Goal: Obtain resource: Download file/media

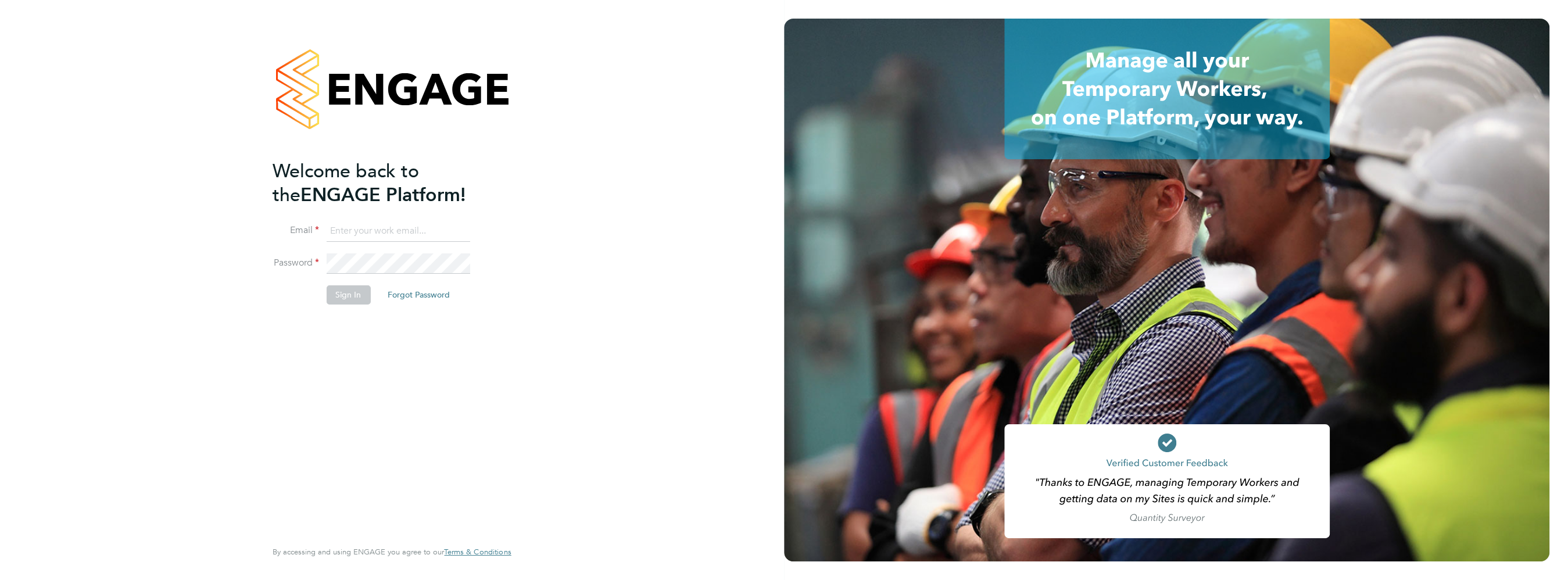
type input "[PERSON_NAME][EMAIL_ADDRESS][DOMAIN_NAME]"
click at [342, 294] on button "Sign In" at bounding box center [348, 295] width 44 height 18
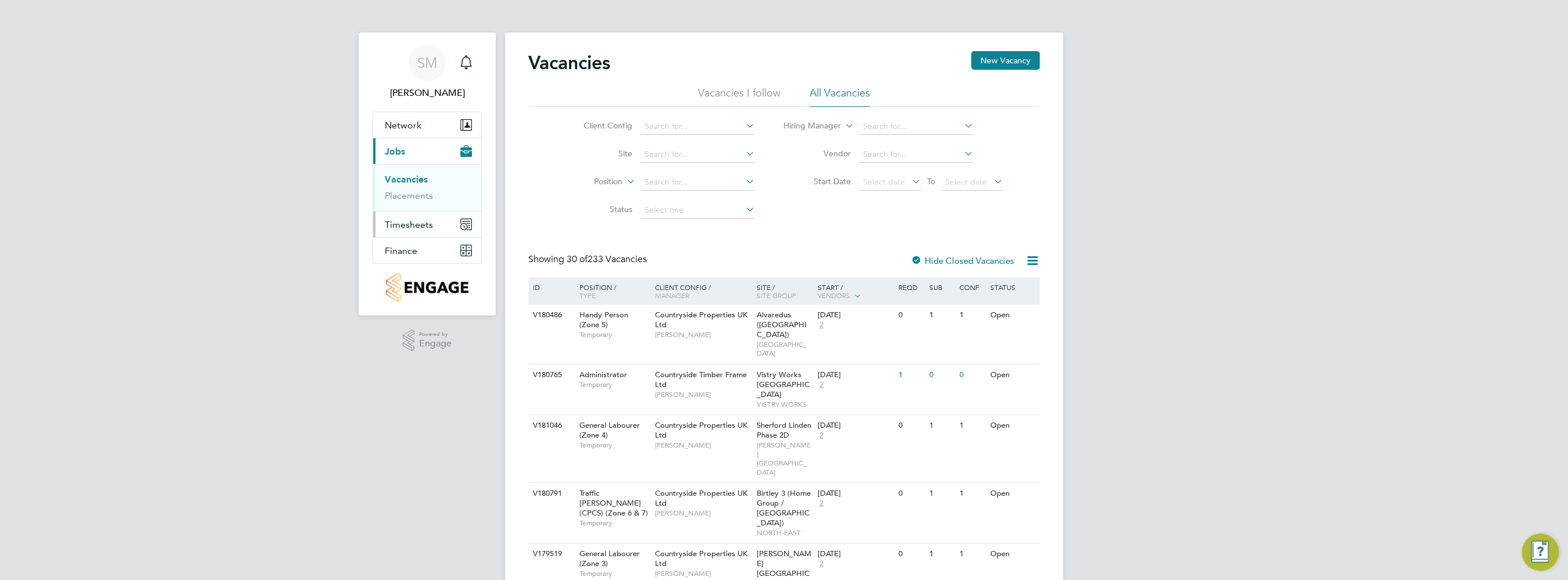
click at [426, 219] on span "Timesheets" at bounding box center [408, 225] width 48 height 11
click at [420, 205] on link "Timesheets" at bounding box center [408, 205] width 48 height 11
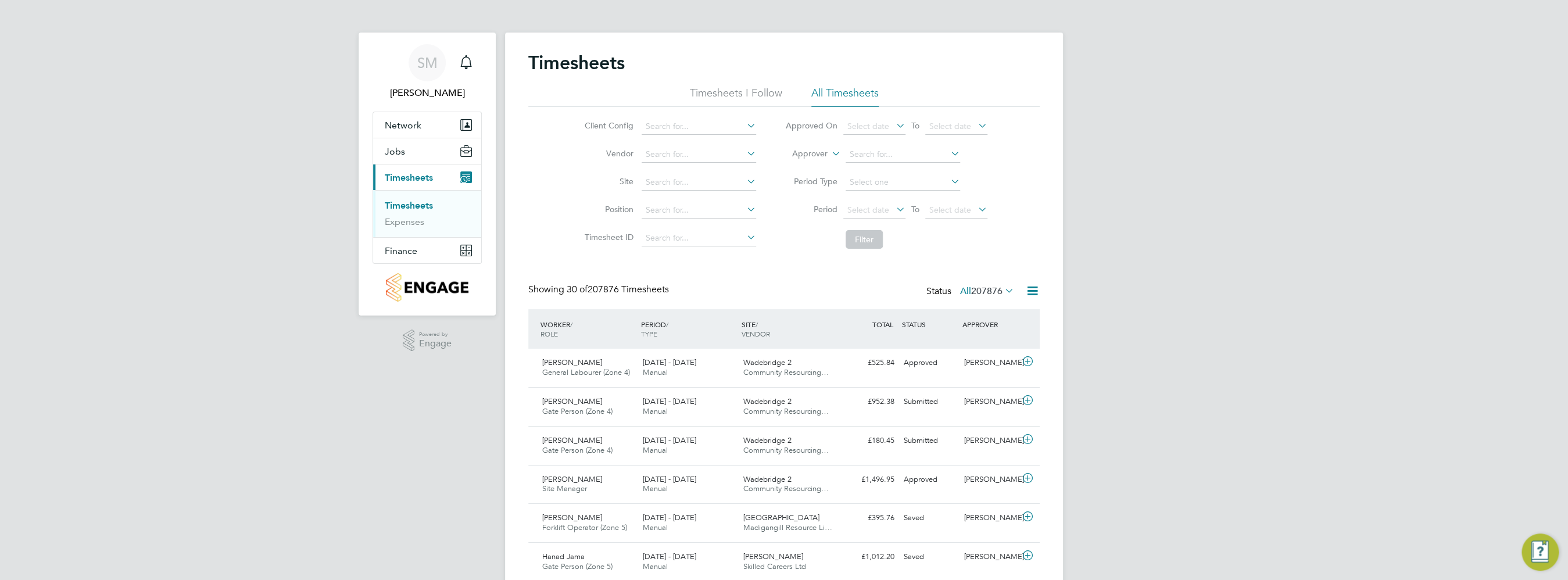
click at [745, 179] on icon at bounding box center [745, 181] width 0 height 16
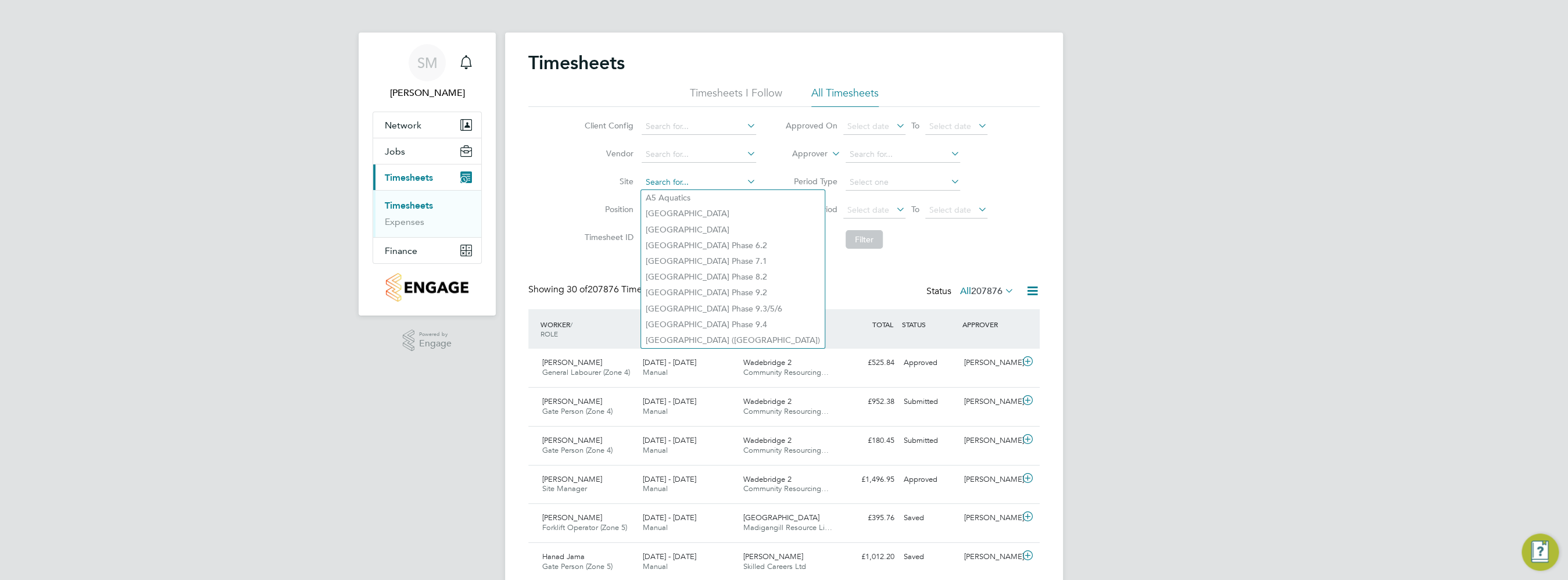
click at [668, 176] on input at bounding box center [699, 183] width 114 height 16
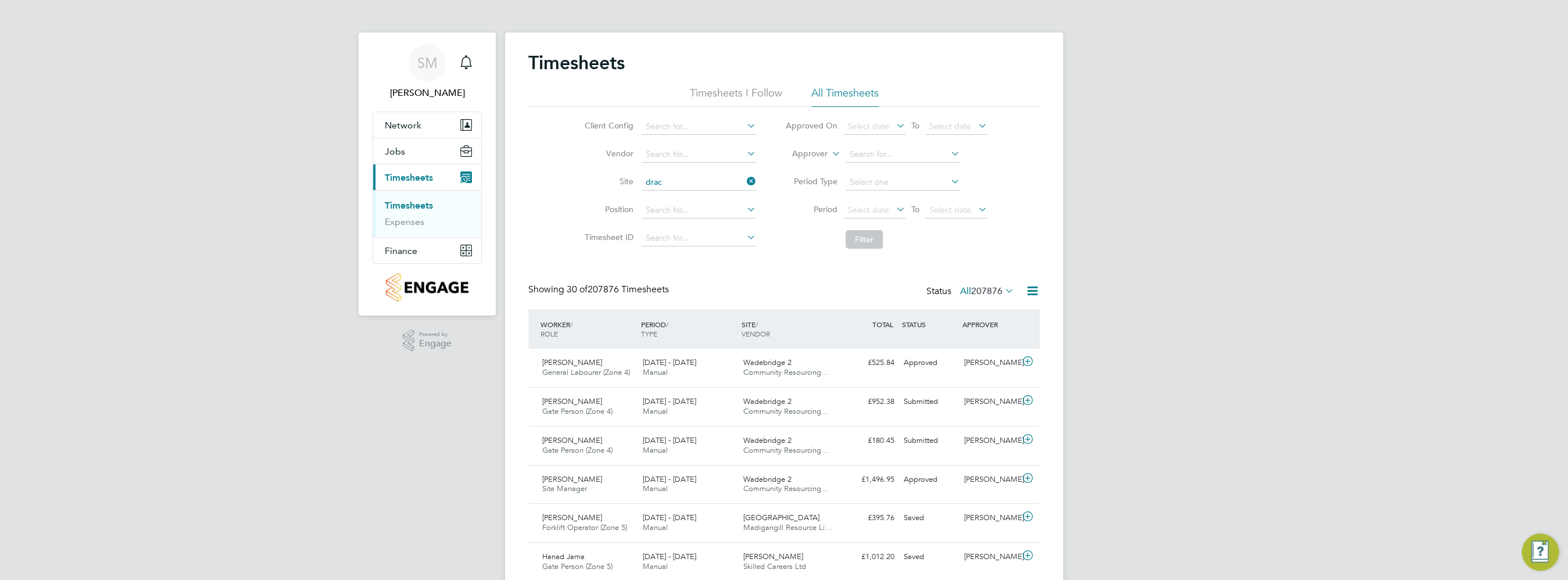
click at [685, 202] on li "Drac an Village" at bounding box center [698, 198] width 115 height 16
type input "Dracan Village"
click at [888, 201] on li "Period Select date To Select date" at bounding box center [886, 210] width 231 height 28
click at [894, 210] on icon at bounding box center [894, 209] width 0 height 16
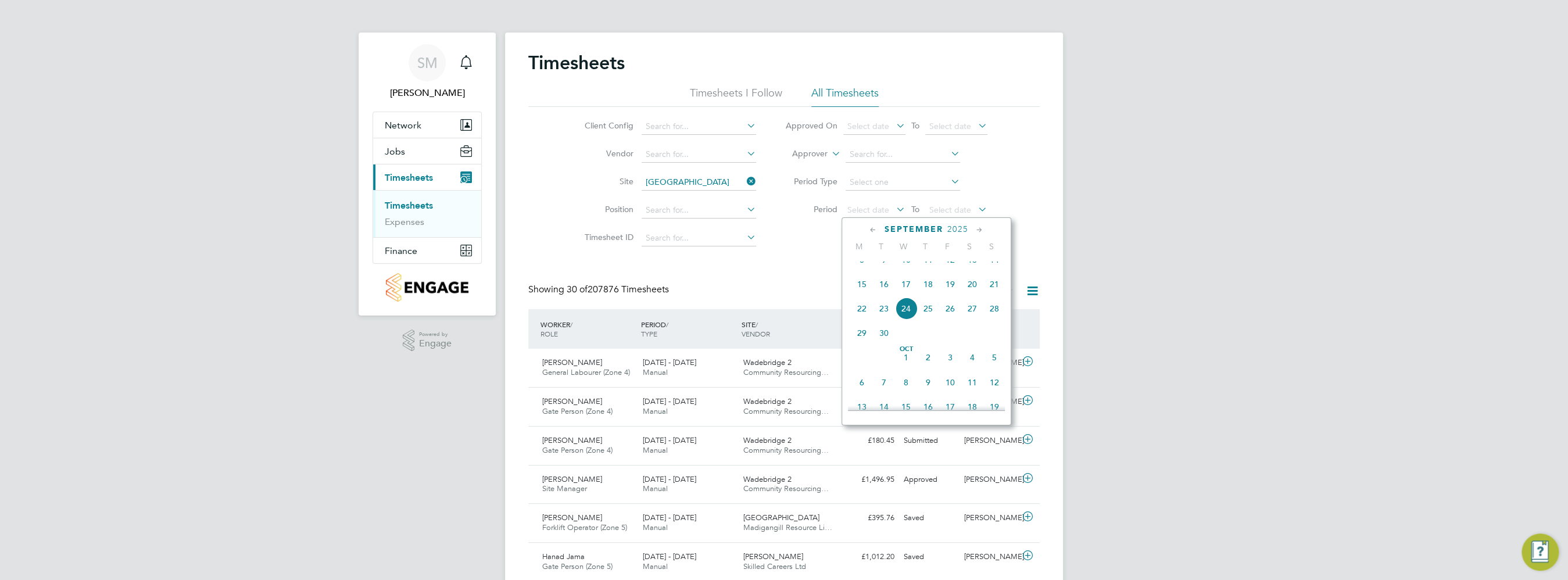
click at [864, 296] on span "15" at bounding box center [862, 284] width 22 height 22
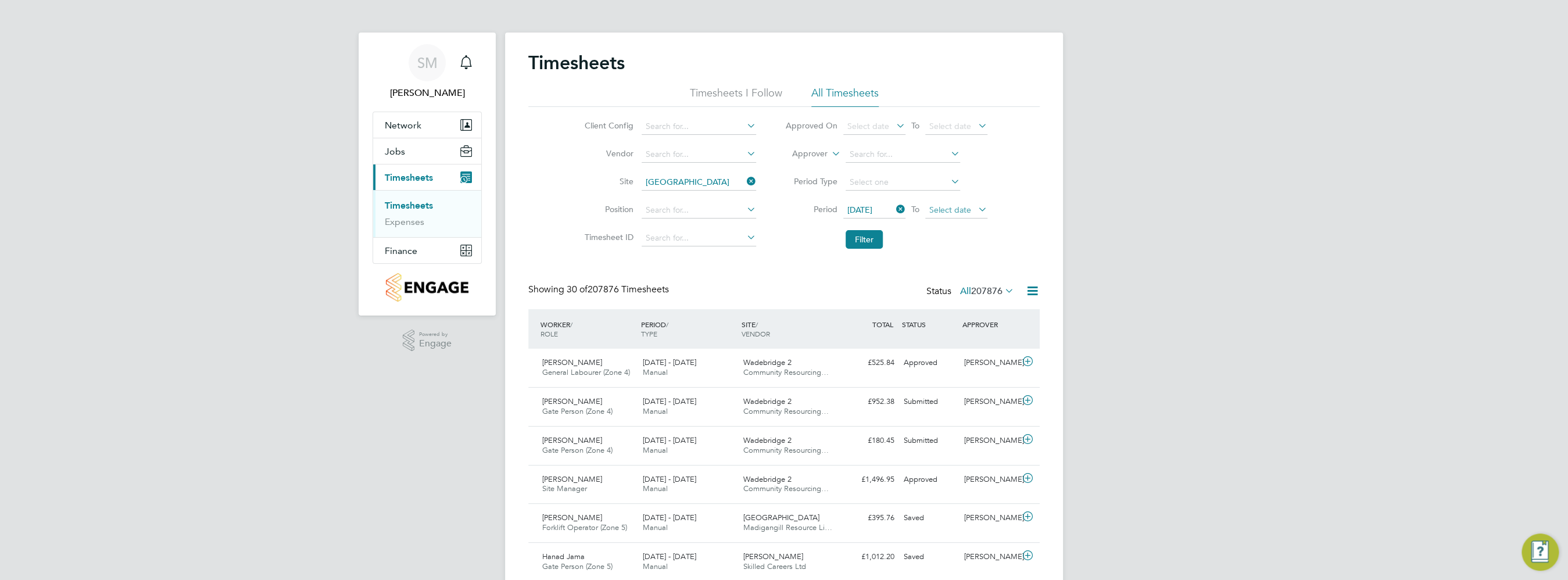
click at [970, 213] on span "Select date" at bounding box center [956, 211] width 62 height 16
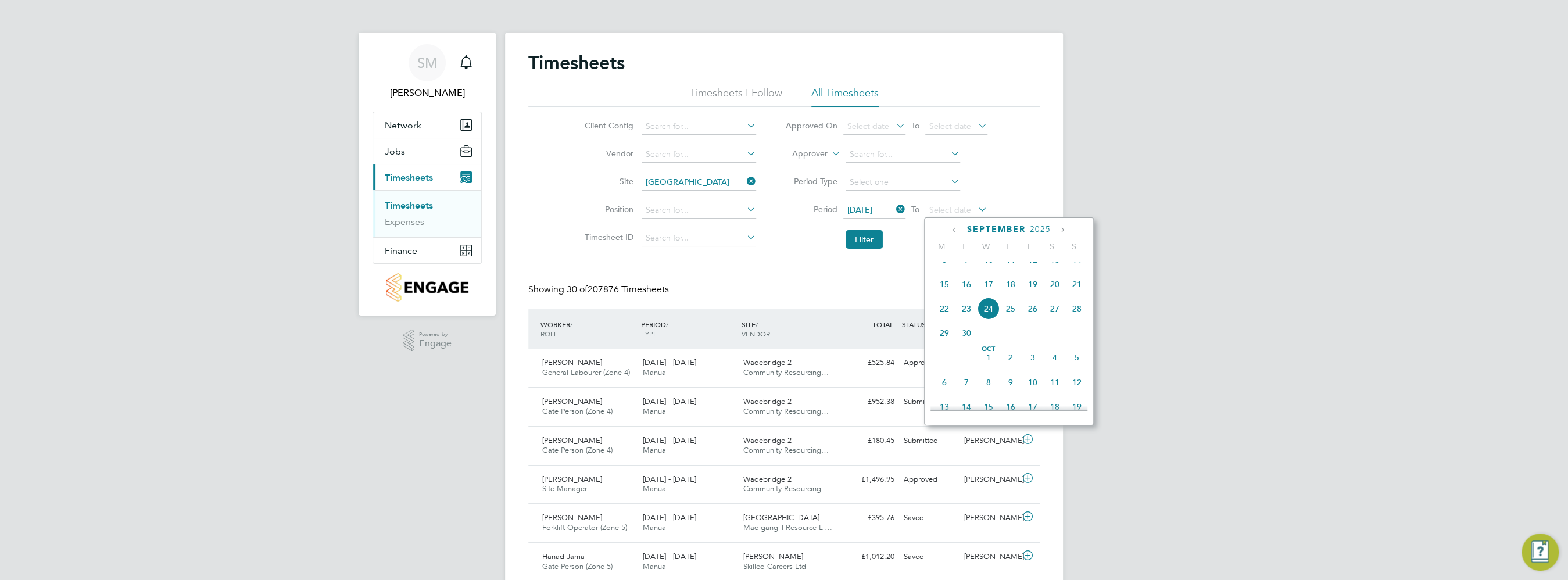
click at [1072, 296] on span "21" at bounding box center [1077, 284] width 22 height 22
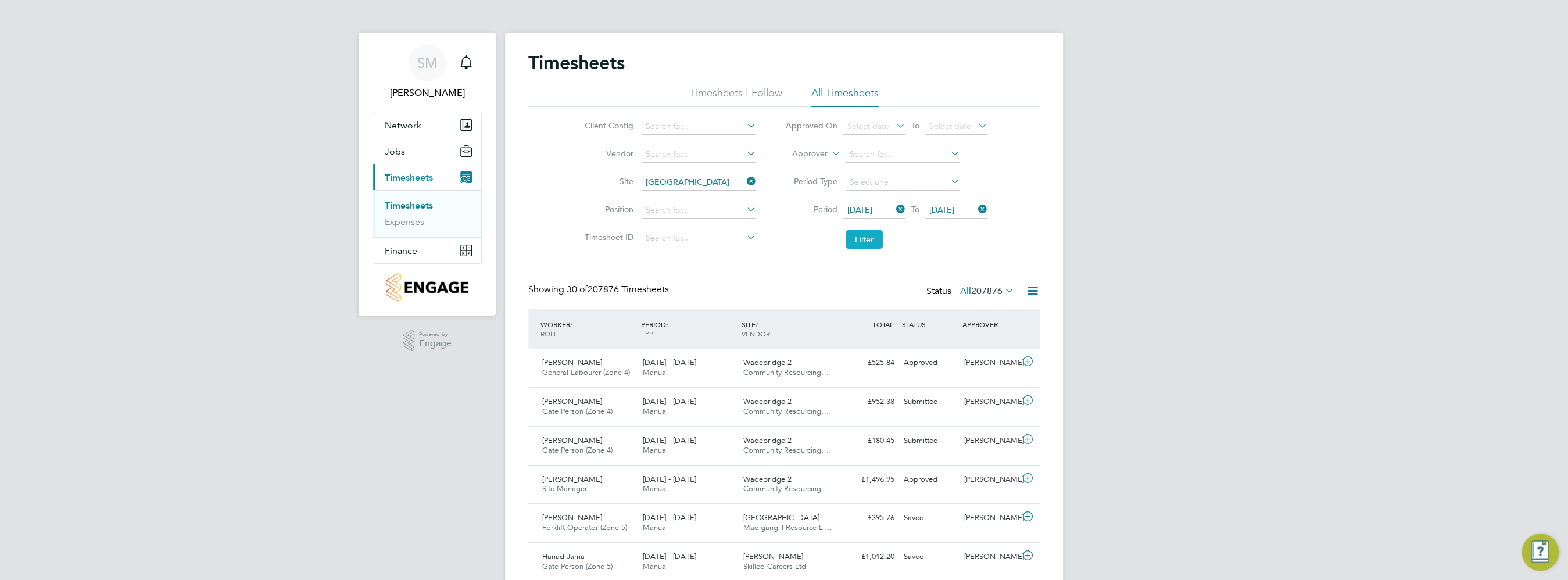
click at [865, 245] on button "Filter" at bounding box center [864, 239] width 37 height 18
click at [1033, 295] on icon at bounding box center [1032, 291] width 14 height 14
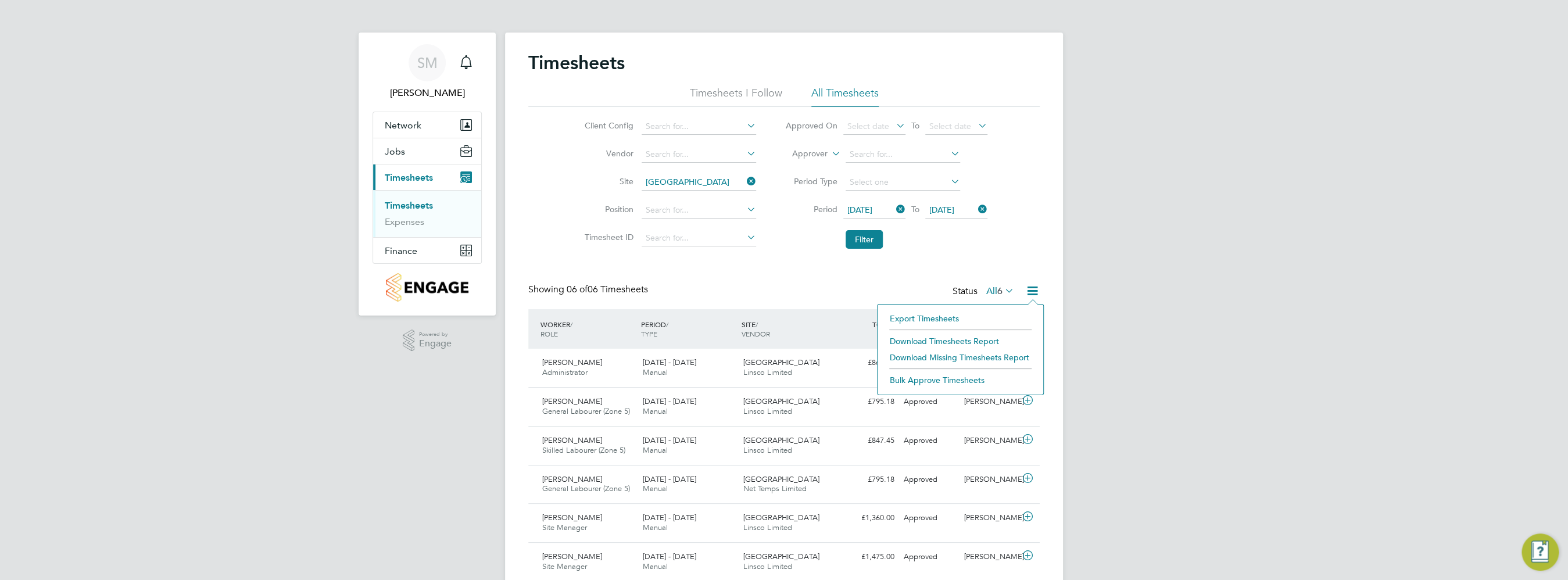
click at [957, 339] on li "Download Timesheets Report" at bounding box center [960, 341] width 154 height 16
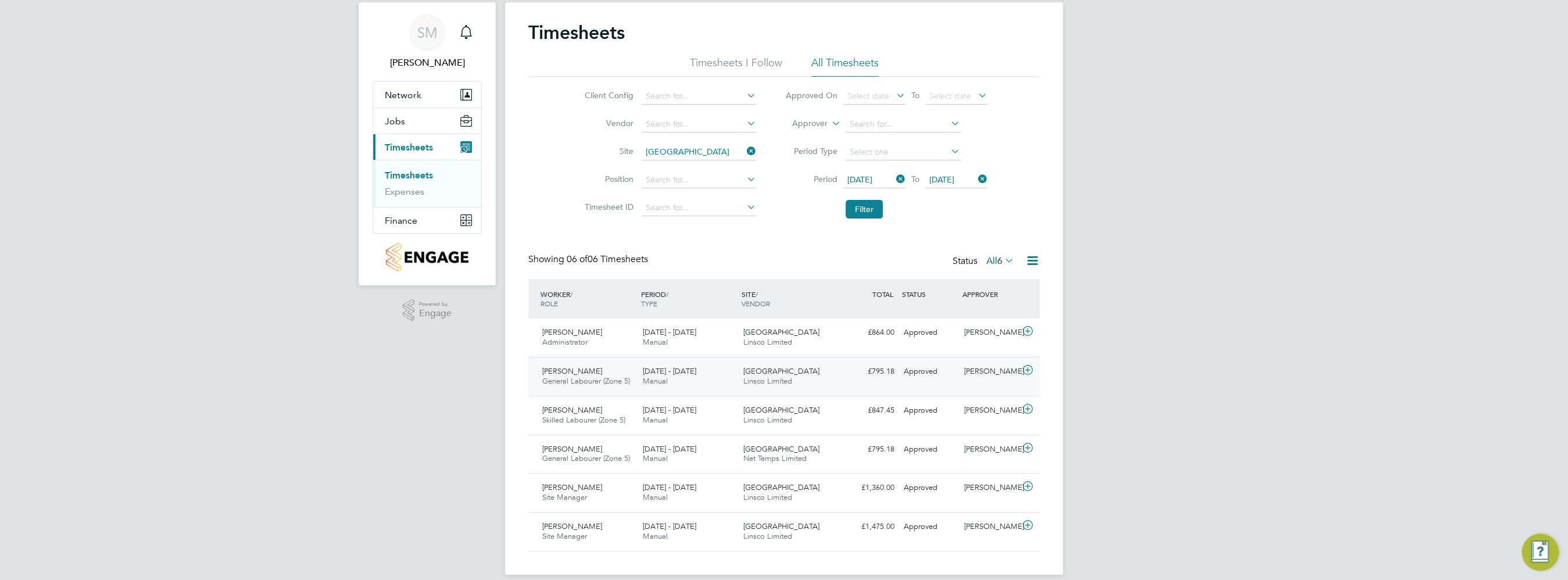
scroll to position [42, 0]
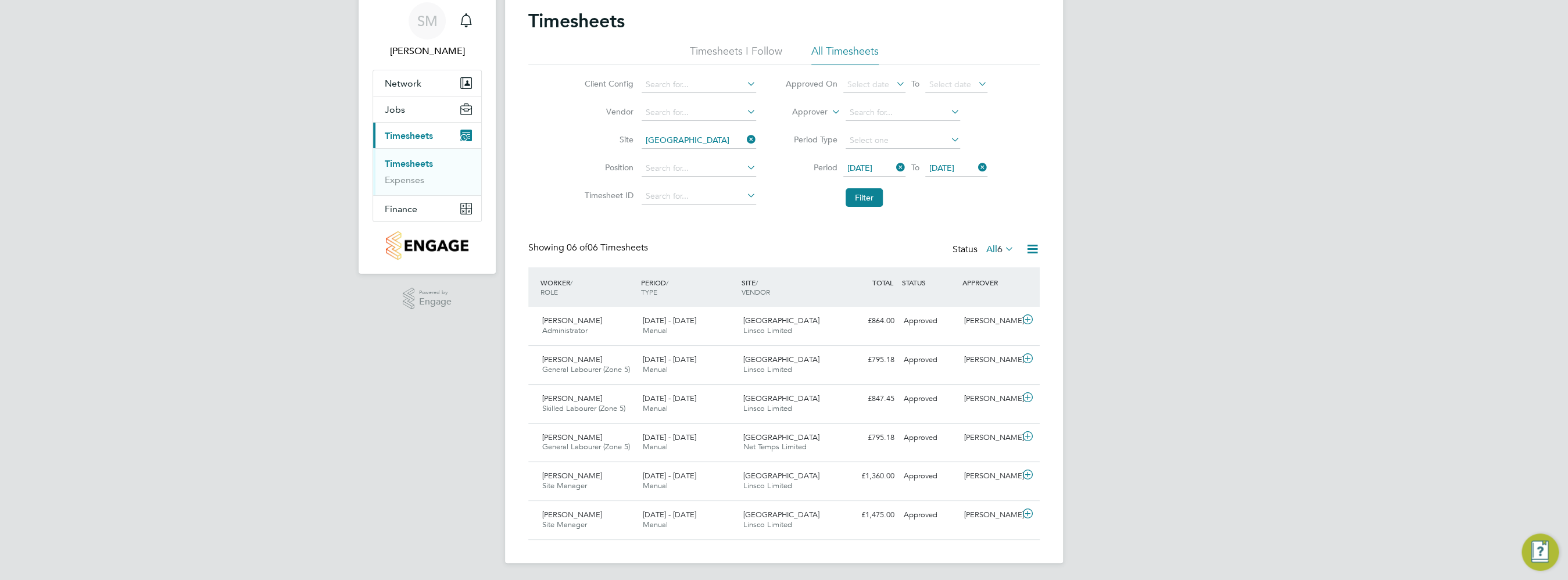
click at [745, 138] on icon at bounding box center [745, 139] width 0 height 16
click at [700, 141] on input at bounding box center [699, 141] width 114 height 16
click at [703, 148] on li "T he Hem" at bounding box center [698, 156] width 115 height 16
type input "The Hem"
click at [852, 191] on button "Filter" at bounding box center [864, 198] width 37 height 18
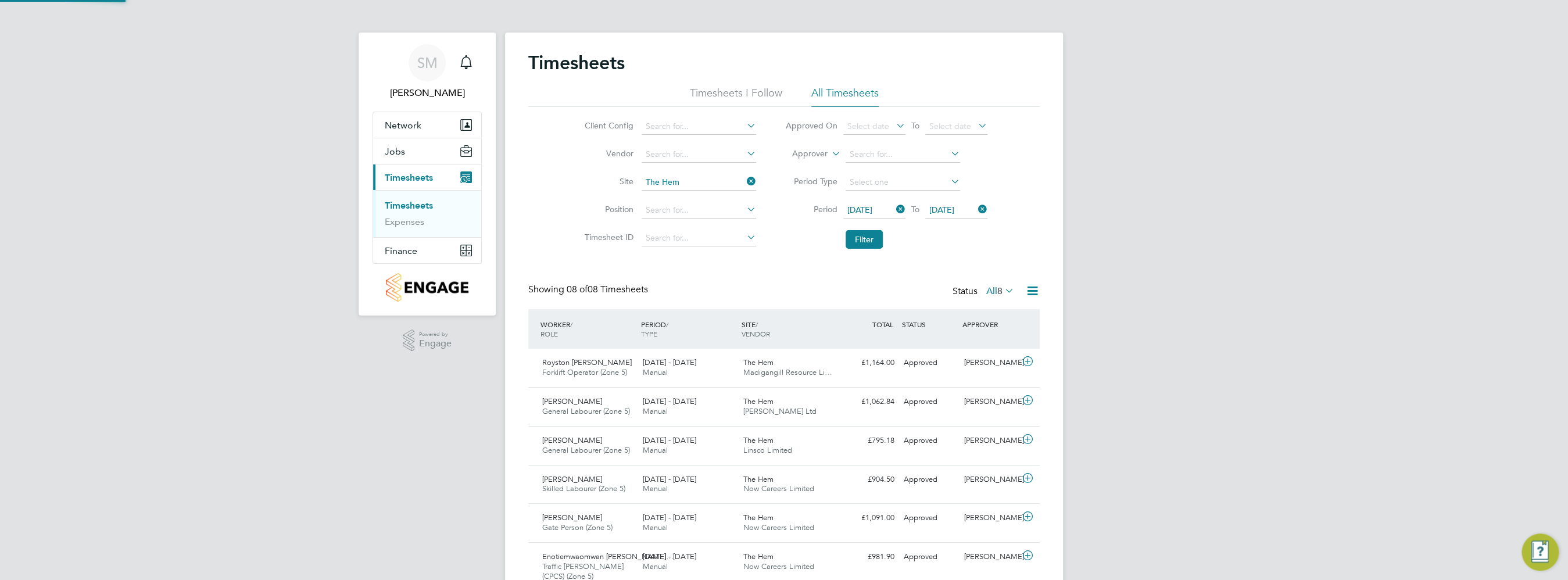
scroll to position [5, 6]
click at [1037, 289] on icon at bounding box center [1032, 291] width 14 height 14
click at [959, 340] on li "Download Timesheets Report" at bounding box center [960, 341] width 154 height 16
click at [745, 186] on icon at bounding box center [745, 181] width 0 height 16
click at [707, 183] on input at bounding box center [699, 183] width 114 height 16
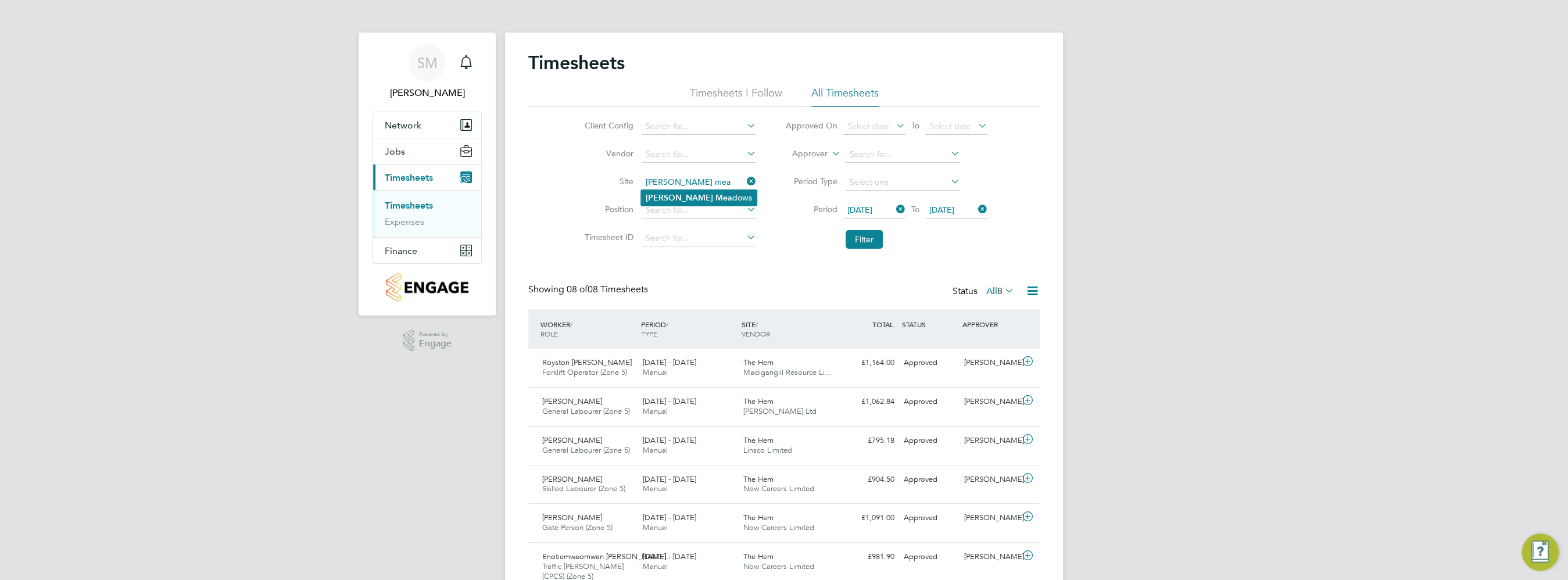
click at [696, 201] on li "Milby Mea dows" at bounding box center [699, 198] width 116 height 16
type input "Milby Meadows"
click at [867, 238] on button "Filter" at bounding box center [864, 239] width 37 height 18
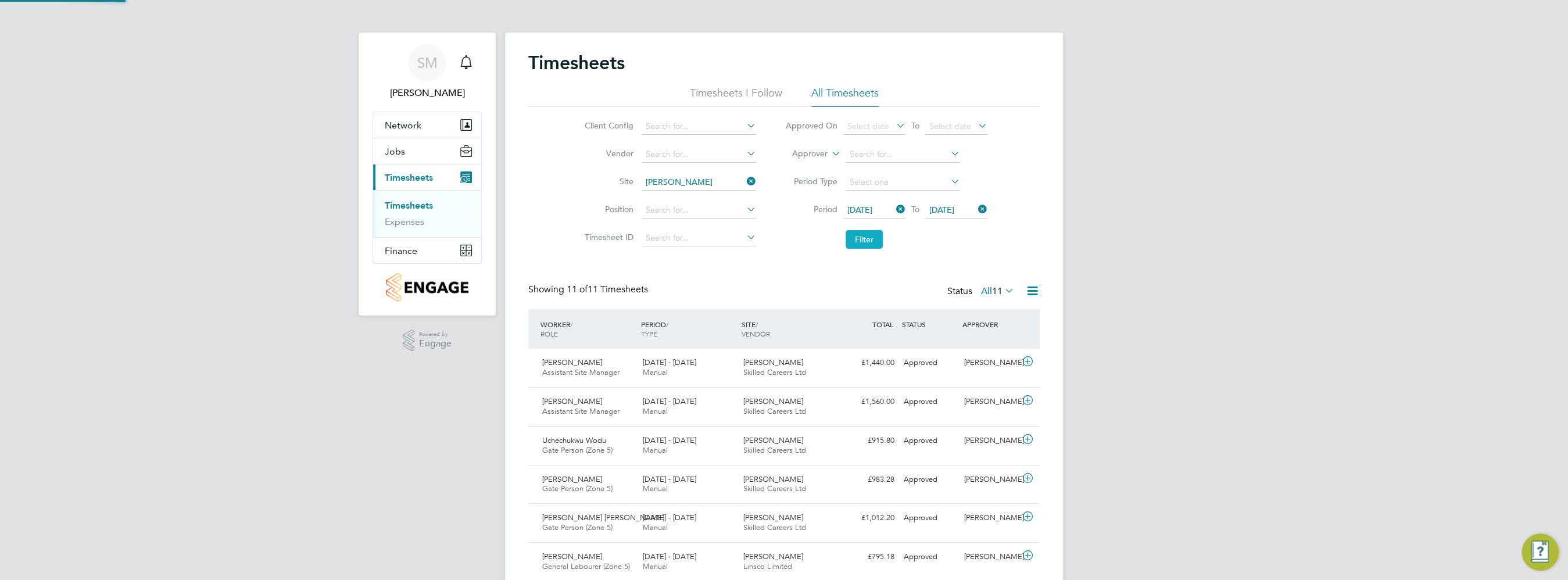
scroll to position [29, 101]
click at [1039, 289] on div "Timesheets Timesheets I Follow All Timesheets Client Config Vendor Site Milby M…" at bounding box center [784, 421] width 558 height 776
click at [1036, 290] on icon at bounding box center [1032, 291] width 14 height 14
click at [963, 336] on li "Download Timesheets Report" at bounding box center [960, 341] width 154 height 16
click at [745, 183] on icon at bounding box center [745, 181] width 0 height 16
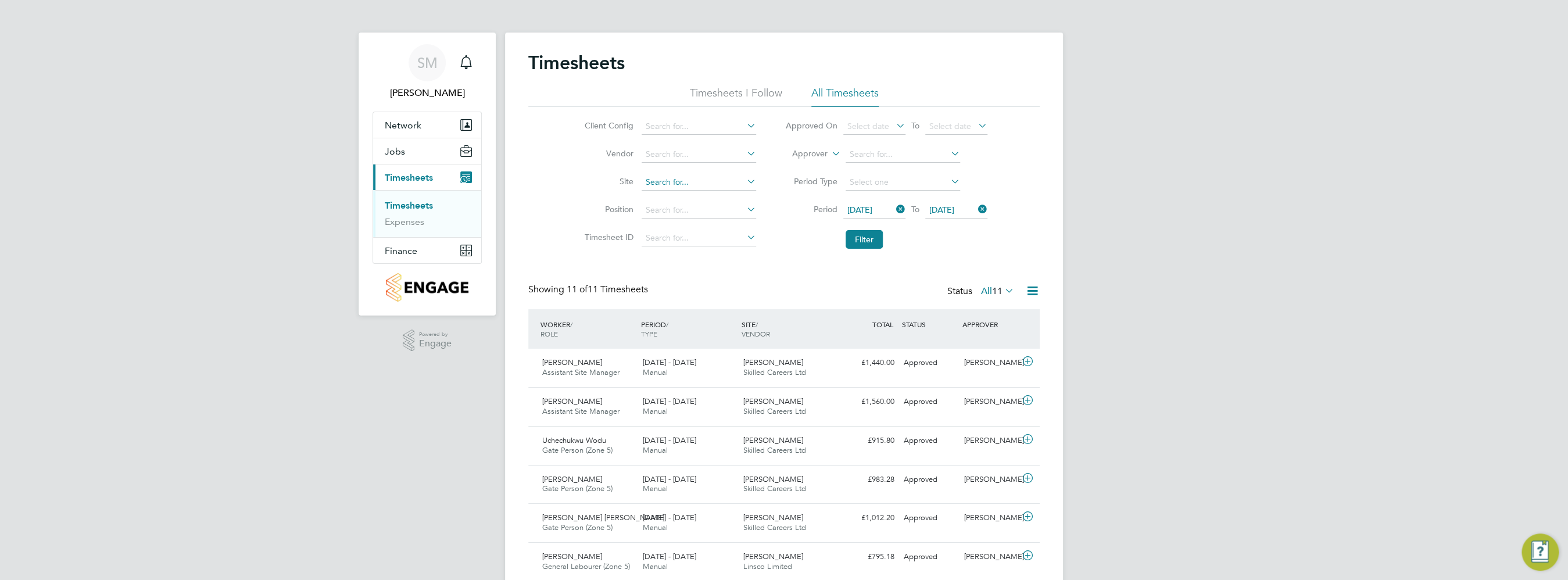
click at [694, 183] on input at bounding box center [699, 183] width 114 height 16
click at [705, 215] on li "Brookmil l Meadows LLP" at bounding box center [706, 213] width 130 height 16
type input "Brookmill Meadows LLP"
click at [858, 238] on button "Filter" at bounding box center [864, 239] width 37 height 18
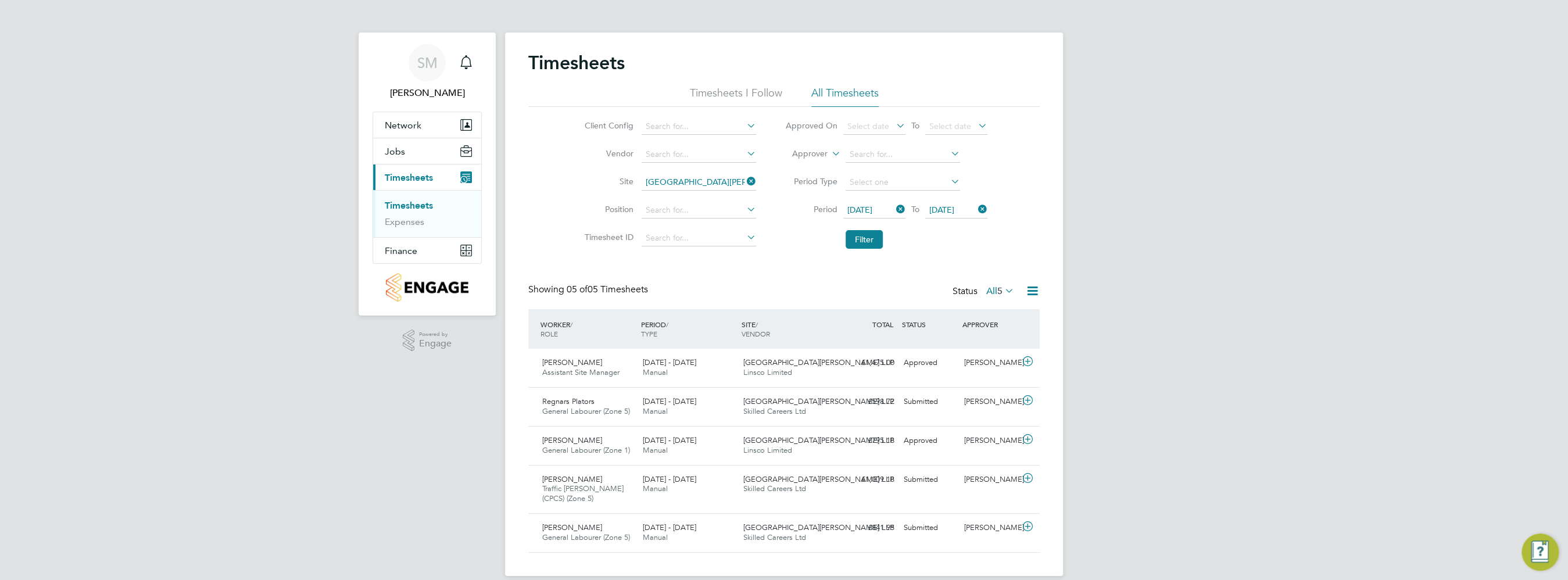
click at [1035, 290] on icon at bounding box center [1032, 291] width 14 height 14
click at [959, 343] on li "Download Timesheets Report" at bounding box center [960, 341] width 154 height 16
click at [745, 183] on icon at bounding box center [745, 181] width 0 height 16
click at [705, 183] on input at bounding box center [699, 183] width 114 height 16
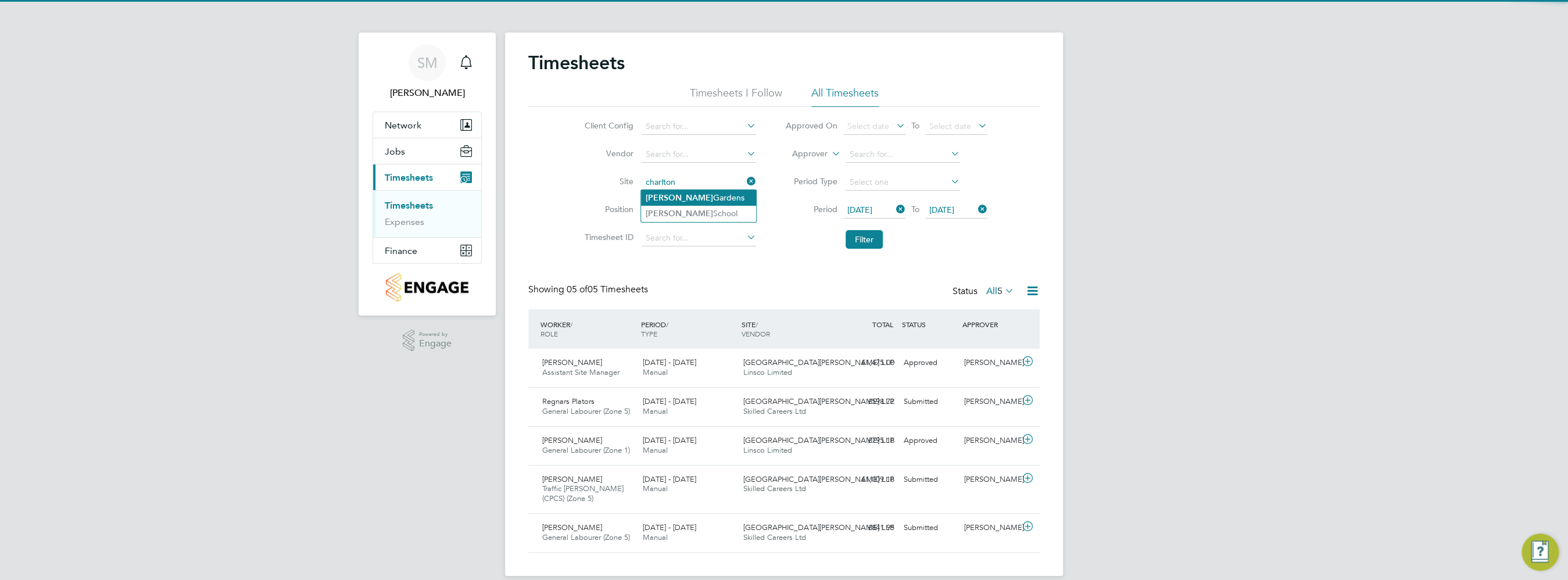
click at [701, 197] on li "Charlton Gardens" at bounding box center [698, 198] width 115 height 16
type input "Charlton Gardens"
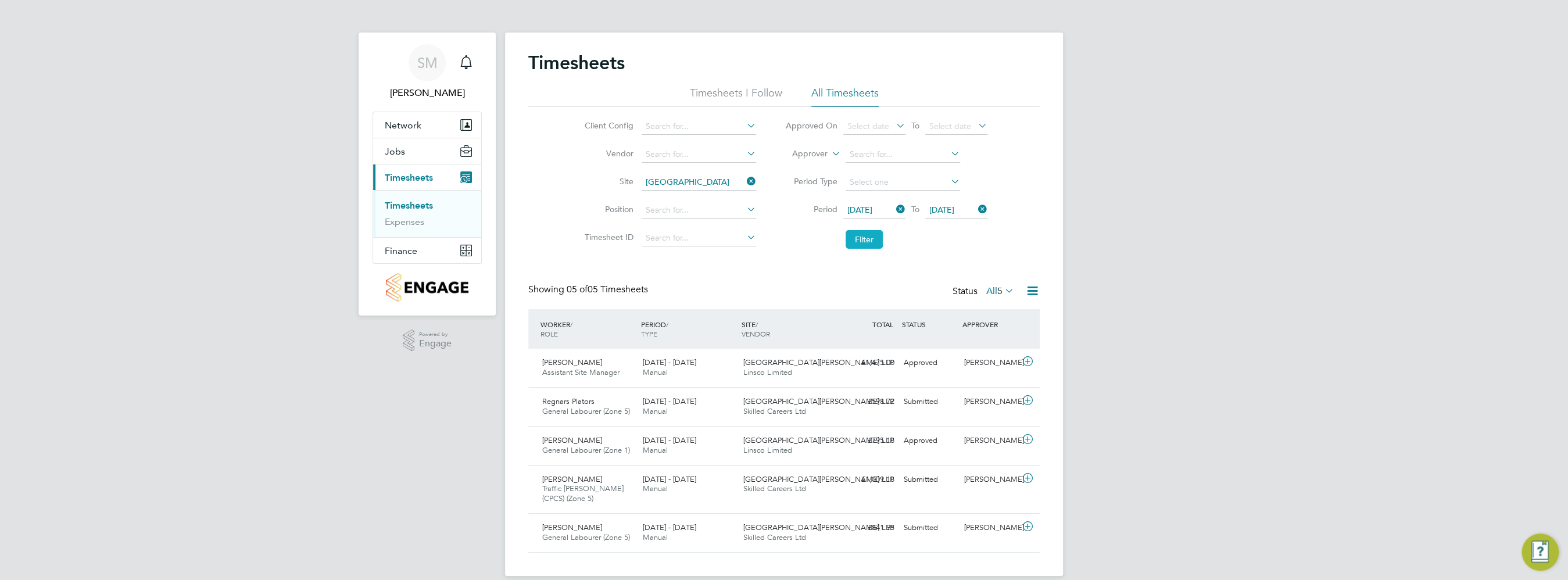
click at [869, 234] on button "Filter" at bounding box center [864, 239] width 37 height 18
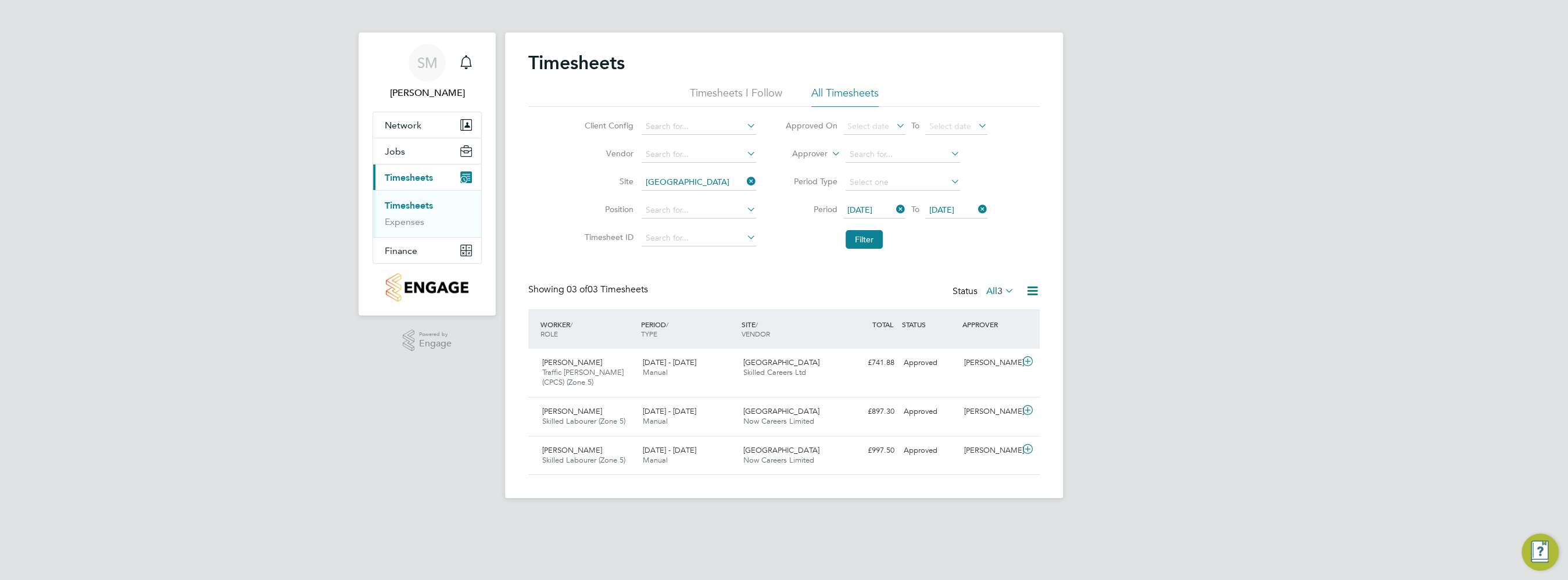
click at [1034, 296] on icon at bounding box center [1032, 291] width 14 height 14
click at [965, 334] on li "Download Timesheets Report" at bounding box center [960, 341] width 154 height 16
click at [745, 182] on icon at bounding box center [745, 181] width 0 height 16
click at [724, 182] on input at bounding box center [699, 183] width 114 height 16
type input "habber"
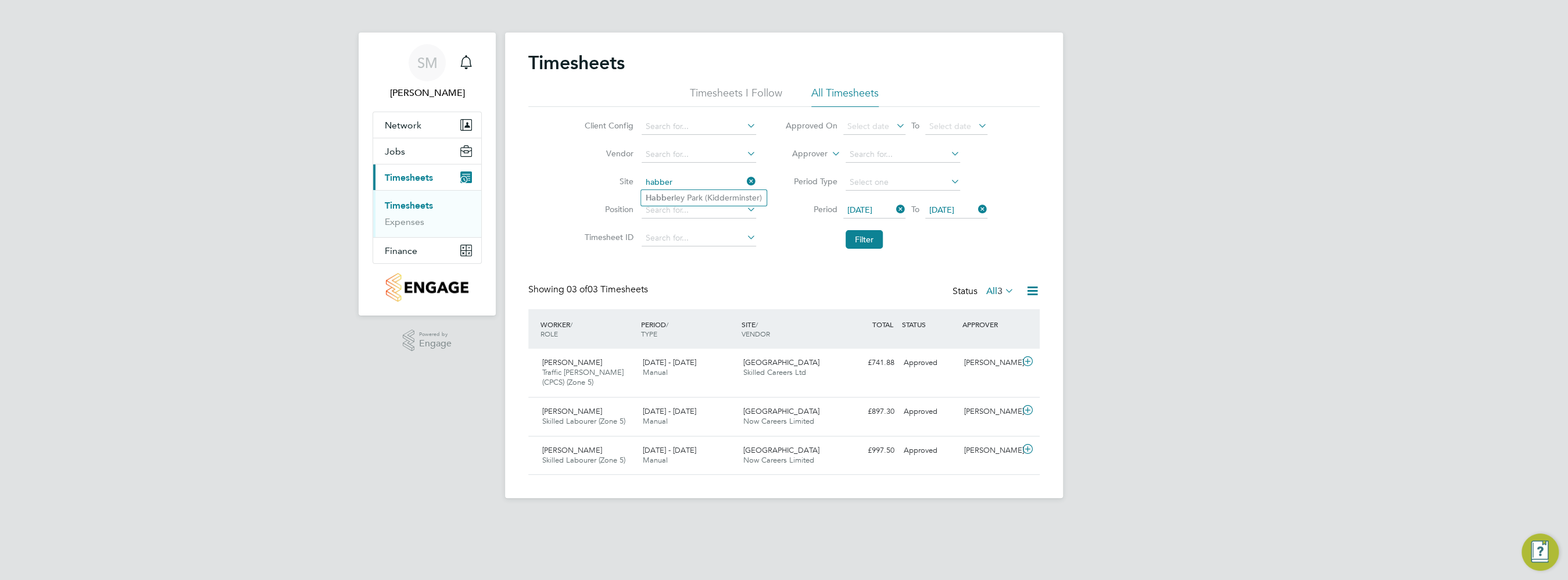
click at [724, 190] on ul "Habber ley Park (Kidderminster)" at bounding box center [703, 198] width 127 height 17
click at [724, 194] on li "Site" at bounding box center [668, 183] width 204 height 28
click at [724, 183] on input at bounding box center [699, 183] width 114 height 16
click at [712, 194] on li "Habber ley Park (Kidderminster)" at bounding box center [703, 198] width 125 height 16
type input "Habberley Park (Kidderminster)"
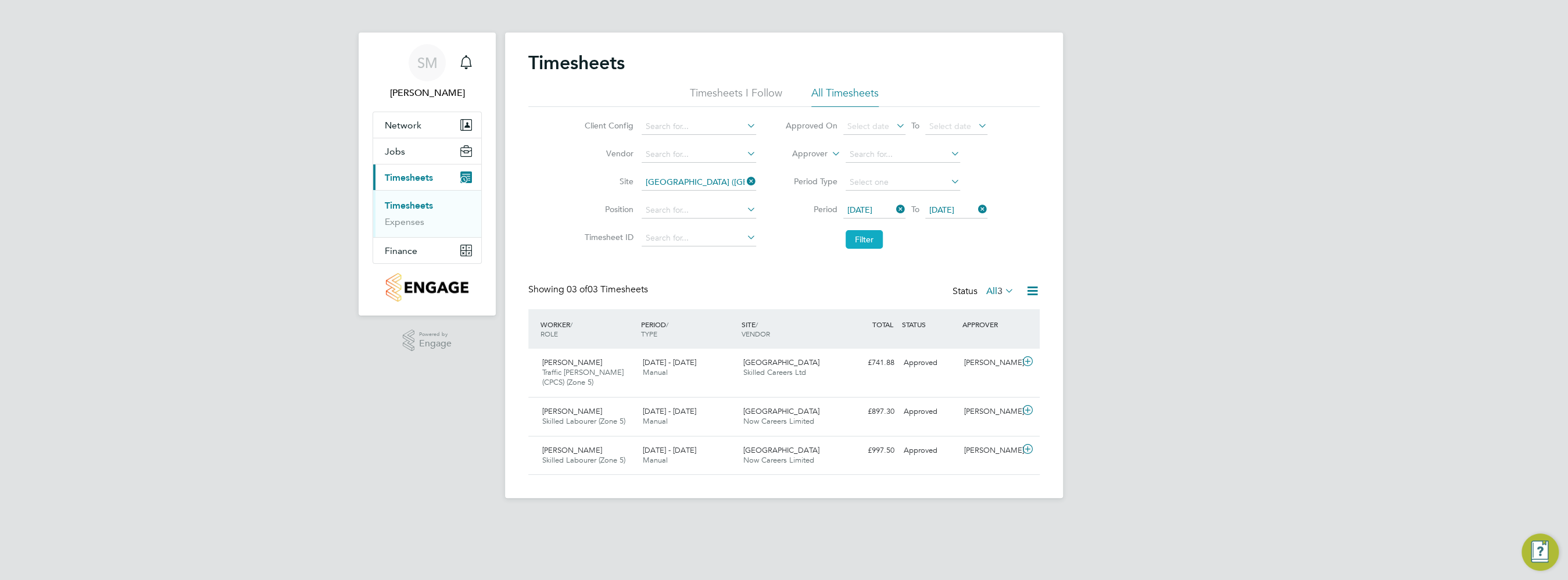
click at [864, 236] on button "Filter" at bounding box center [864, 239] width 37 height 18
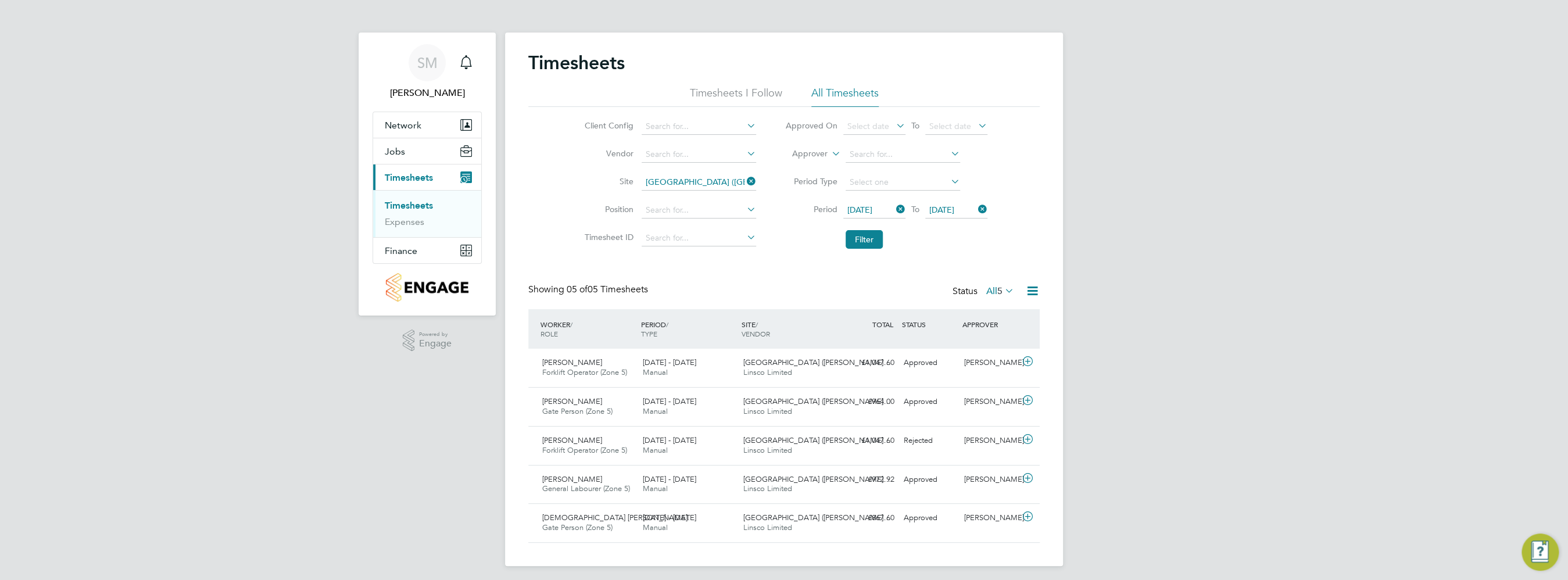
click at [1039, 294] on icon at bounding box center [1032, 291] width 14 height 14
click at [953, 340] on li "Download Timesheets Report" at bounding box center [960, 341] width 154 height 16
click at [745, 185] on icon at bounding box center [745, 181] width 0 height 16
click at [708, 185] on input at bounding box center [699, 183] width 114 height 16
click at [706, 196] on li "Drakelo w Riverside" at bounding box center [707, 198] width 133 height 16
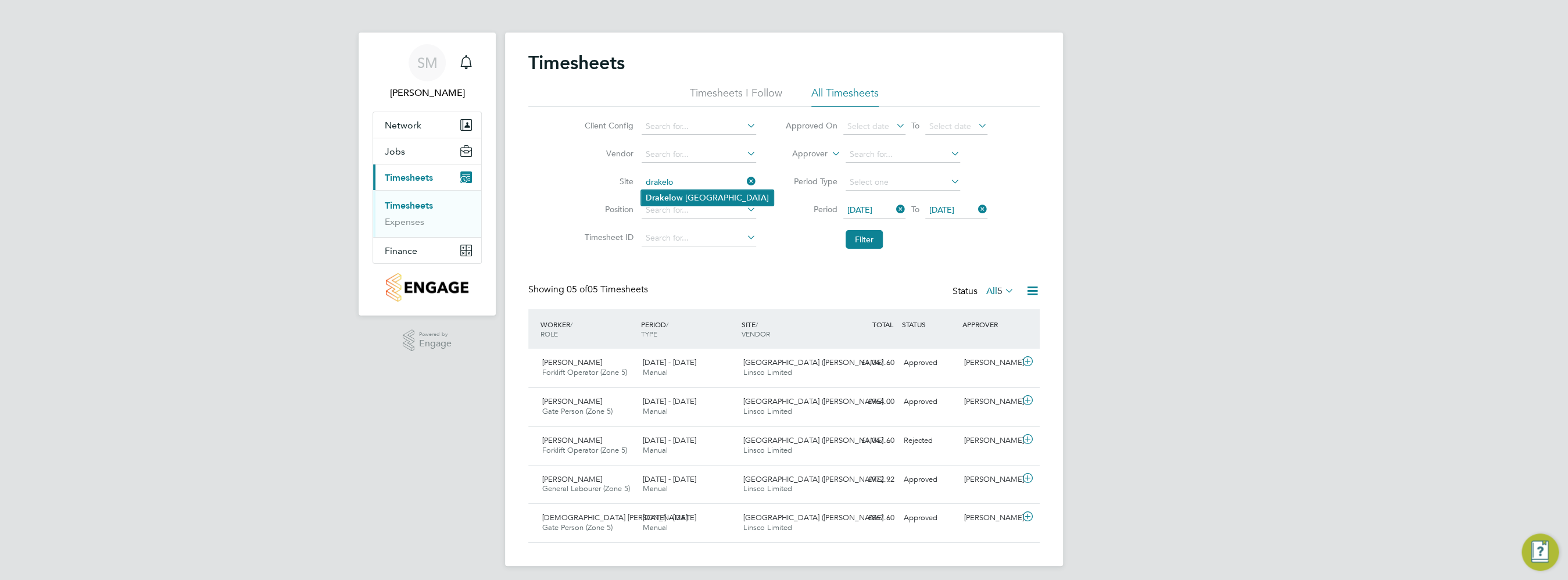
type input "Drakelow Riverside"
click at [856, 238] on button "Filter" at bounding box center [864, 239] width 37 height 18
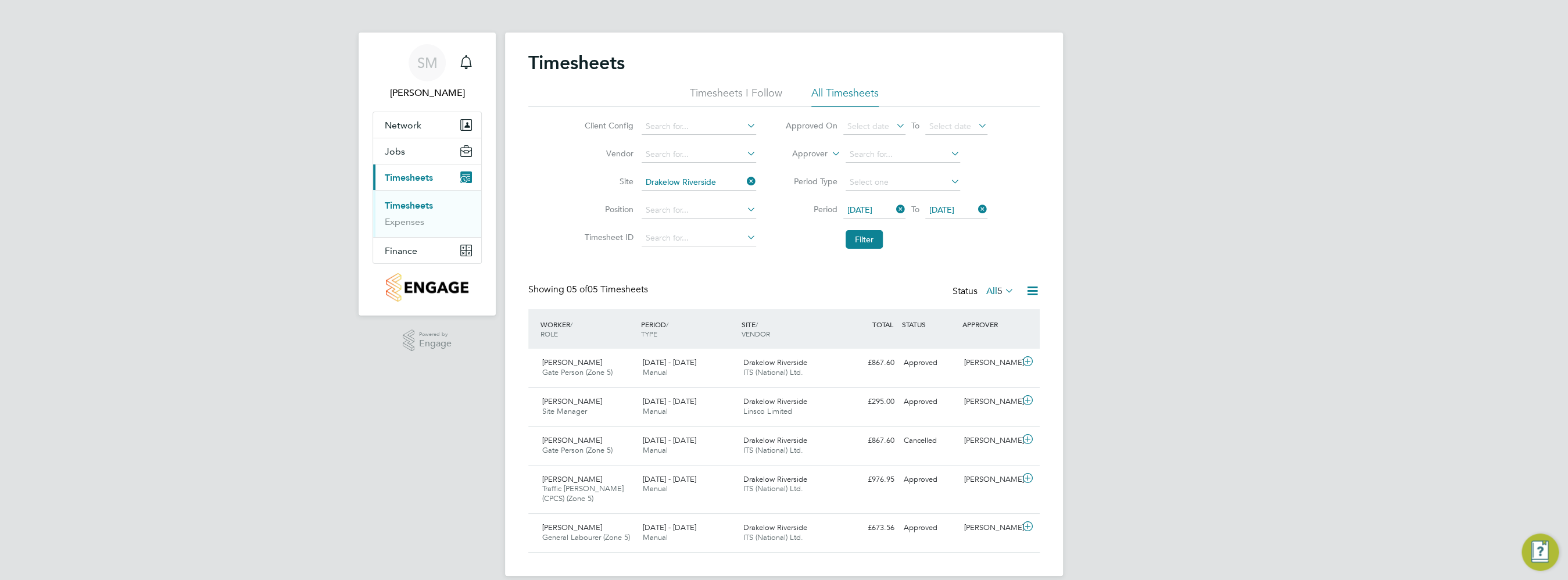
click at [1029, 290] on icon at bounding box center [1032, 291] width 14 height 14
click at [968, 338] on li "Download Timesheets Report" at bounding box center [960, 341] width 154 height 16
click at [745, 180] on icon at bounding box center [745, 181] width 0 height 16
click at [707, 179] on input at bounding box center [699, 183] width 114 height 16
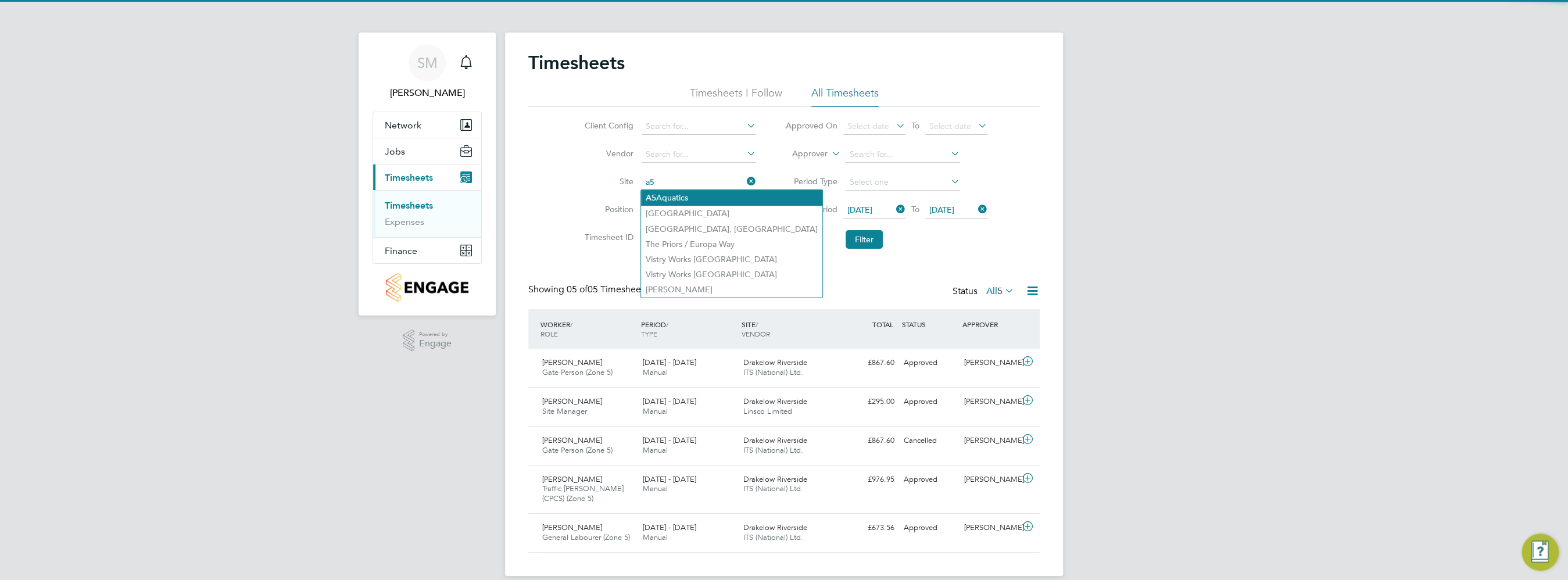
click at [702, 194] on li "A5 Aquatics" at bounding box center [731, 198] width 181 height 16
type input "A5 Aquatics"
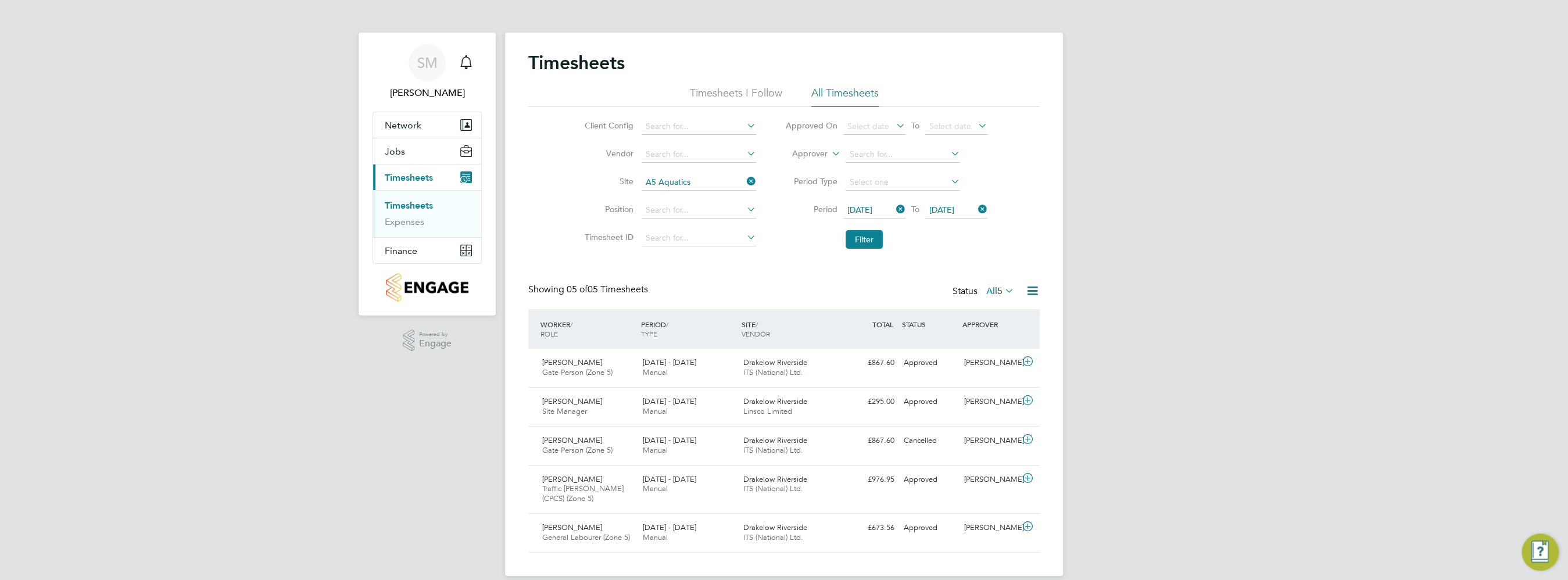
click at [844, 238] on li "Filter" at bounding box center [886, 240] width 231 height 30
click at [846, 238] on button "Filter" at bounding box center [864, 239] width 37 height 18
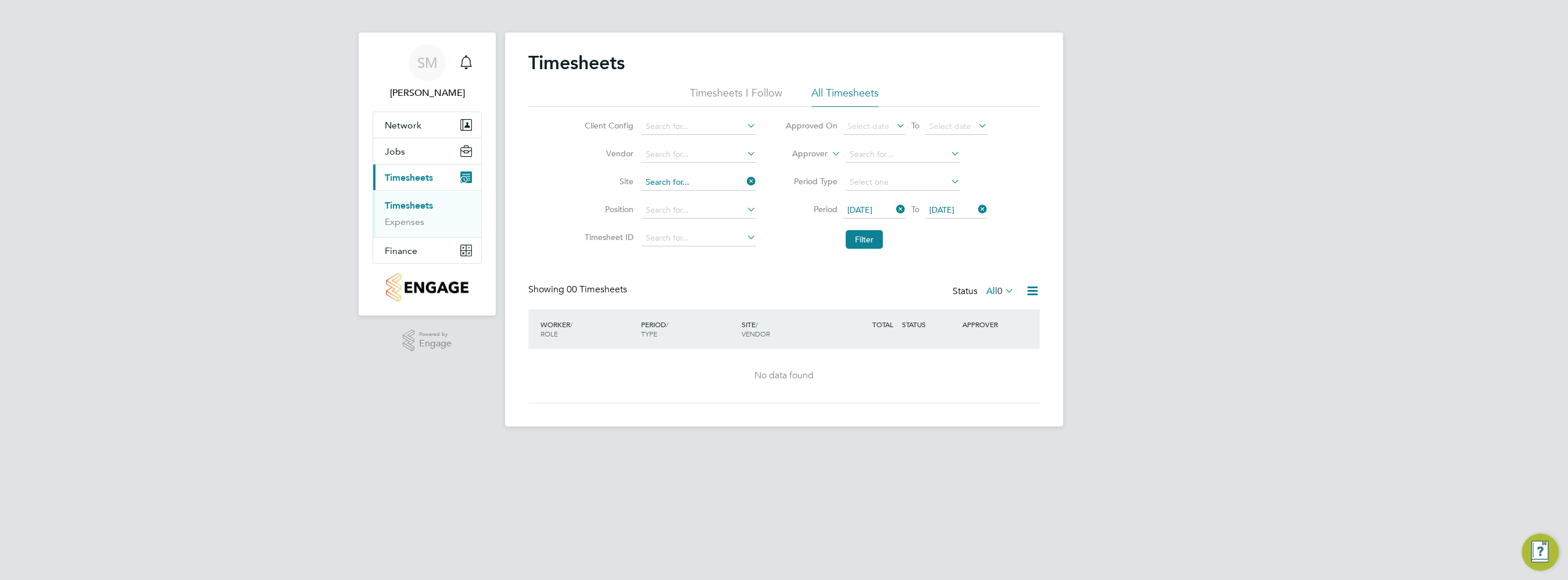
click at [712, 179] on input at bounding box center [699, 183] width 114 height 16
type input "l"
click at [683, 213] on li "Park Lane (Y00021)" at bounding box center [698, 213] width 115 height 16
type input "Park Lane (Y00021)"
click at [867, 245] on button "Filter" at bounding box center [864, 239] width 37 height 18
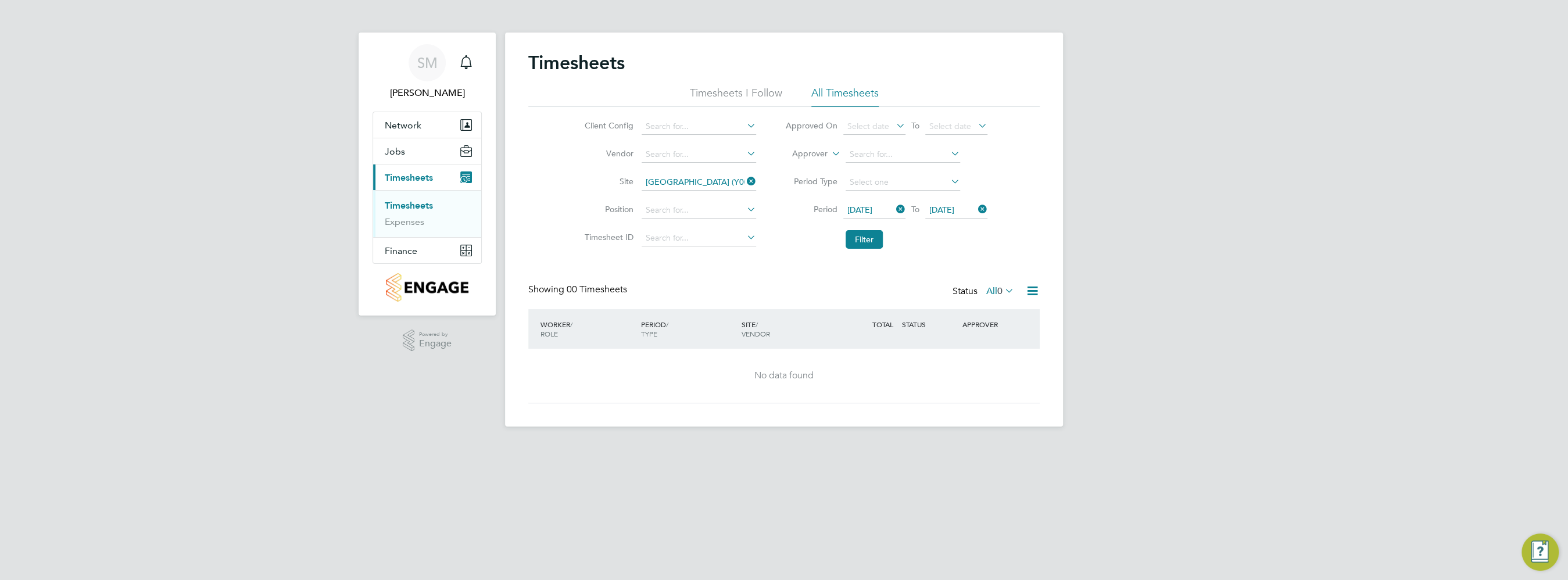
click at [745, 179] on icon at bounding box center [745, 181] width 0 height 16
click at [678, 183] on input at bounding box center [699, 183] width 114 height 16
click at [716, 199] on b "Wolvey" at bounding box center [725, 198] width 28 height 10
type input "Kingmakers View, Wolvey"
click at [868, 236] on button "Filter" at bounding box center [864, 239] width 37 height 18
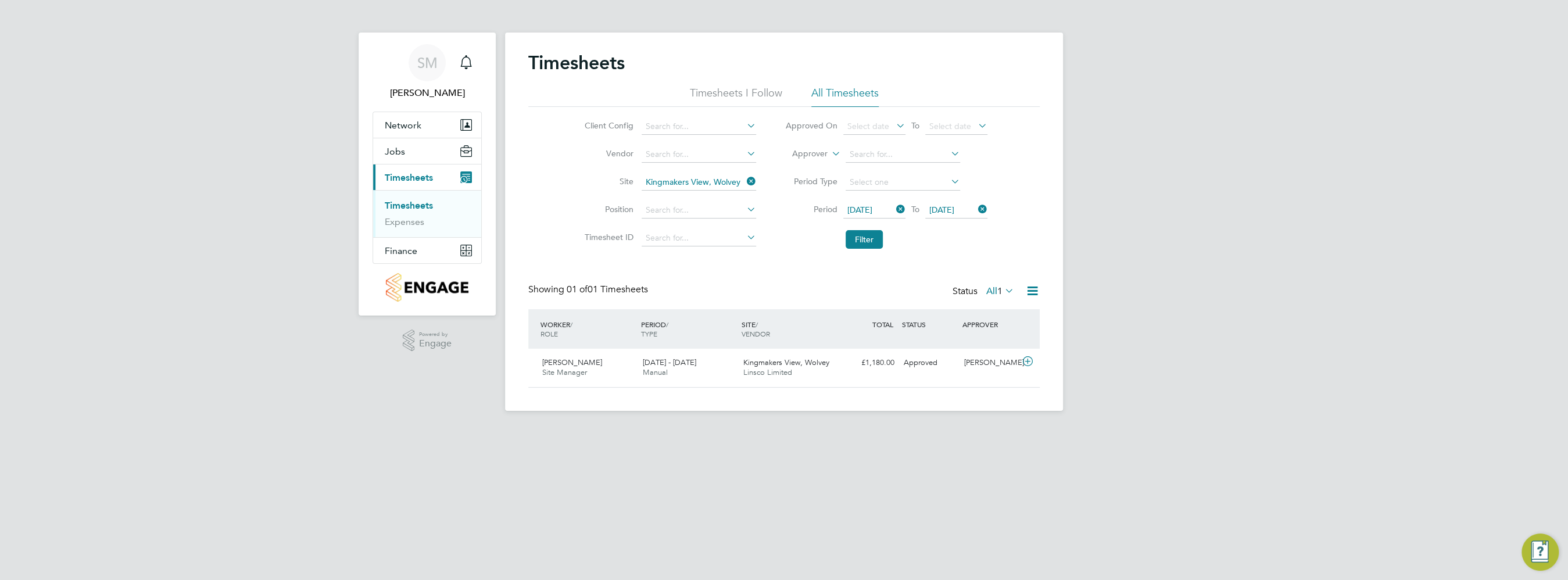
click at [1029, 289] on icon at bounding box center [1032, 291] width 14 height 14
click at [965, 336] on li "Download Timesheets Report" at bounding box center [960, 341] width 154 height 16
click at [894, 213] on icon at bounding box center [894, 209] width 0 height 16
click at [894, 208] on icon at bounding box center [894, 209] width 0 height 16
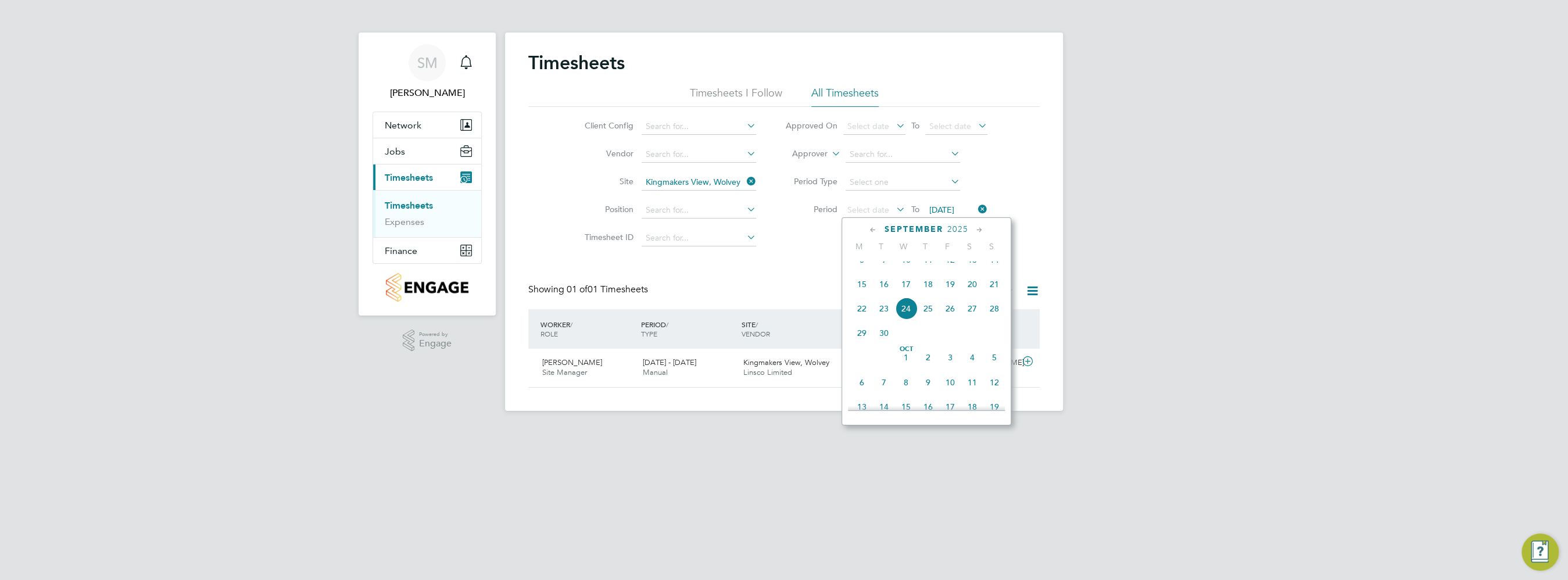
click at [866, 269] on span "8" at bounding box center [862, 260] width 22 height 22
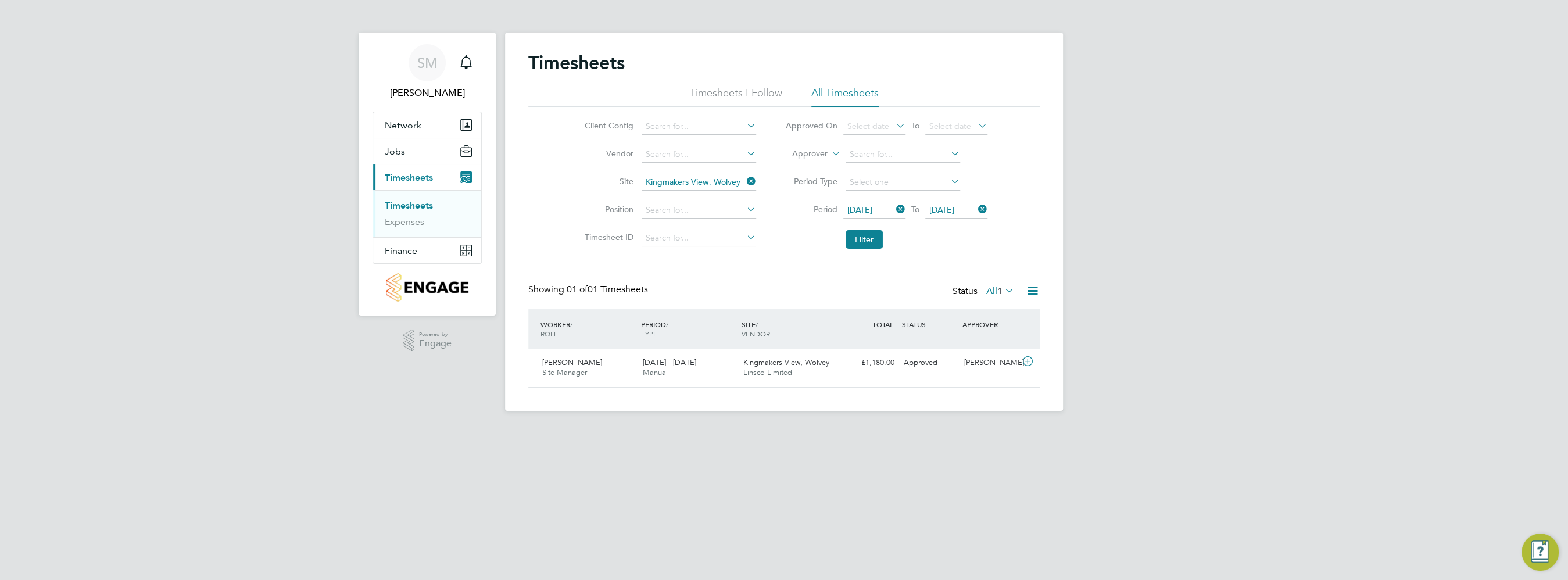
click at [976, 209] on icon at bounding box center [976, 209] width 0 height 16
click at [976, 206] on icon at bounding box center [976, 209] width 0 height 16
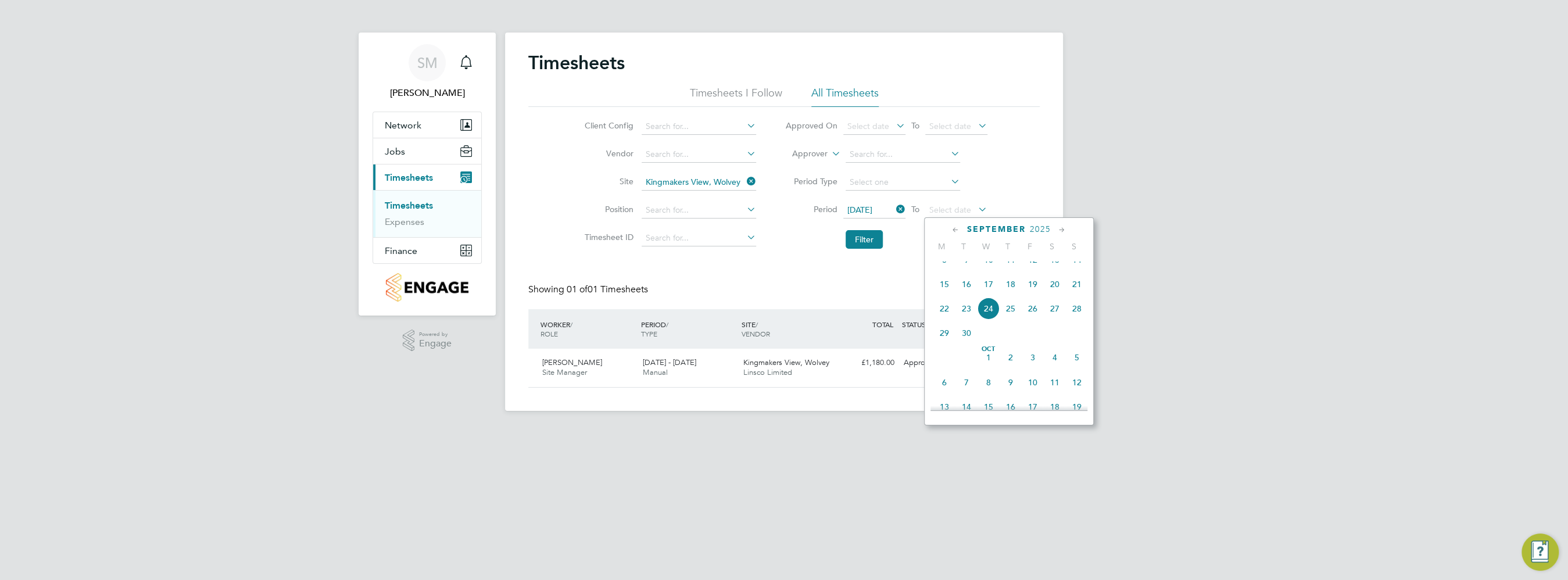
click at [1076, 265] on span "14" at bounding box center [1077, 260] width 22 height 22
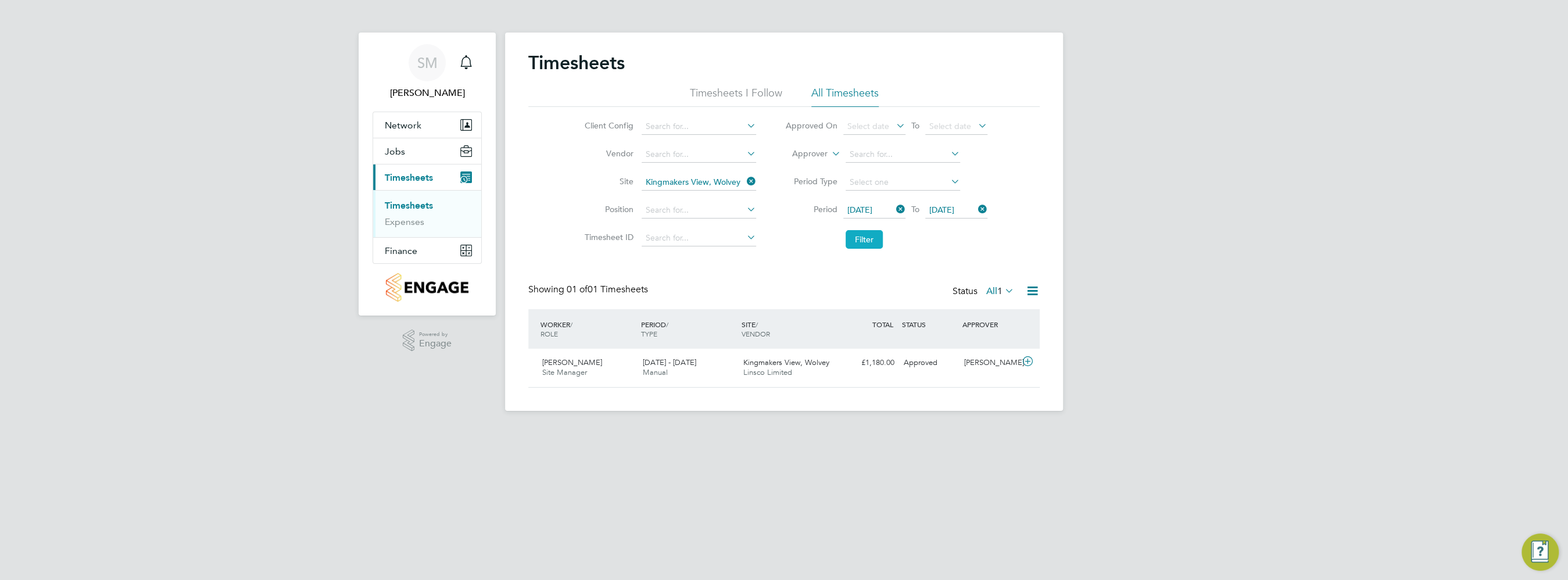
click at [868, 240] on button "Filter" at bounding box center [864, 239] width 37 height 18
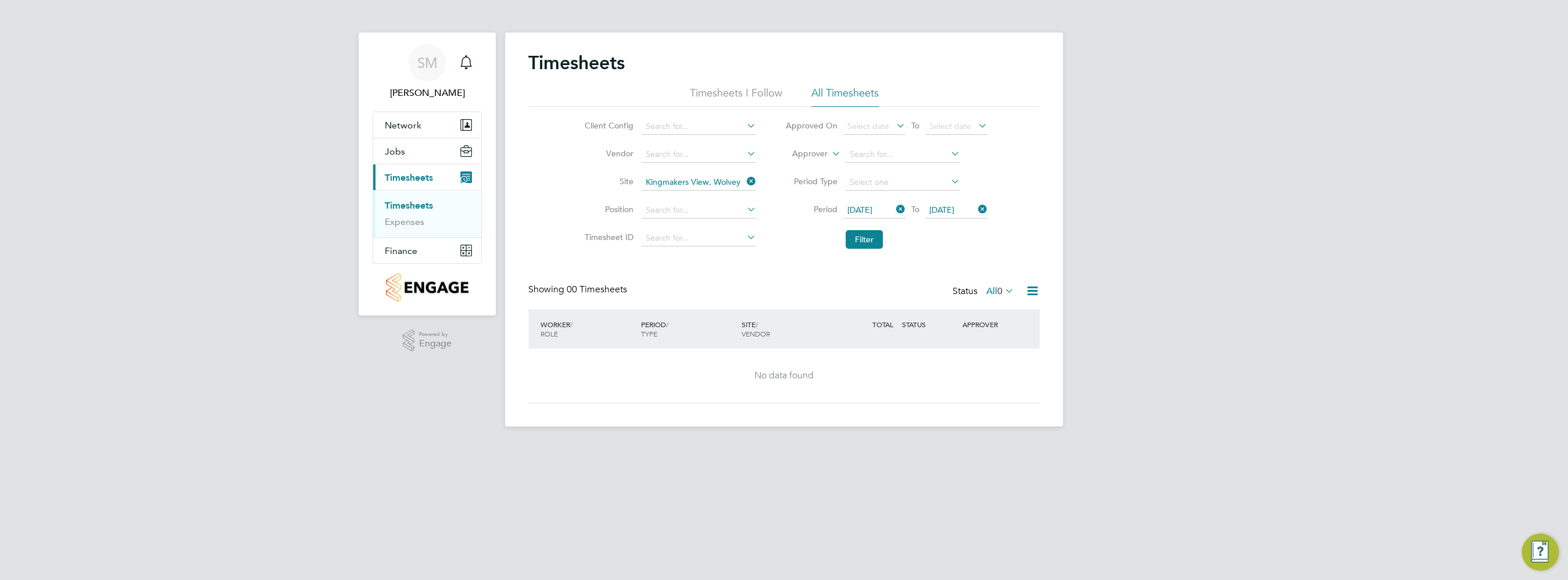
click at [894, 210] on icon at bounding box center [894, 209] width 0 height 16
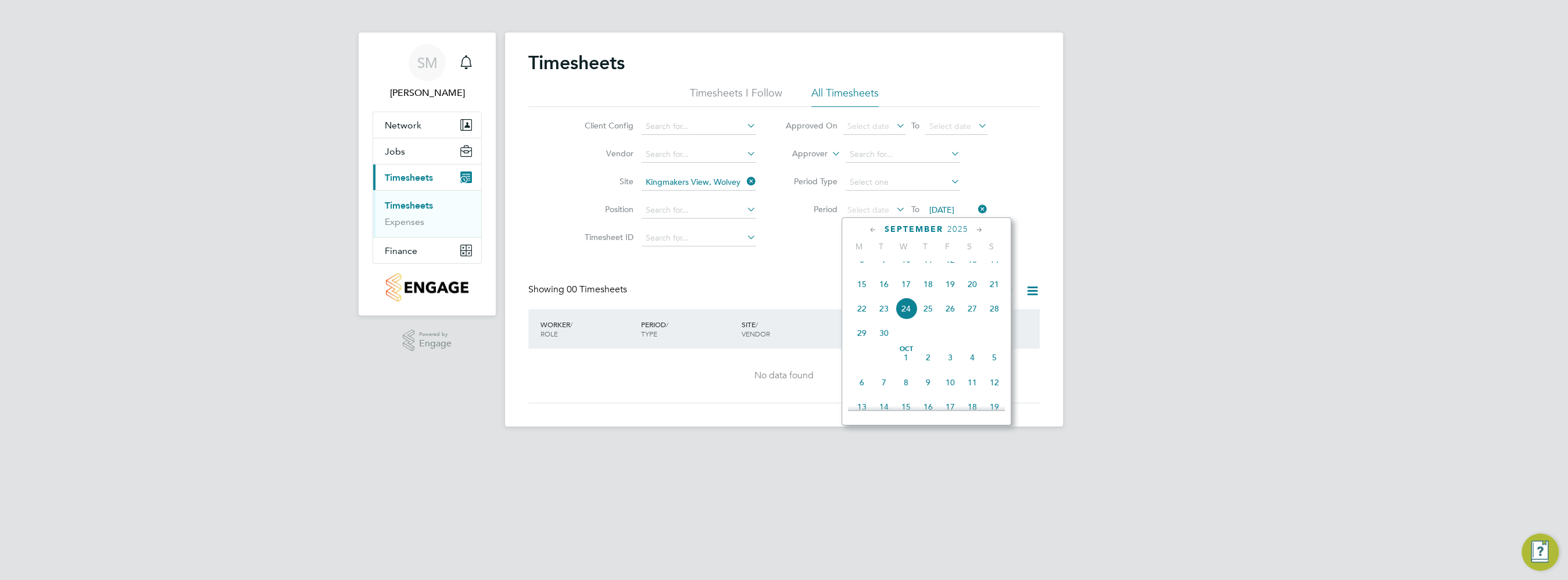
click at [870, 228] on icon at bounding box center [873, 230] width 11 height 12
click at [858, 395] on span "Sep 1" at bounding box center [862, 388] width 22 height 22
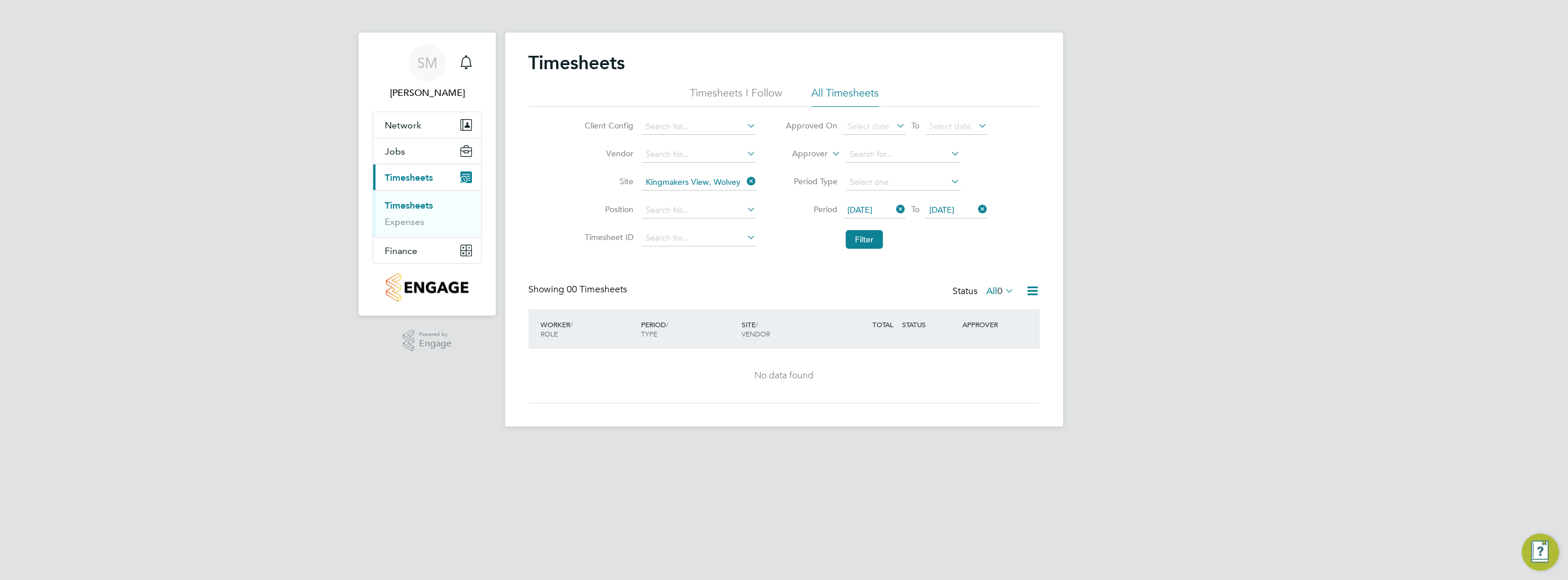
click at [976, 209] on icon at bounding box center [976, 209] width 0 height 16
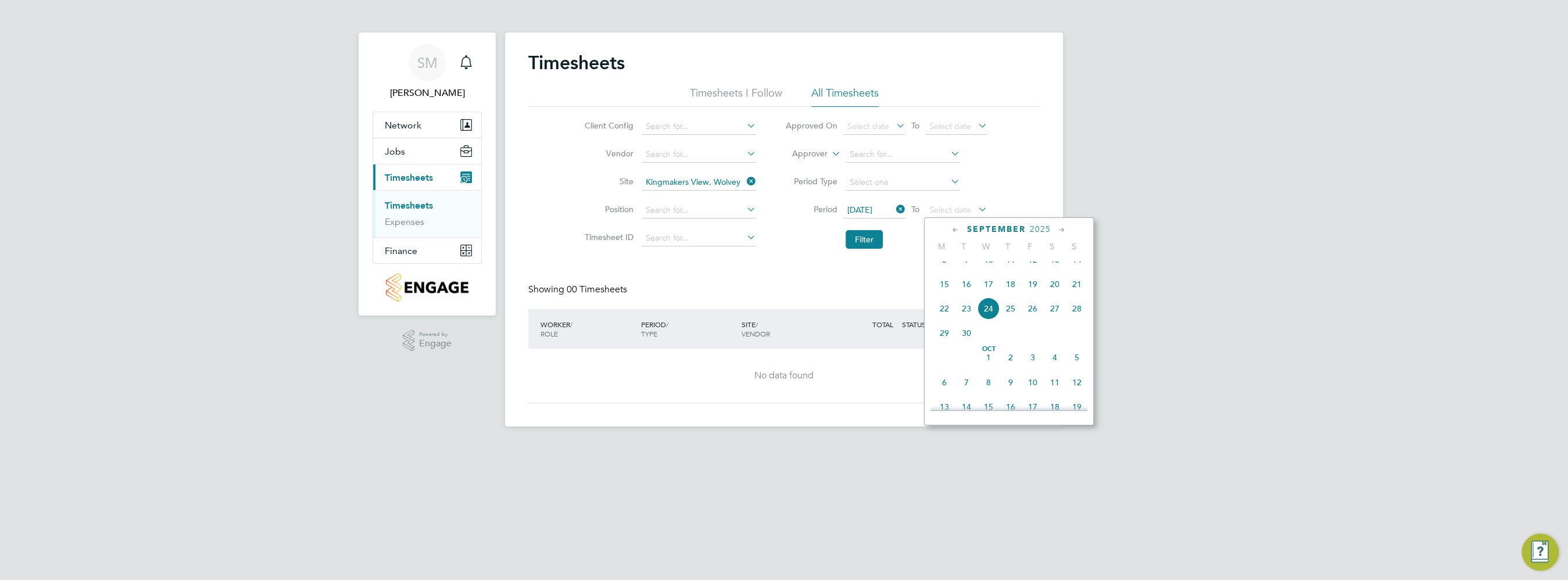
click at [958, 231] on icon at bounding box center [955, 230] width 11 height 12
click at [1071, 397] on span "7" at bounding box center [1077, 388] width 22 height 22
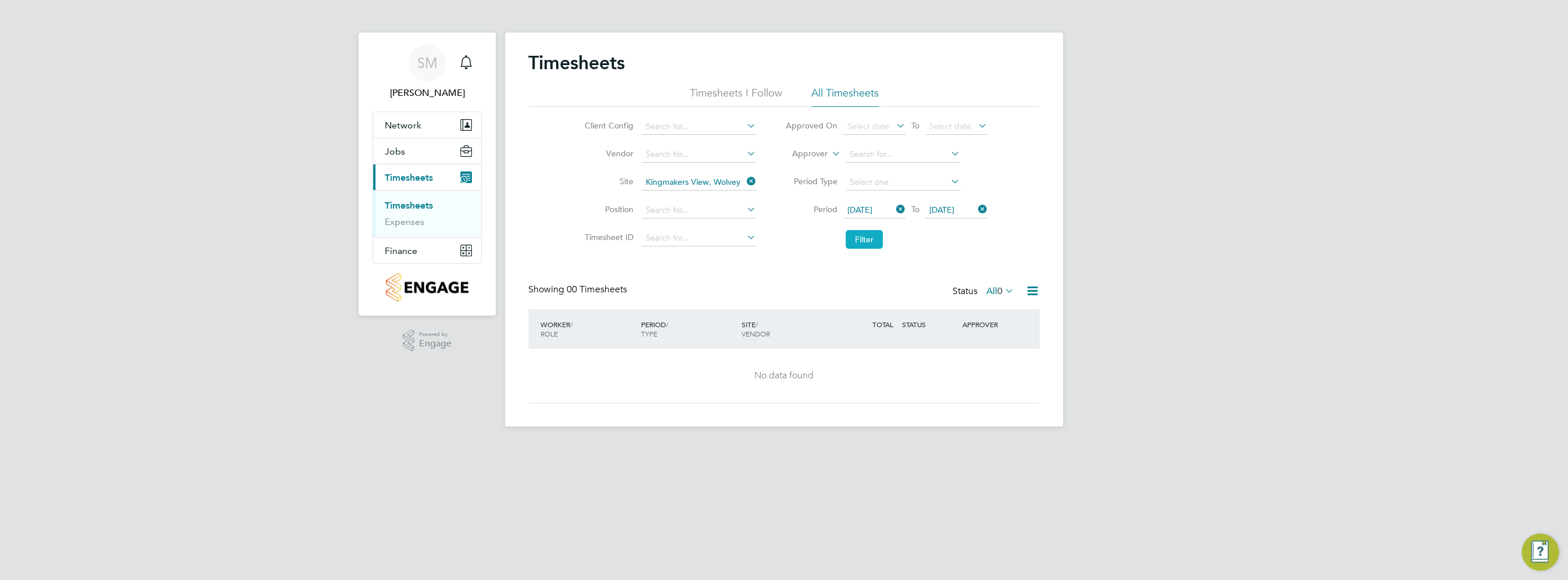
click at [856, 238] on button "Filter" at bounding box center [864, 239] width 37 height 18
click at [894, 208] on icon at bounding box center [894, 209] width 0 height 16
click at [906, 208] on div "Select date To 07 Sep 2025" at bounding box center [915, 210] width 144 height 16
click at [894, 212] on icon at bounding box center [894, 209] width 0 height 16
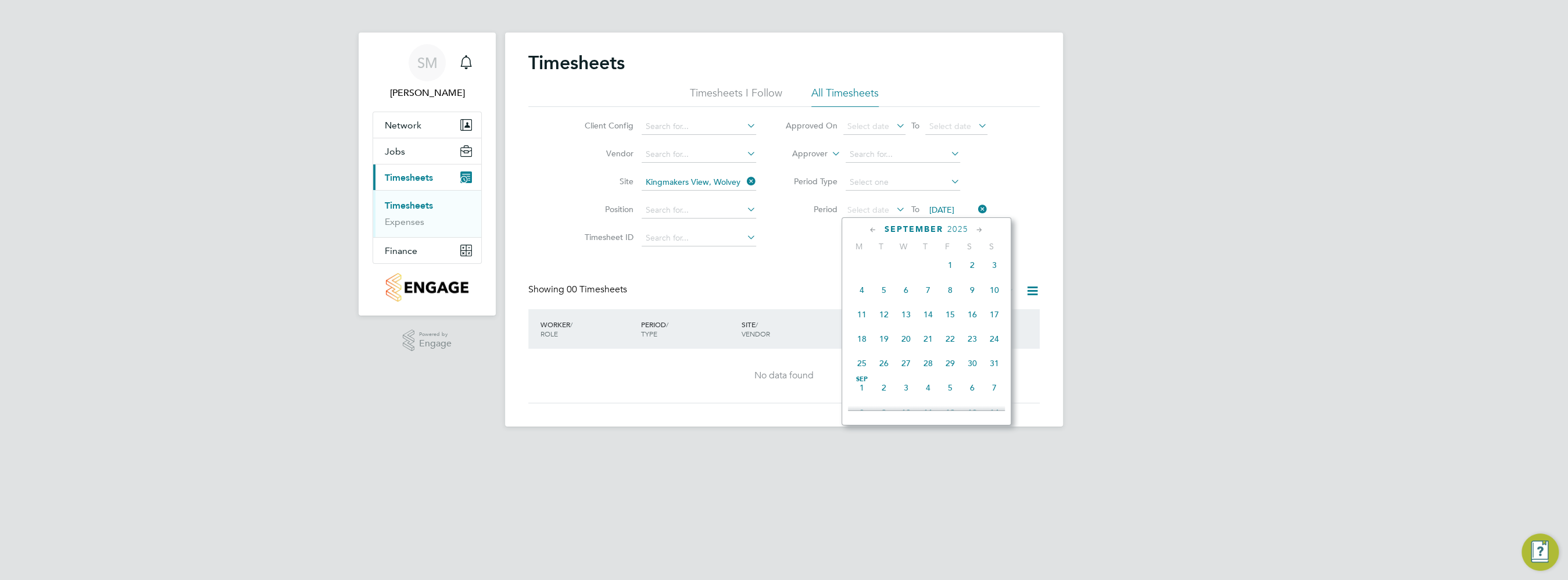
scroll to position [430, 0]
click at [863, 296] on span "15" at bounding box center [862, 284] width 22 height 22
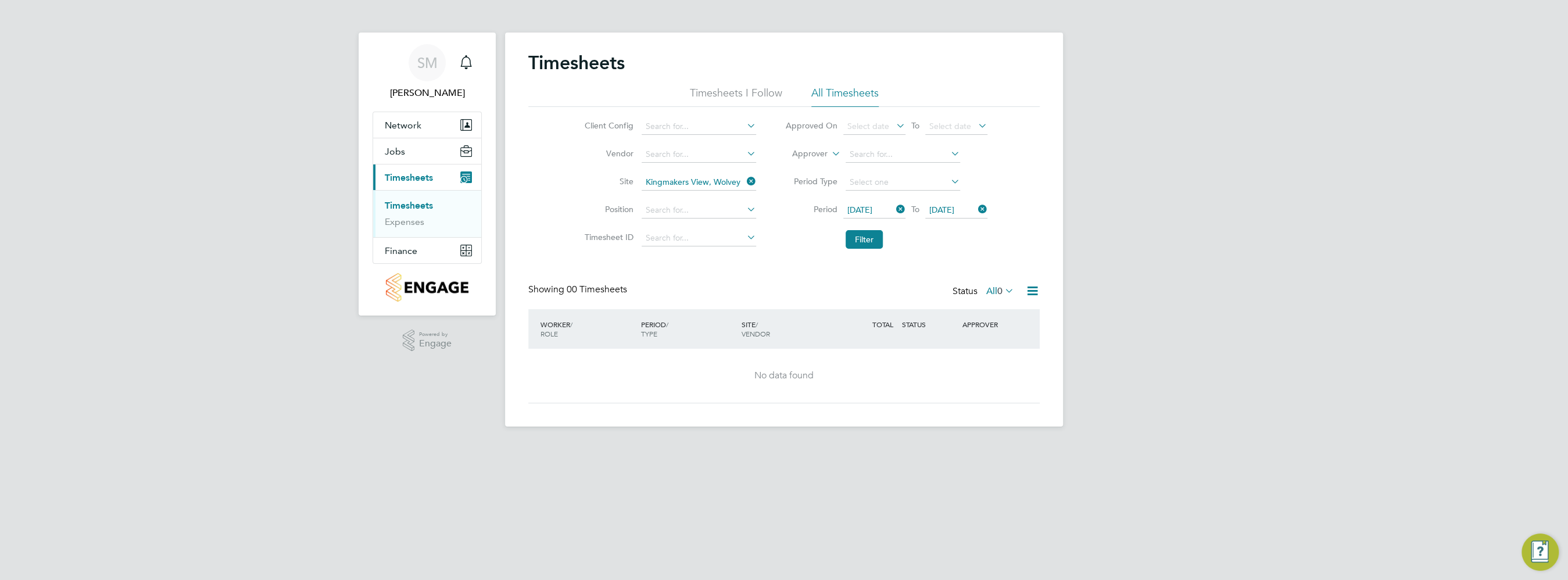
click at [976, 210] on icon at bounding box center [976, 209] width 0 height 16
click at [976, 211] on icon at bounding box center [976, 209] width 0 height 16
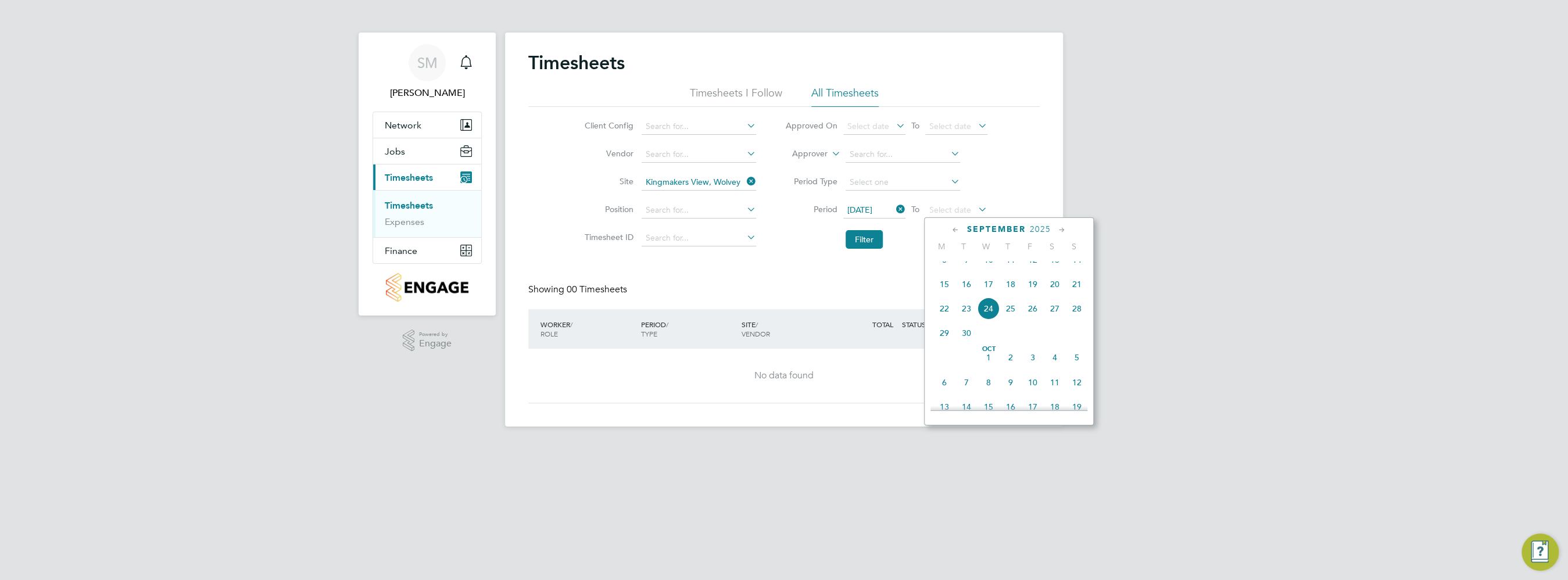
click at [1079, 296] on span "21" at bounding box center [1077, 284] width 22 height 22
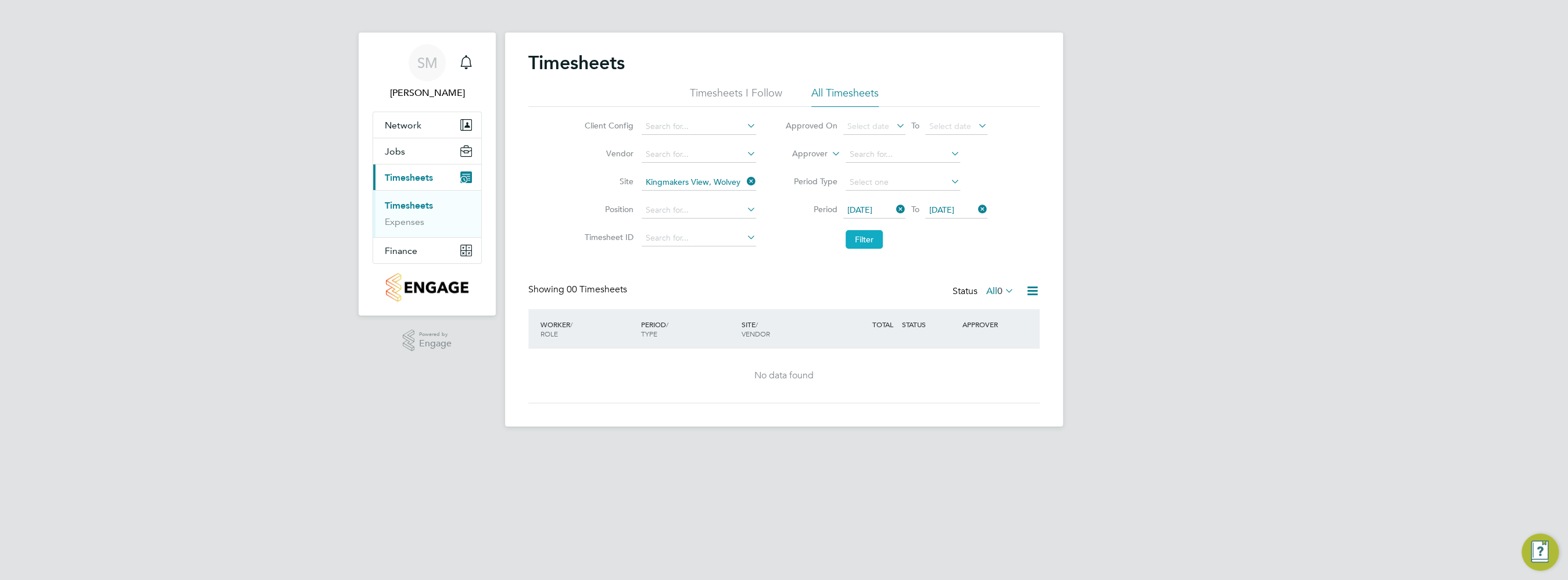
click at [869, 242] on button "Filter" at bounding box center [864, 239] width 37 height 18
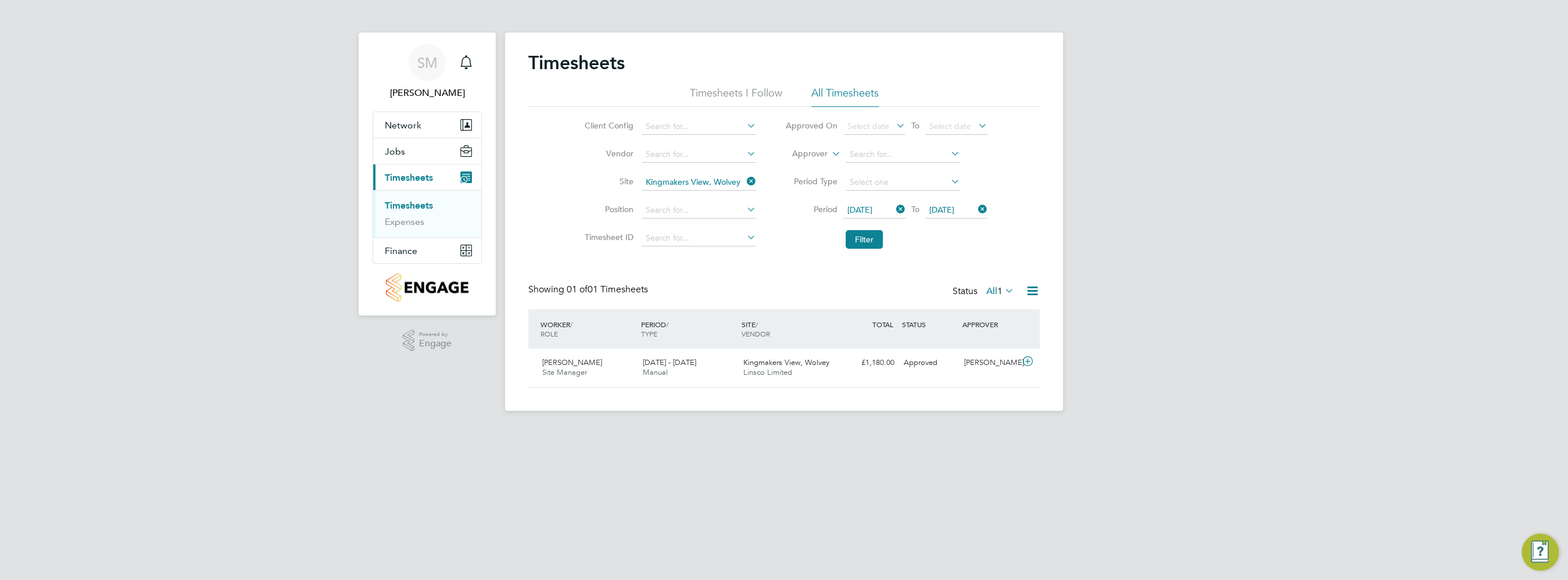
scroll to position [29, 101]
click at [404, 168] on button "Current page: Timesheets" at bounding box center [427, 177] width 108 height 26
click at [394, 146] on span "Jobs" at bounding box center [395, 151] width 20 height 11
click at [407, 179] on link "Vacancies" at bounding box center [405, 179] width 41 height 11
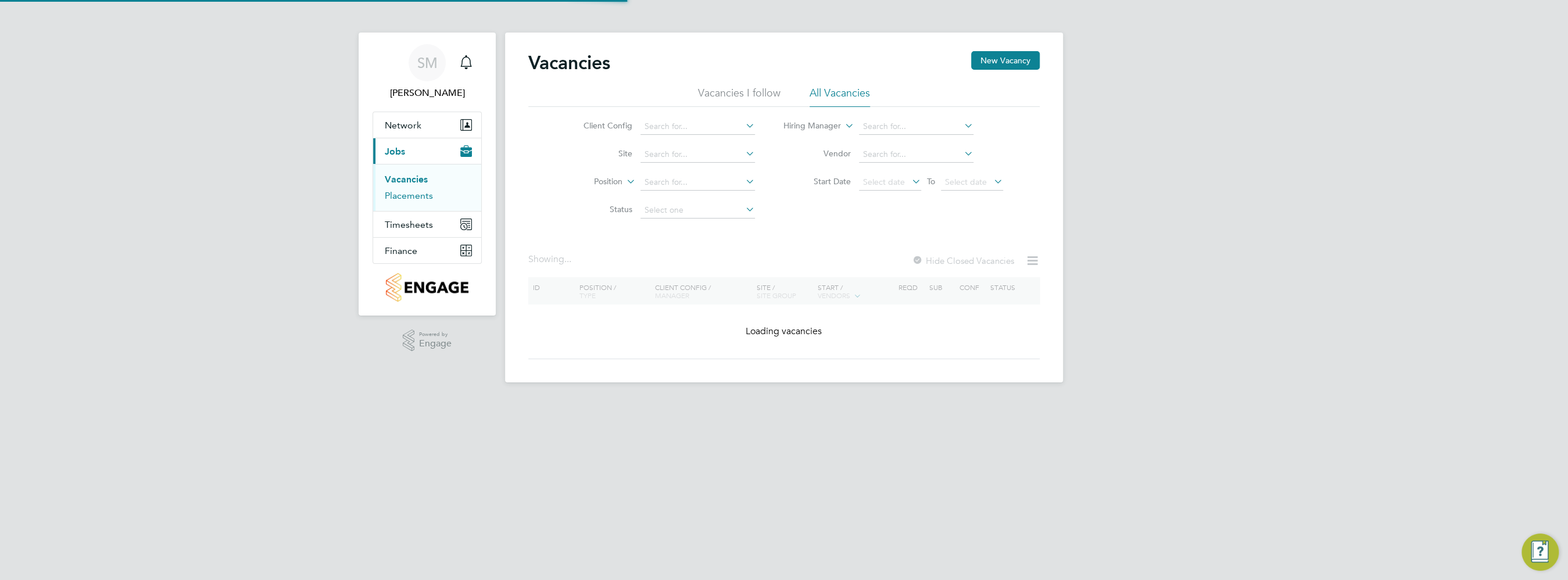
click at [407, 193] on link "Placements" at bounding box center [408, 195] width 48 height 11
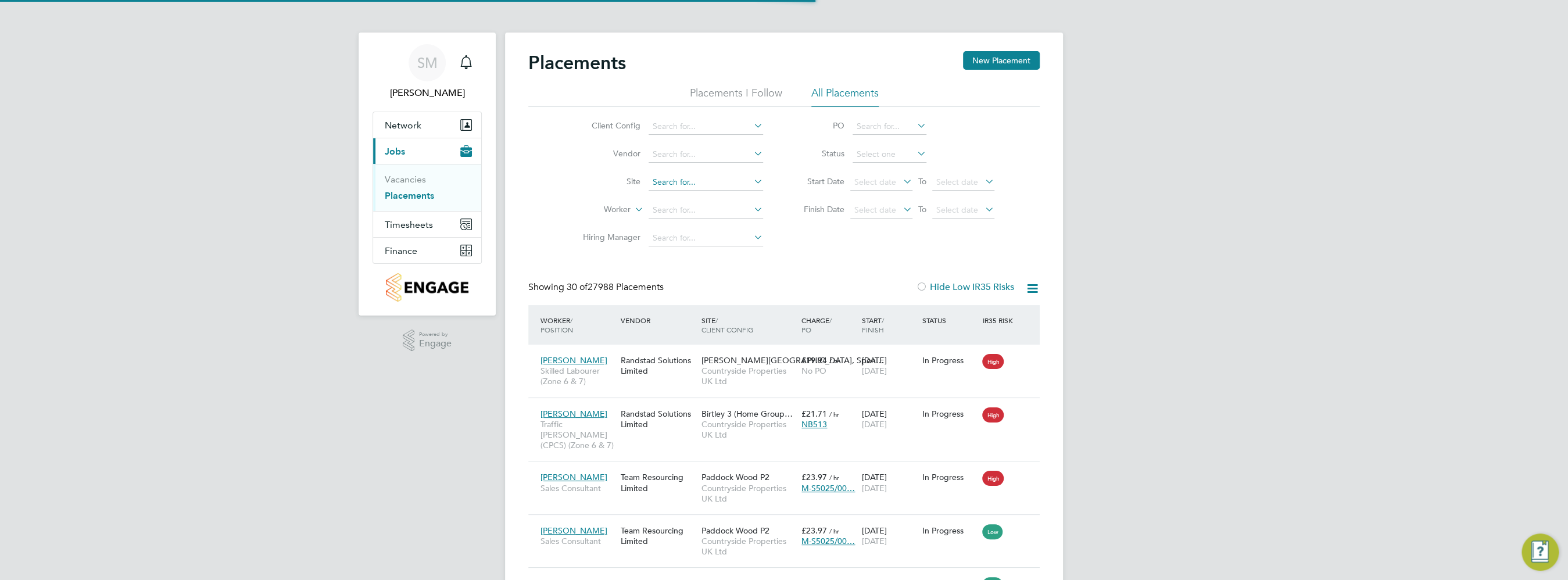
scroll to position [11, 55]
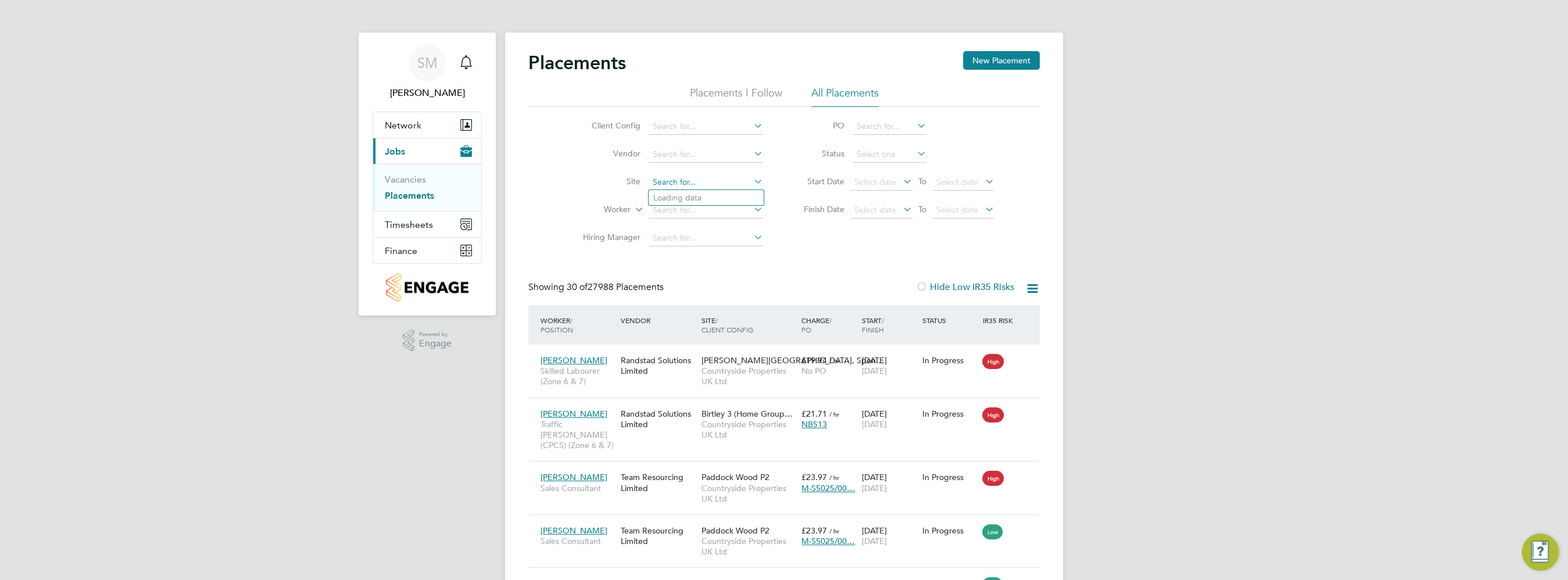
click at [666, 182] on input at bounding box center [706, 183] width 114 height 16
click at [689, 196] on li "Drac an Village" at bounding box center [706, 198] width 115 height 16
type input "Dracan Village"
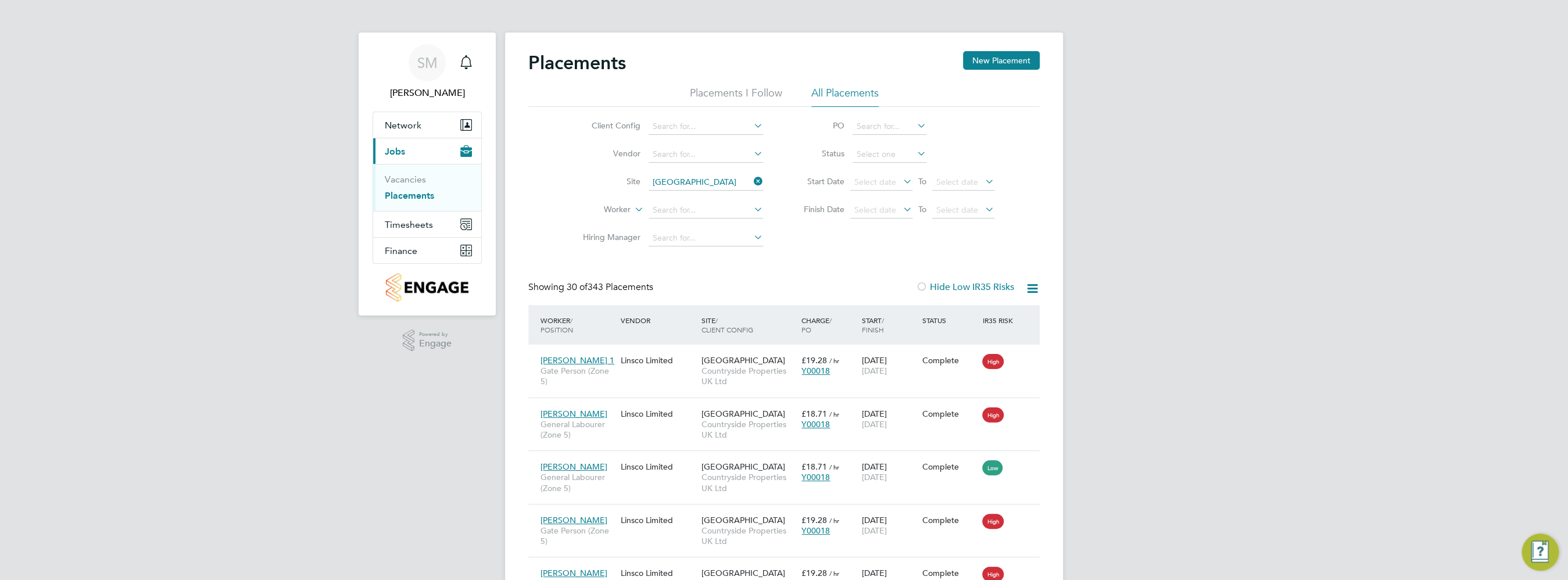
click at [1033, 289] on icon at bounding box center [1032, 288] width 14 height 14
click at [1007, 315] on li "Download Placements Report" at bounding box center [975, 316] width 124 height 16
drag, startPoint x: 756, startPoint y: 180, endPoint x: 719, endPoint y: 183, distance: 37.1
click at [751, 180] on icon at bounding box center [751, 181] width 0 height 16
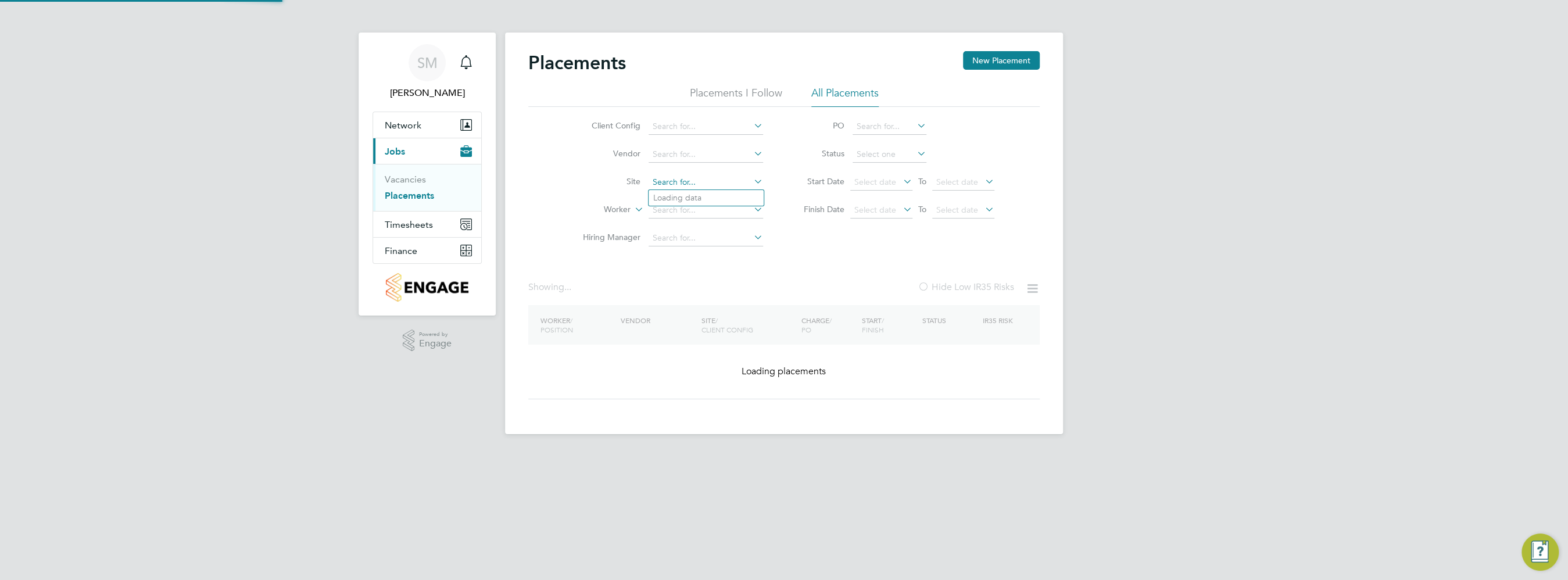
click at [719, 183] on input at bounding box center [706, 183] width 114 height 16
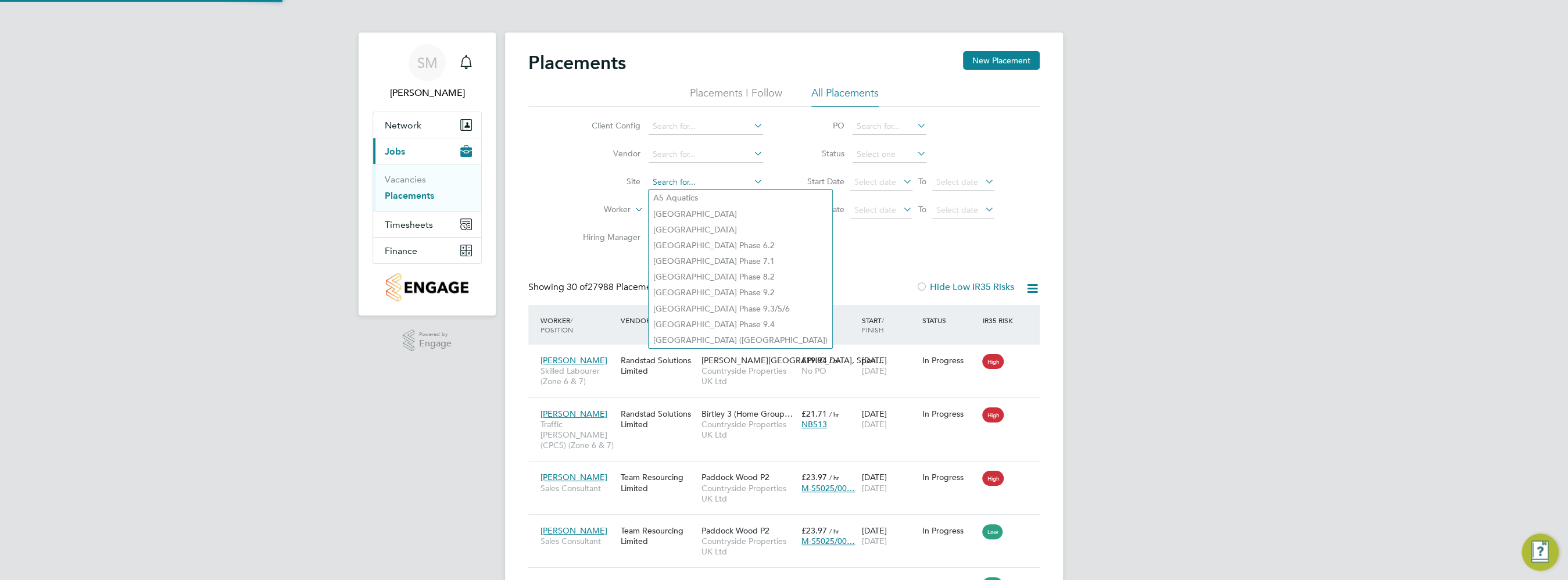
scroll to position [11, 55]
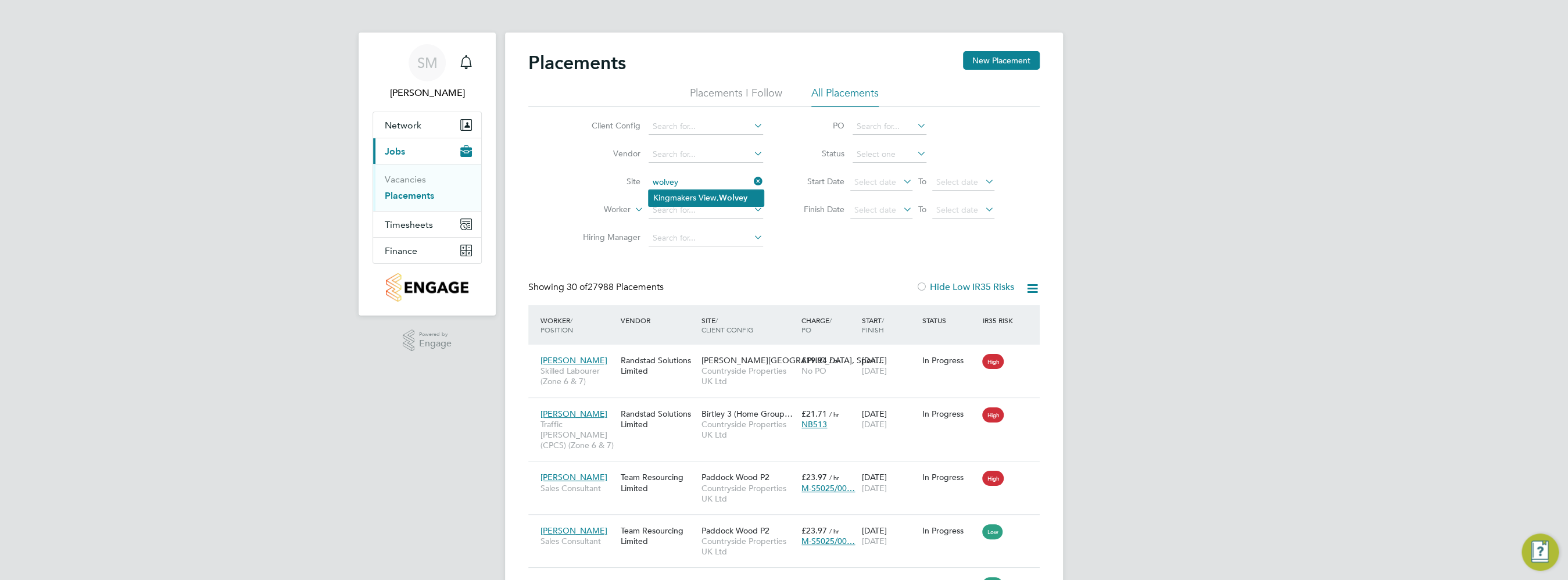
click at [716, 198] on li "Kingmakers View, Wolvey" at bounding box center [706, 198] width 115 height 16
type input "Kingmakers View, Wolvey"
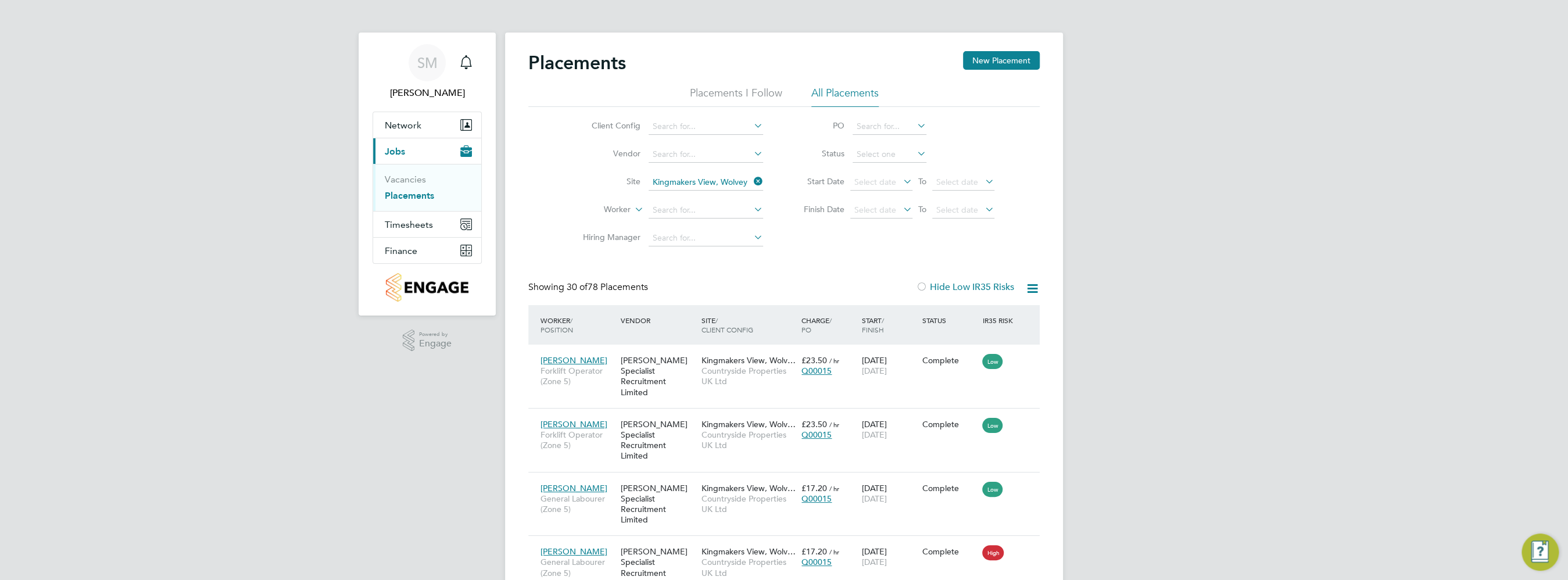
click at [1033, 294] on icon at bounding box center [1032, 288] width 14 height 14
click at [1009, 312] on li "Download Placements Report" at bounding box center [975, 316] width 124 height 16
click at [751, 181] on input at bounding box center [706, 183] width 114 height 16
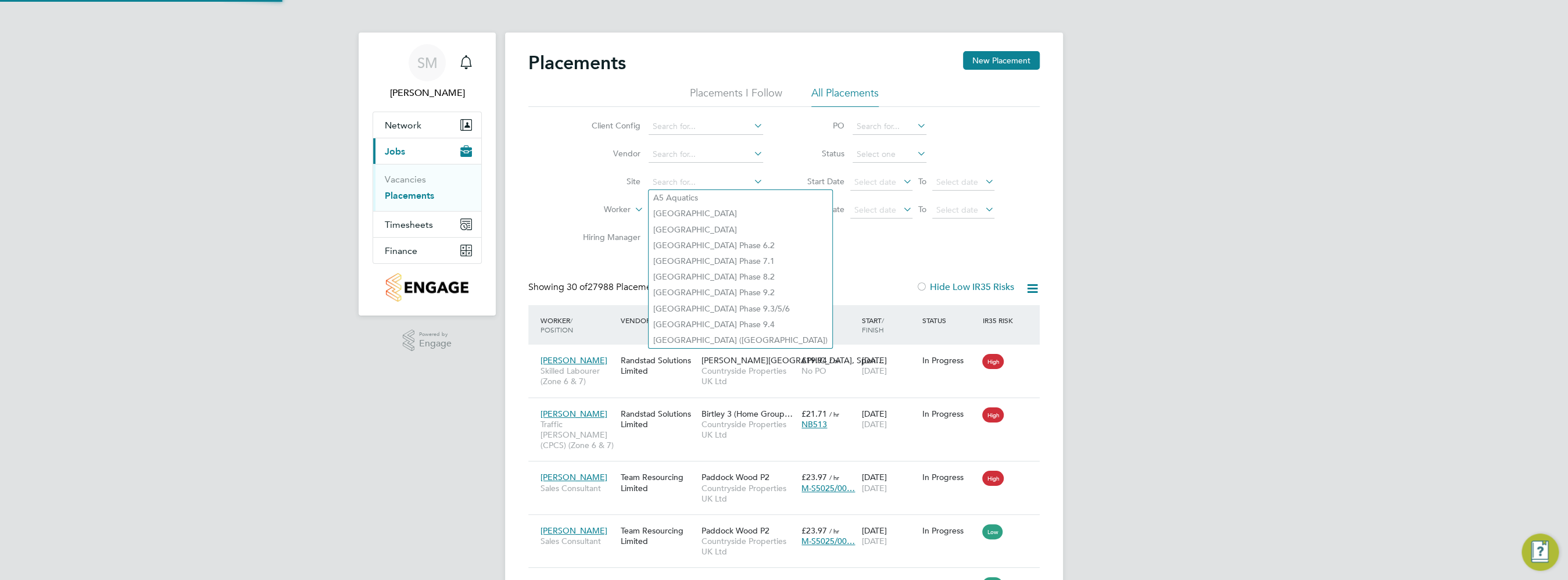
scroll to position [11, 55]
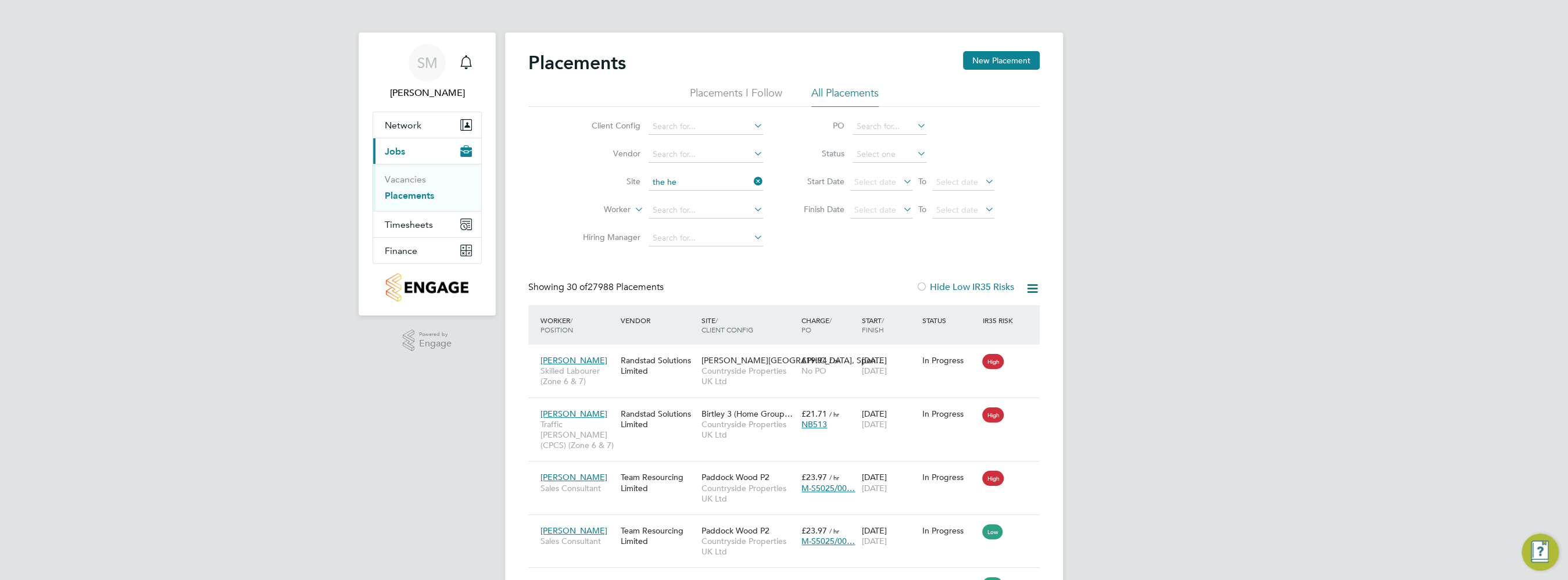
click at [751, 204] on li "T he Hem" at bounding box center [706, 198] width 115 height 16
type input "The Hem"
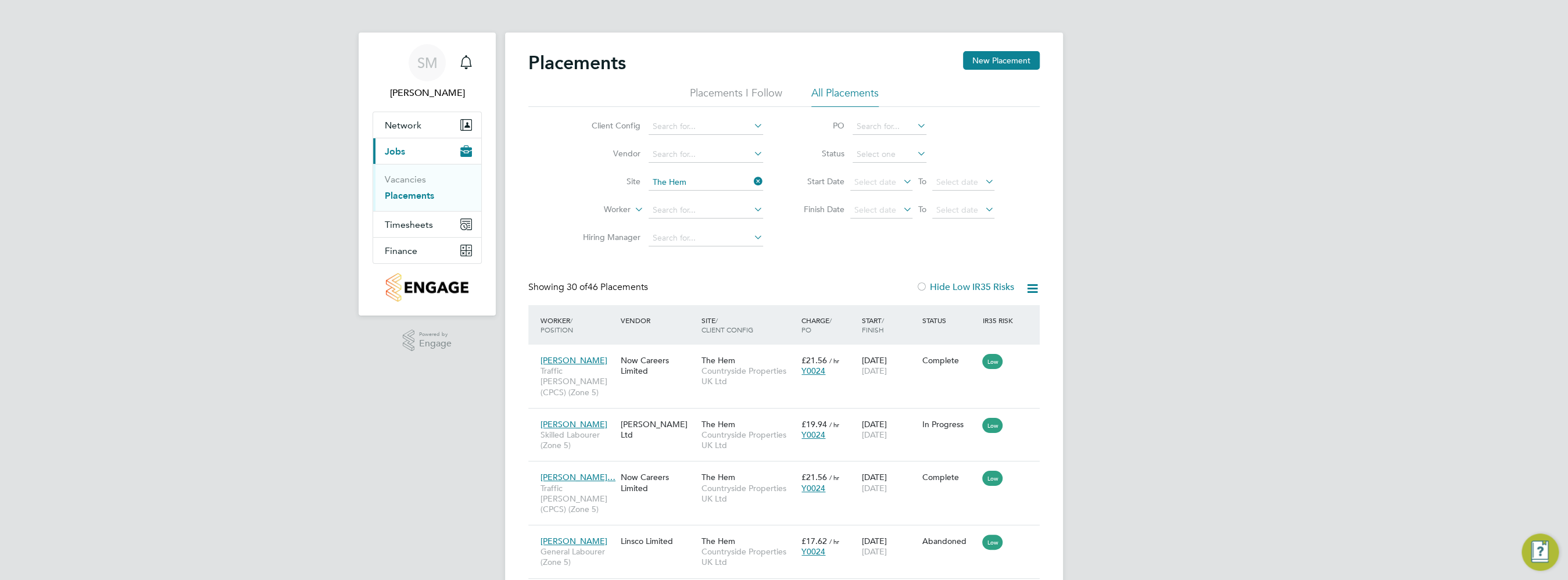
click at [1039, 294] on icon at bounding box center [1032, 288] width 14 height 14
click at [1026, 315] on li "Download Placements Report" at bounding box center [975, 316] width 124 height 16
click at [764, 185] on li "Site The Hem" at bounding box center [668, 183] width 219 height 28
click at [751, 185] on icon at bounding box center [751, 181] width 0 height 16
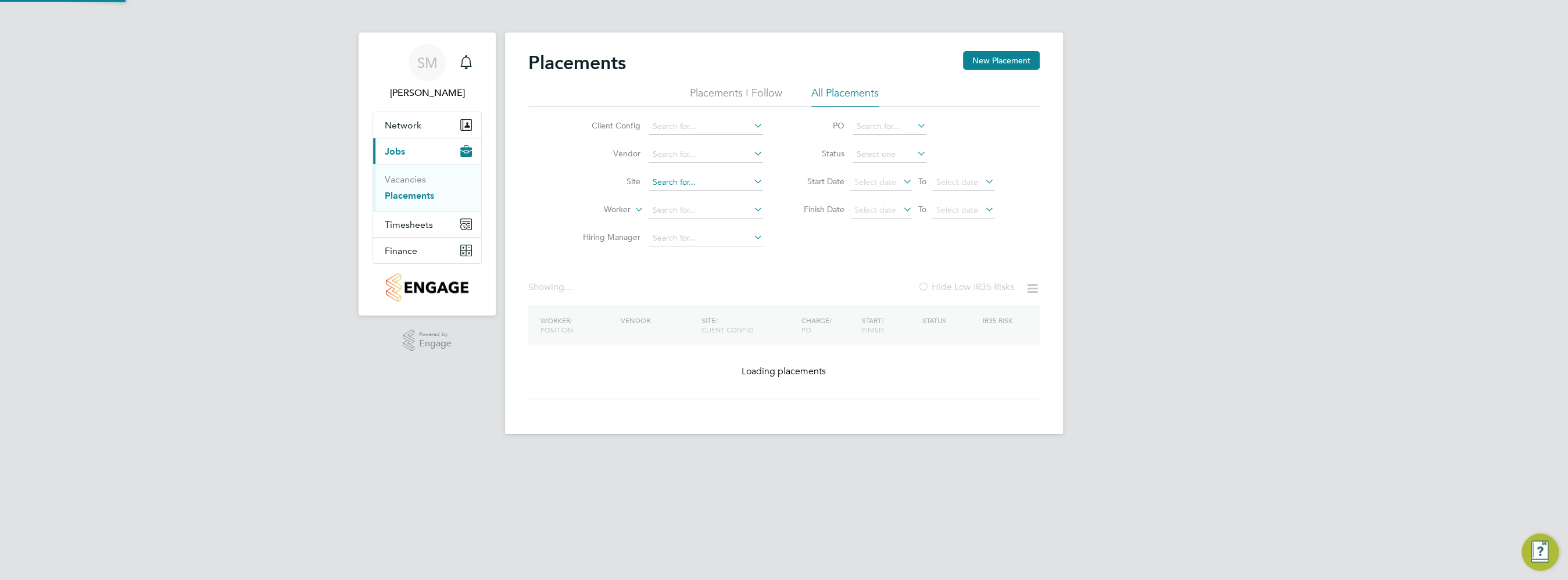
click at [710, 185] on input at bounding box center [706, 183] width 114 height 16
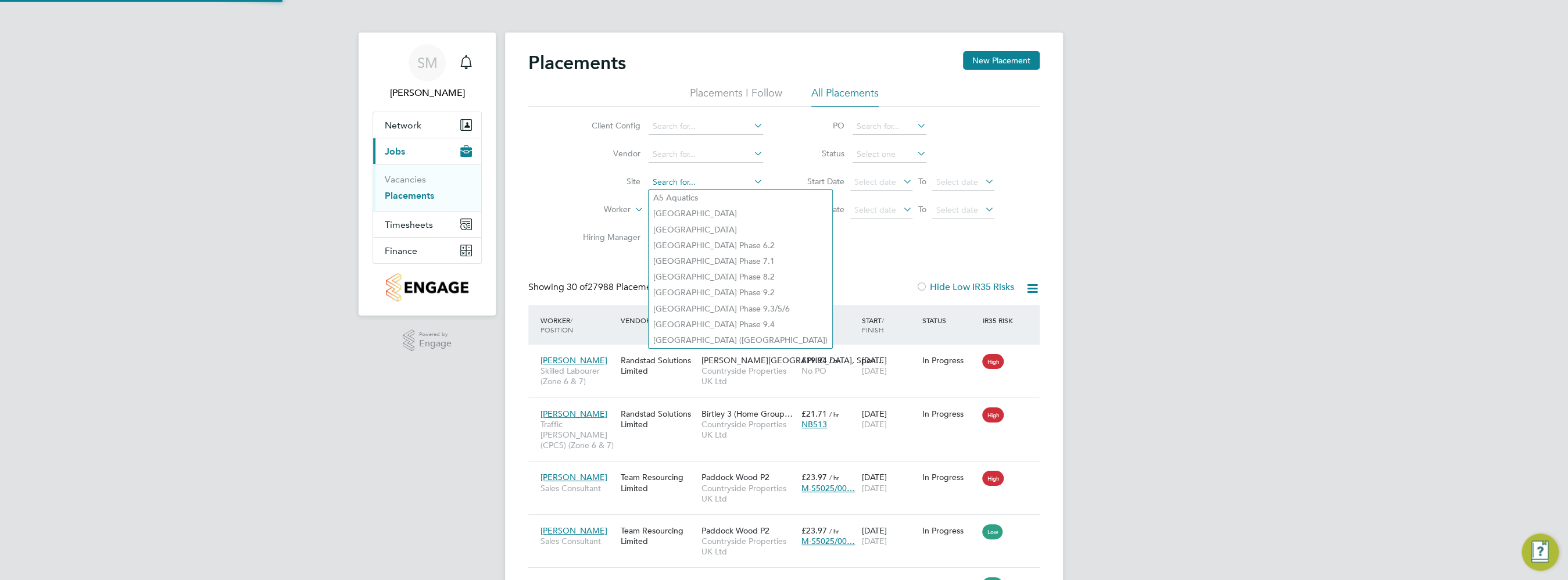
scroll to position [33, 81]
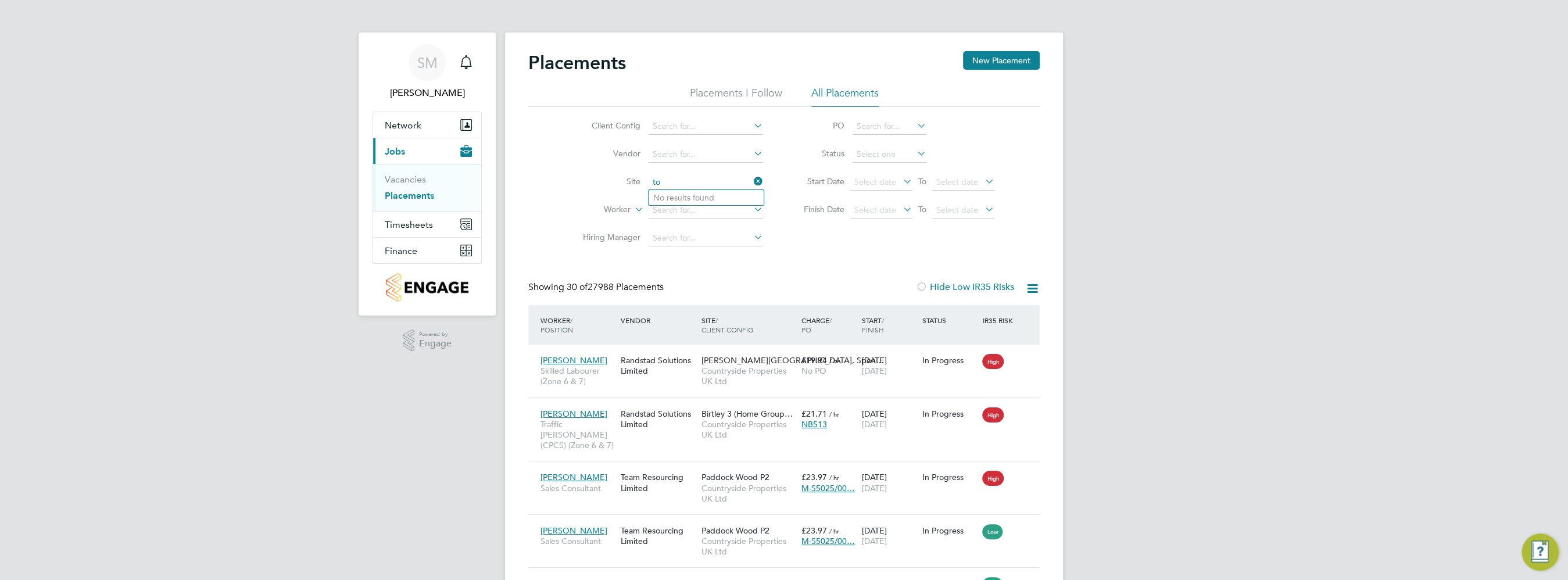
type input "t"
click at [705, 196] on li "Milby Mead ows" at bounding box center [729, 198] width 161 height 16
type input "Milby Meadows"
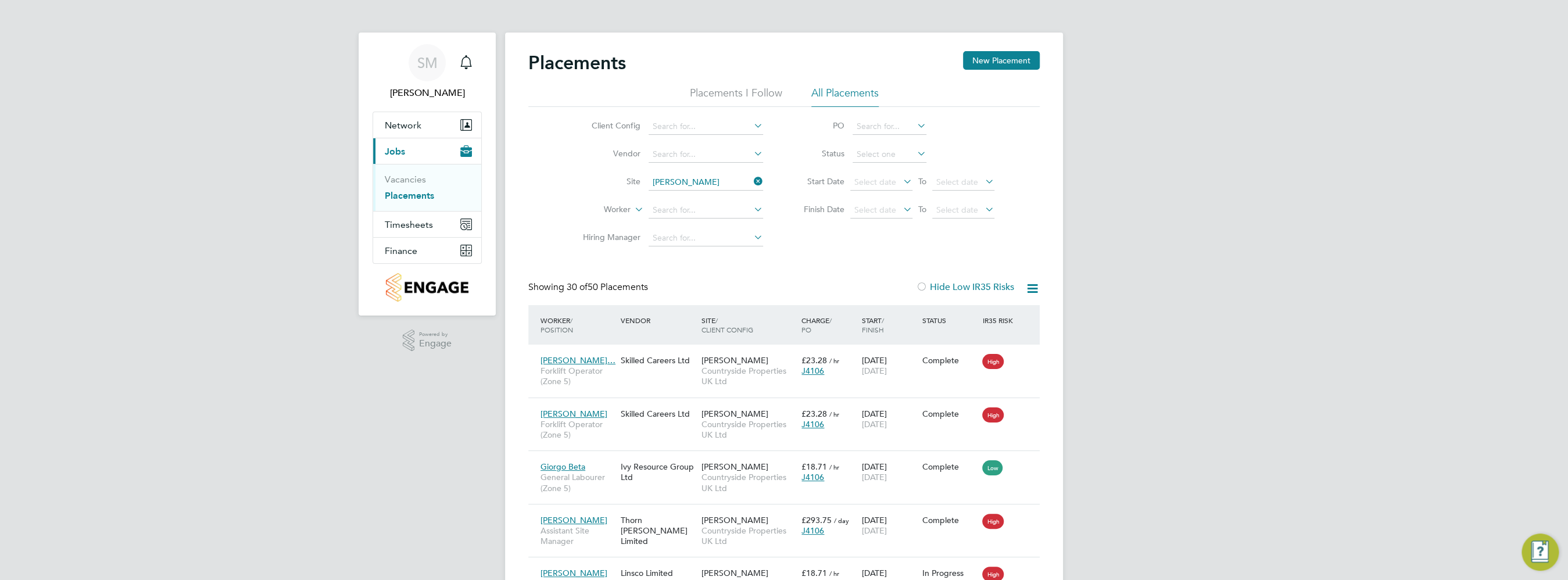
click at [1034, 288] on icon at bounding box center [1032, 288] width 14 height 14
click at [995, 313] on li "Download Placements Report" at bounding box center [975, 316] width 124 height 16
click at [751, 177] on icon at bounding box center [751, 181] width 0 height 16
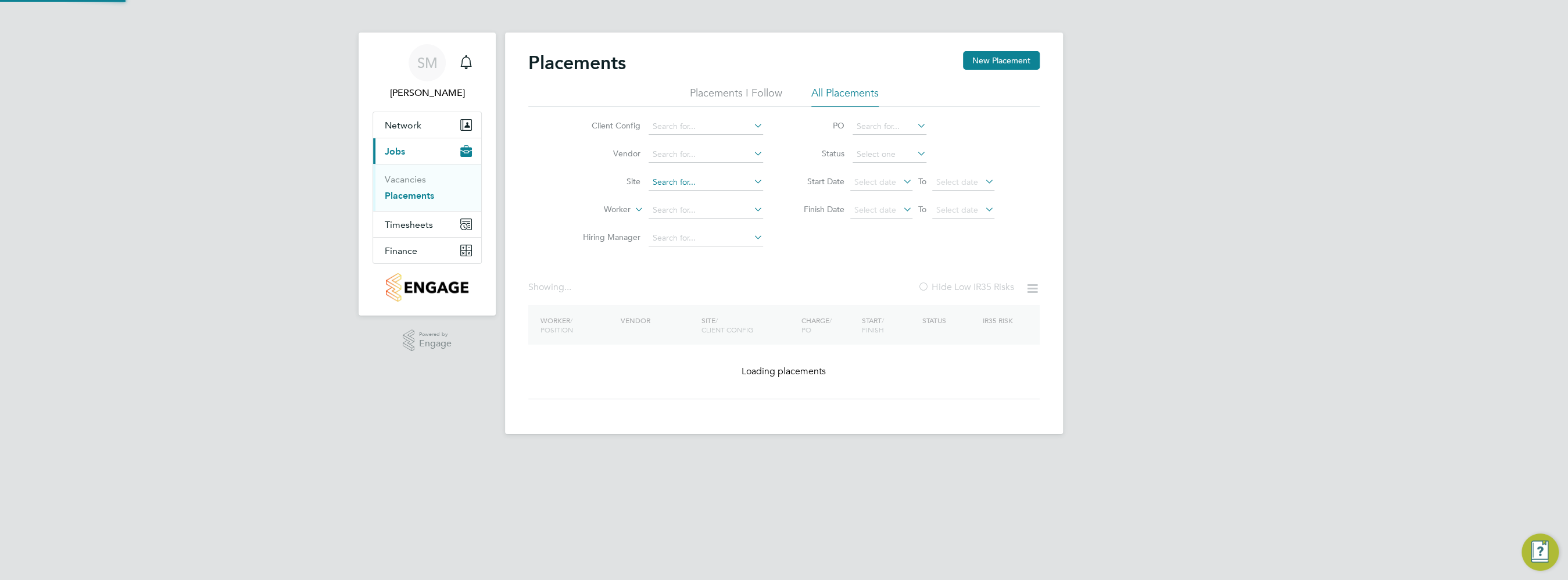
click at [714, 181] on input at bounding box center [706, 183] width 114 height 16
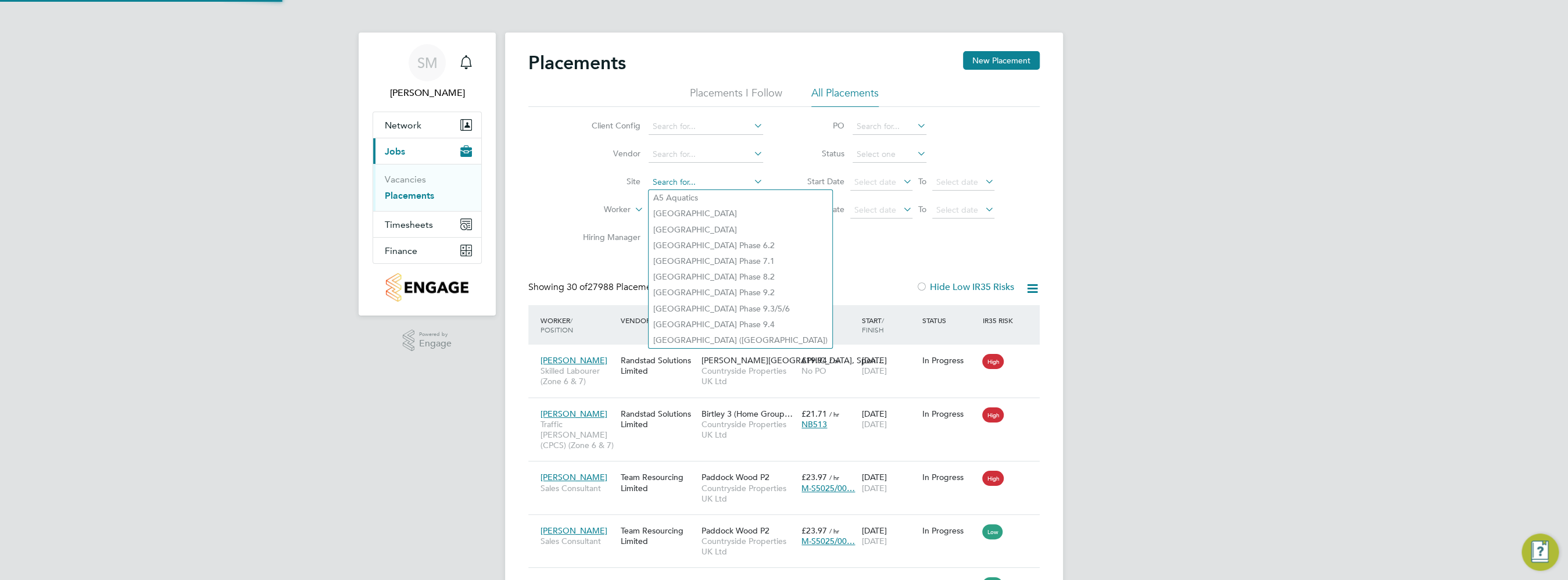
scroll to position [11, 55]
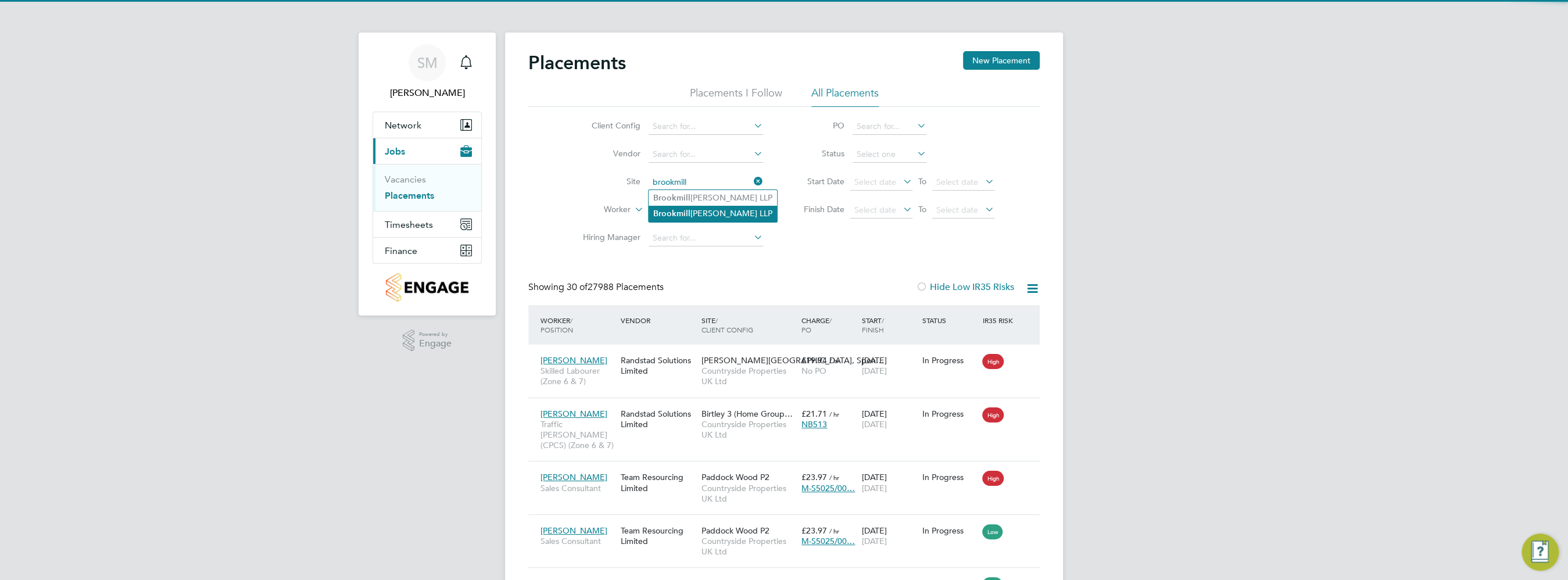
click at [705, 213] on li "Brookmill Meadows LLP" at bounding box center [713, 213] width 129 height 16
type input "Brookmill Meadows LLP"
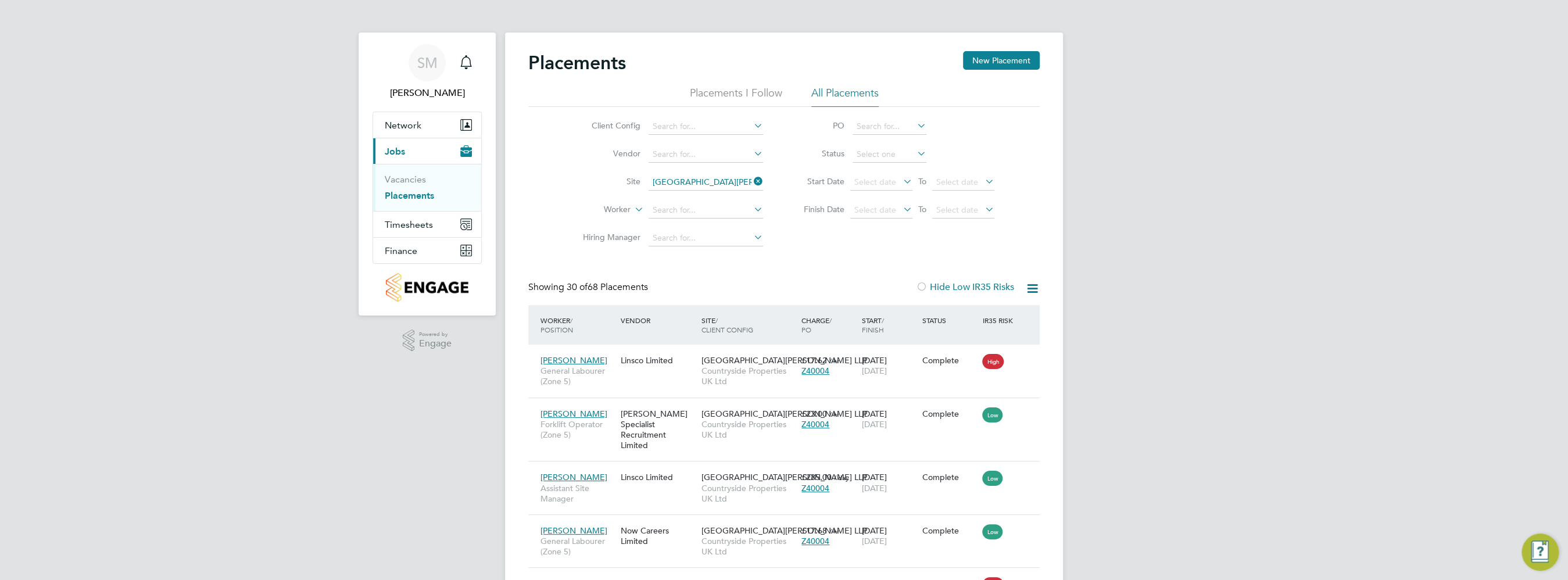
click at [1034, 284] on icon at bounding box center [1032, 288] width 14 height 14
click at [1009, 308] on li "Download Placements Report" at bounding box center [975, 316] width 124 height 16
click at [751, 181] on icon at bounding box center [751, 181] width 0 height 16
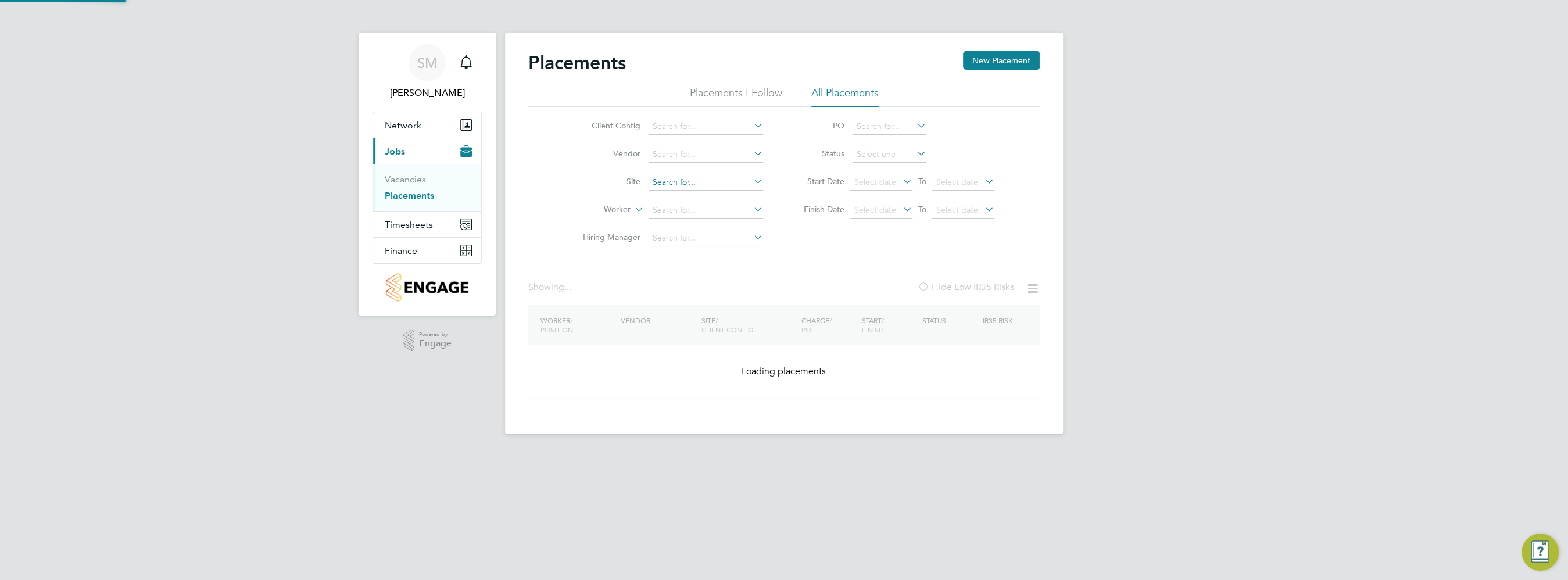
click at [719, 185] on input at bounding box center [706, 183] width 114 height 16
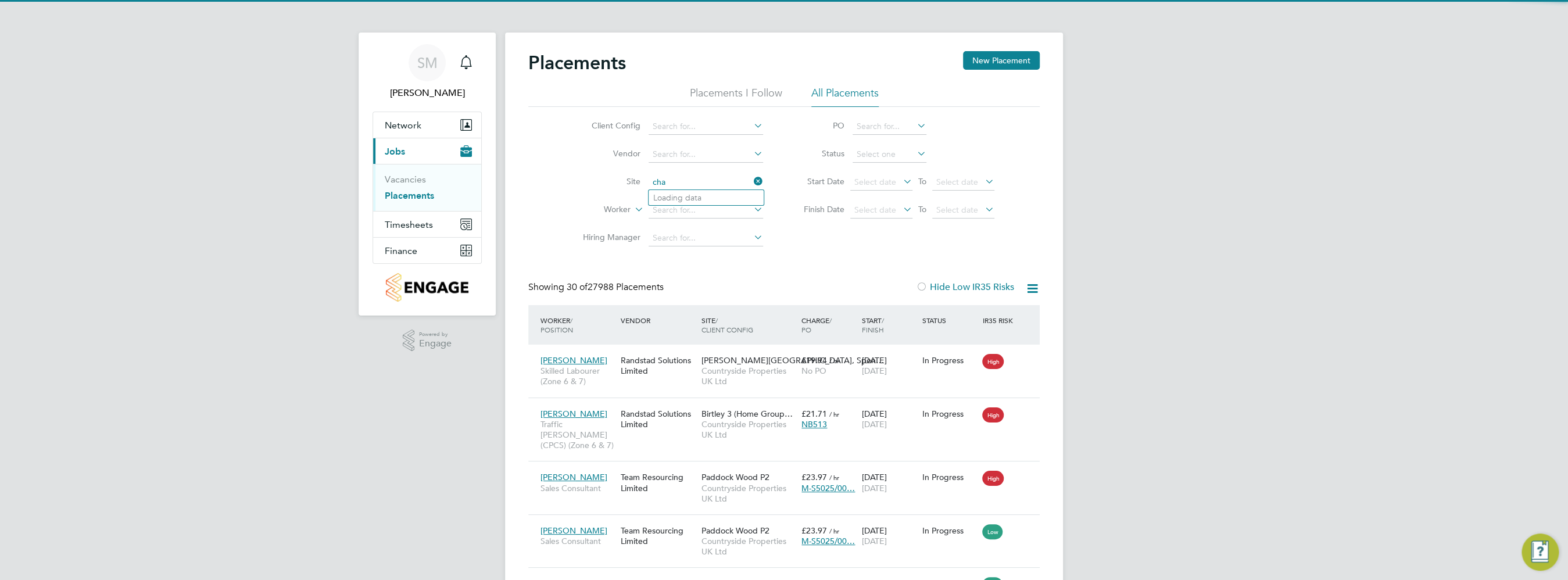
scroll to position [11, 55]
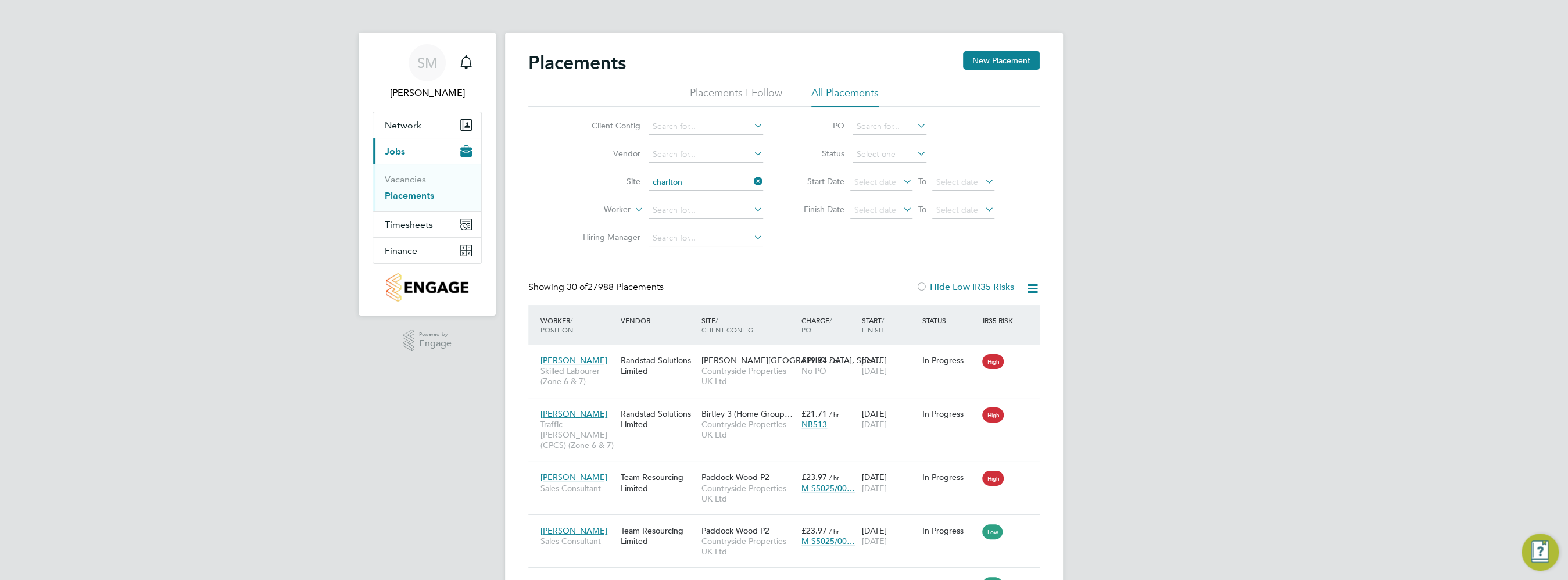
click at [716, 199] on li "Charlton Gardens" at bounding box center [706, 198] width 115 height 16
type input "Charlton Gardens"
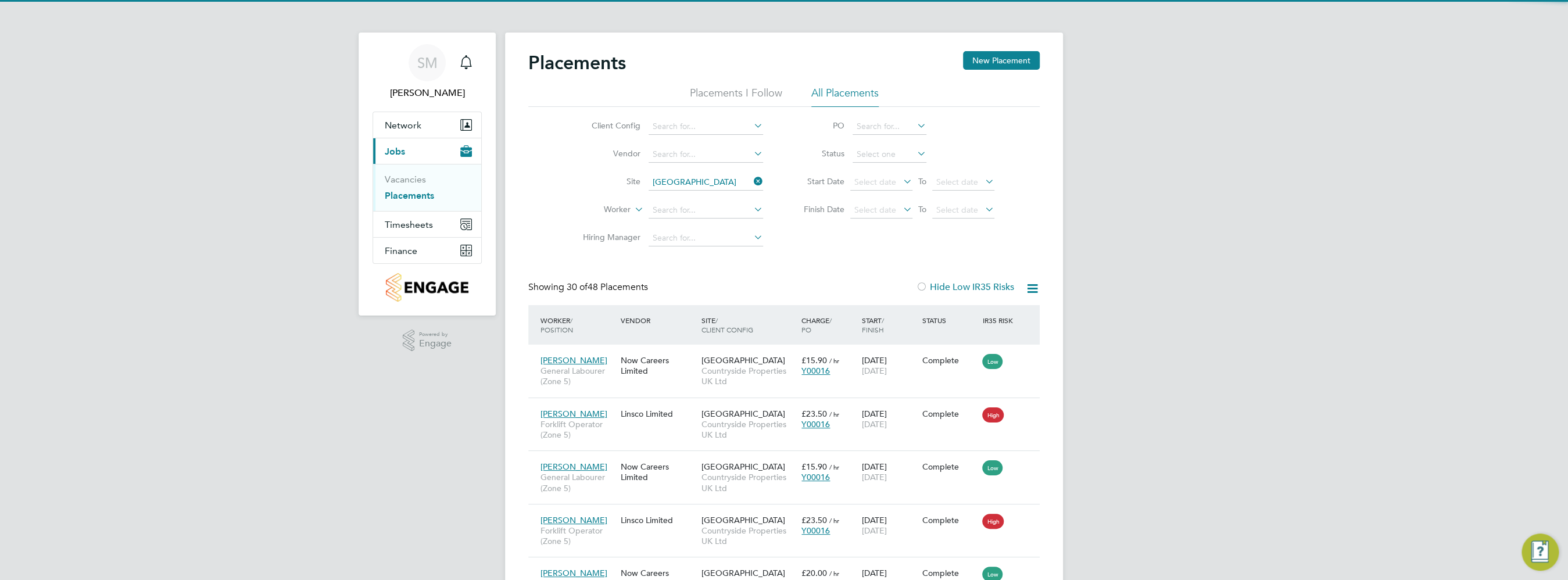
click at [1028, 285] on icon at bounding box center [1032, 288] width 14 height 14
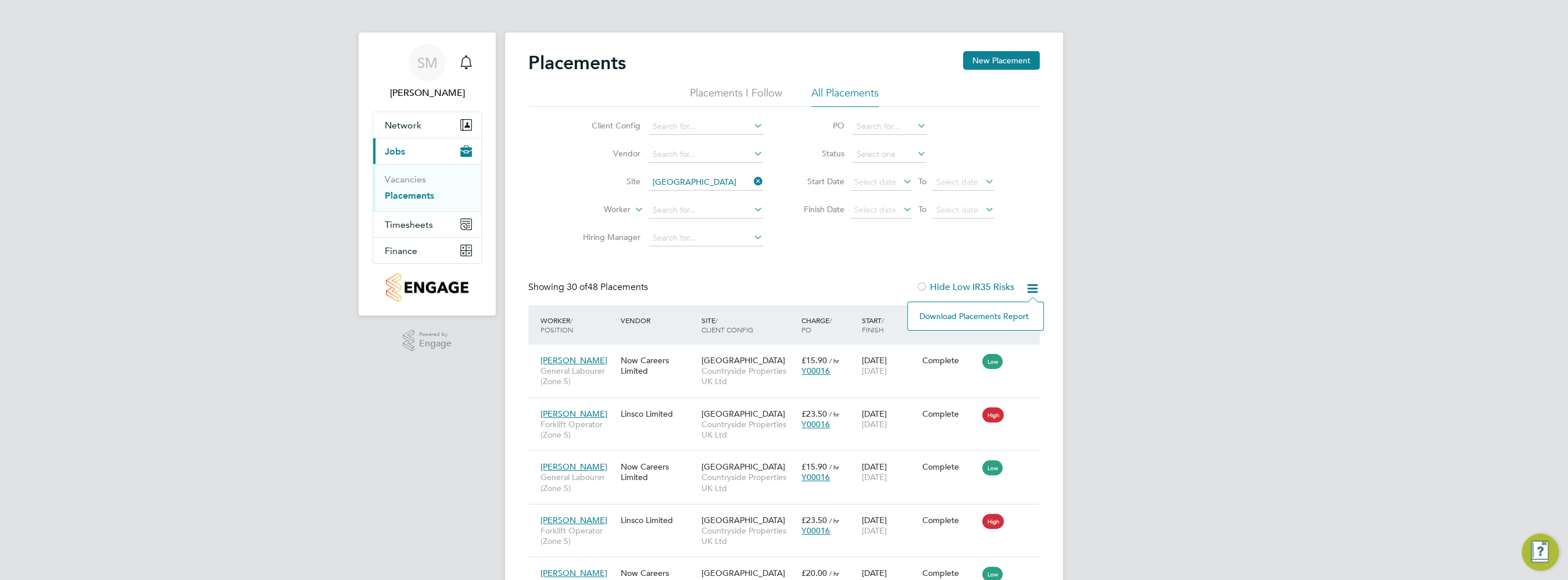
click at [1015, 317] on li "Download Placements Report" at bounding box center [975, 316] width 124 height 16
click at [751, 179] on icon at bounding box center [751, 181] width 0 height 16
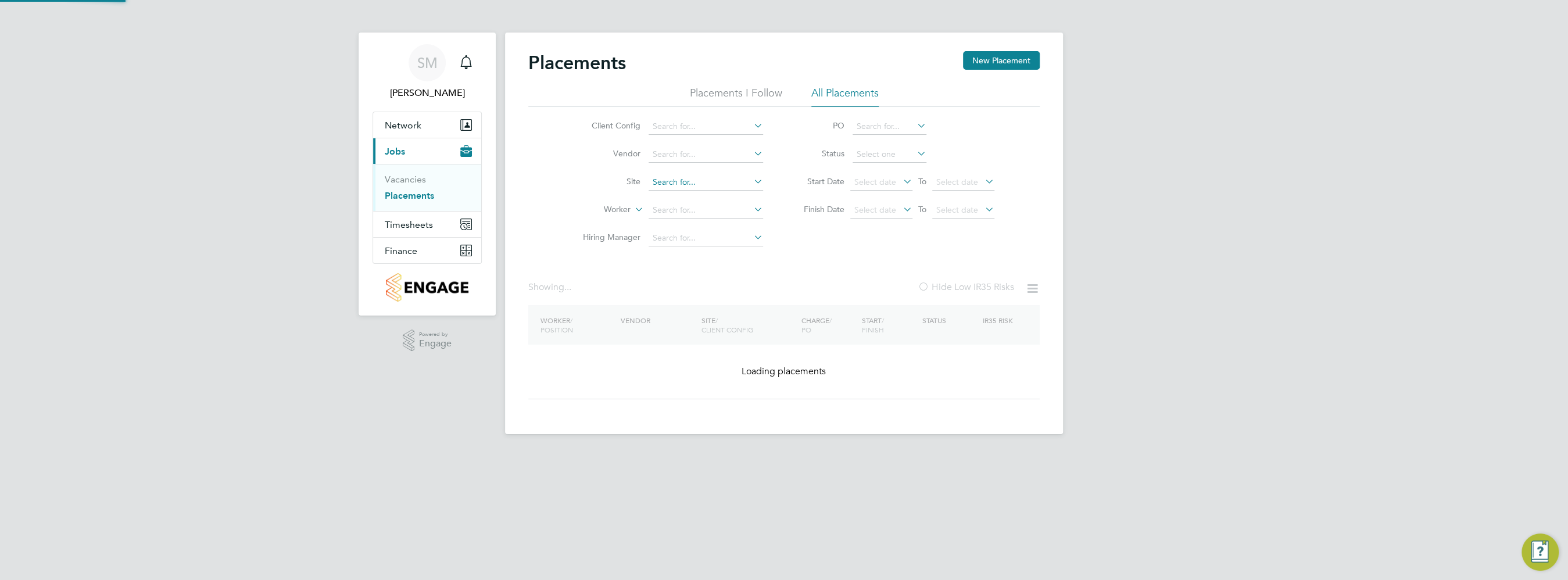
click at [710, 182] on input at bounding box center [706, 183] width 114 height 16
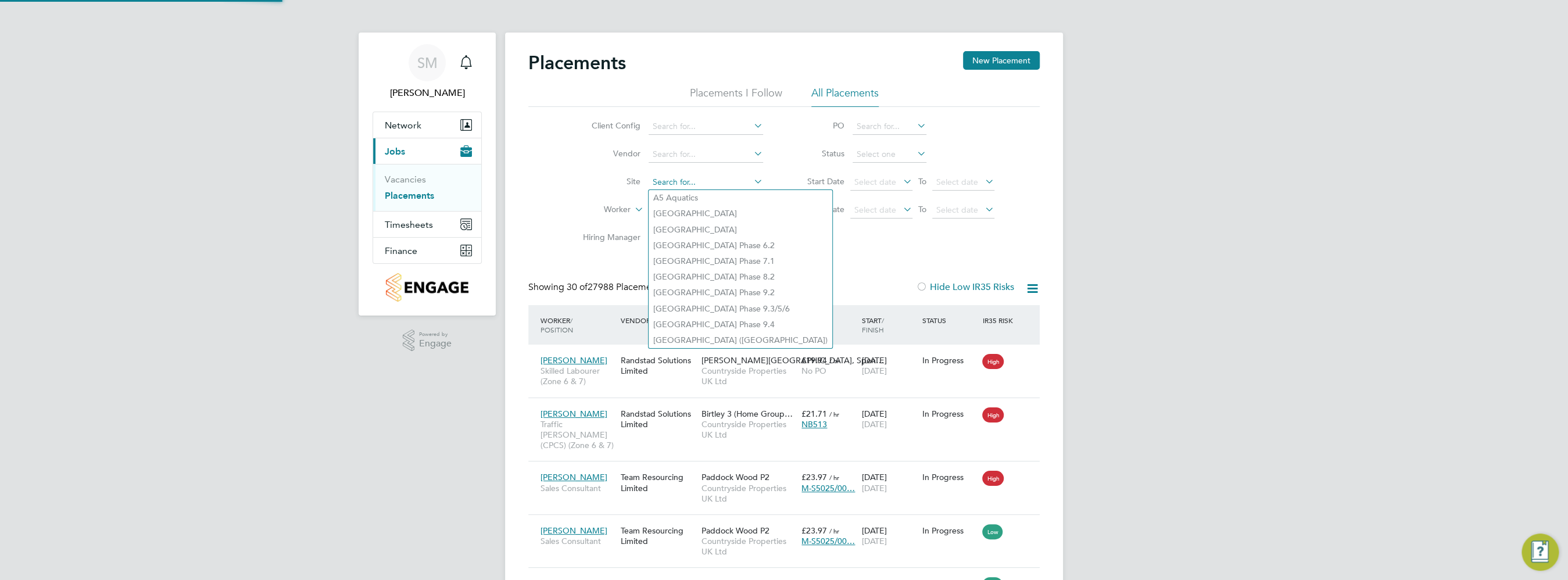
scroll to position [11, 55]
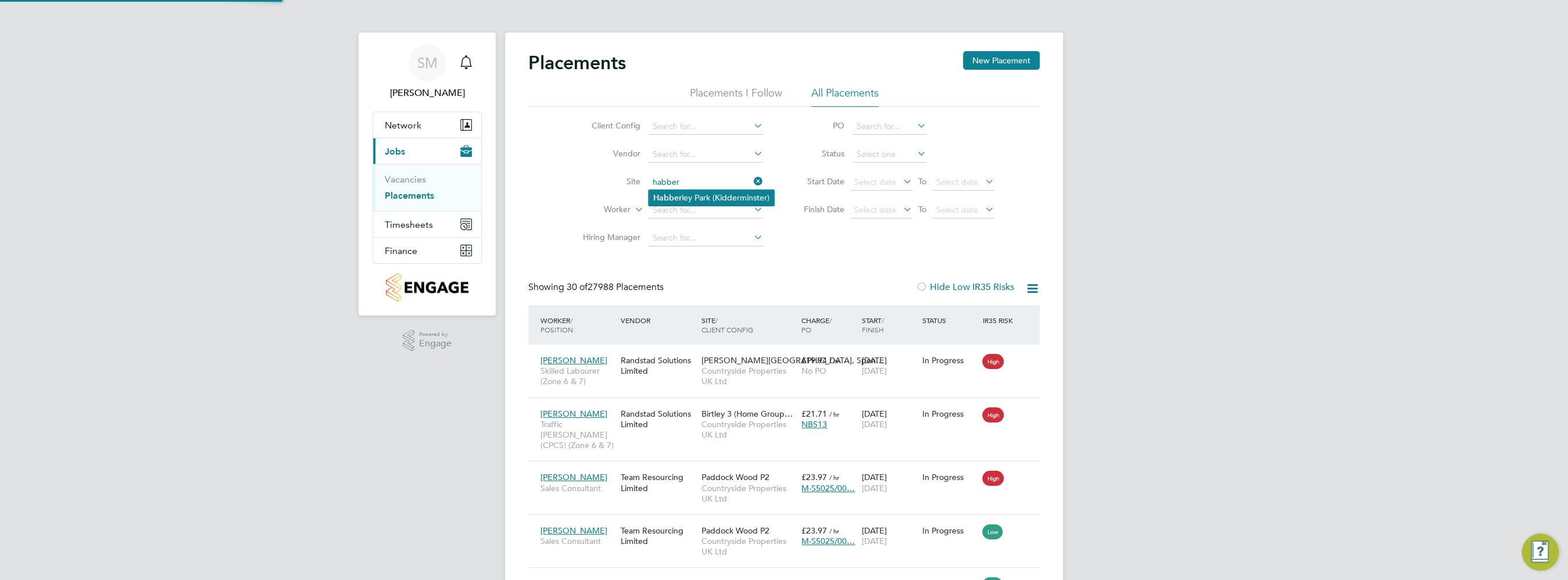
click at [701, 202] on li "Habber ley Park (Kidderminster)" at bounding box center [711, 198] width 125 height 16
type input "Habberley Park (Kidderminster)"
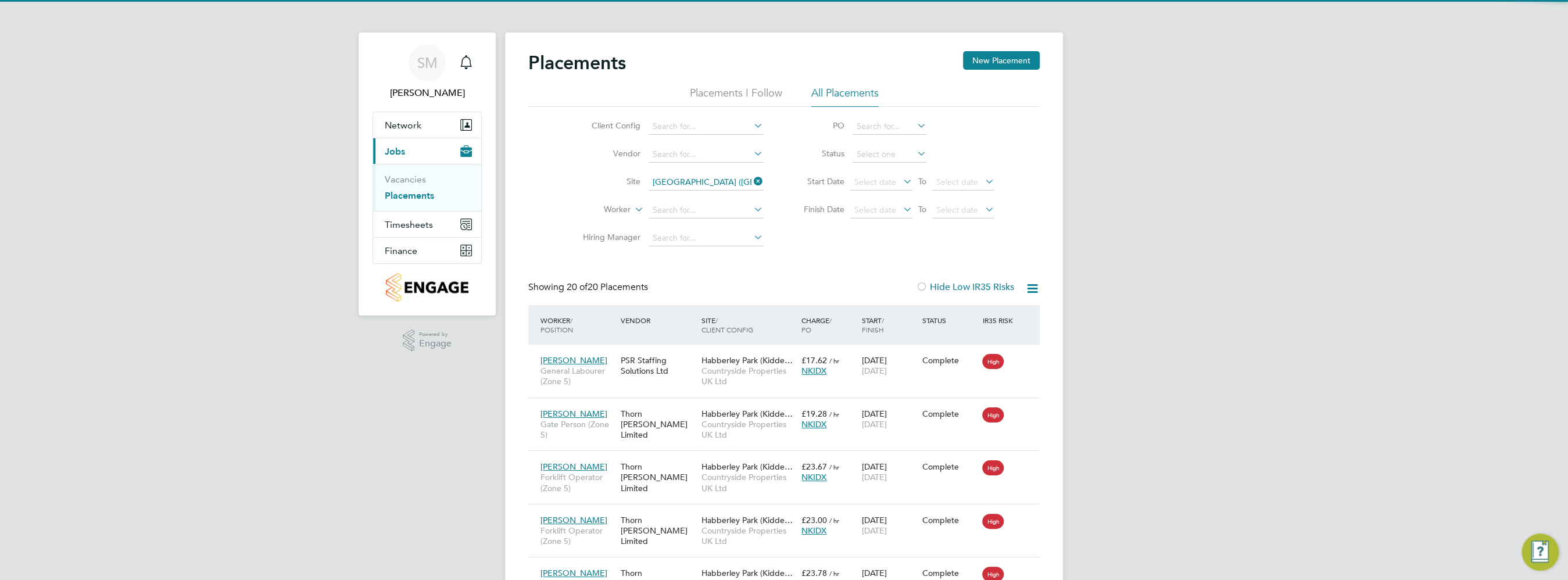
click at [1032, 284] on icon at bounding box center [1032, 288] width 14 height 14
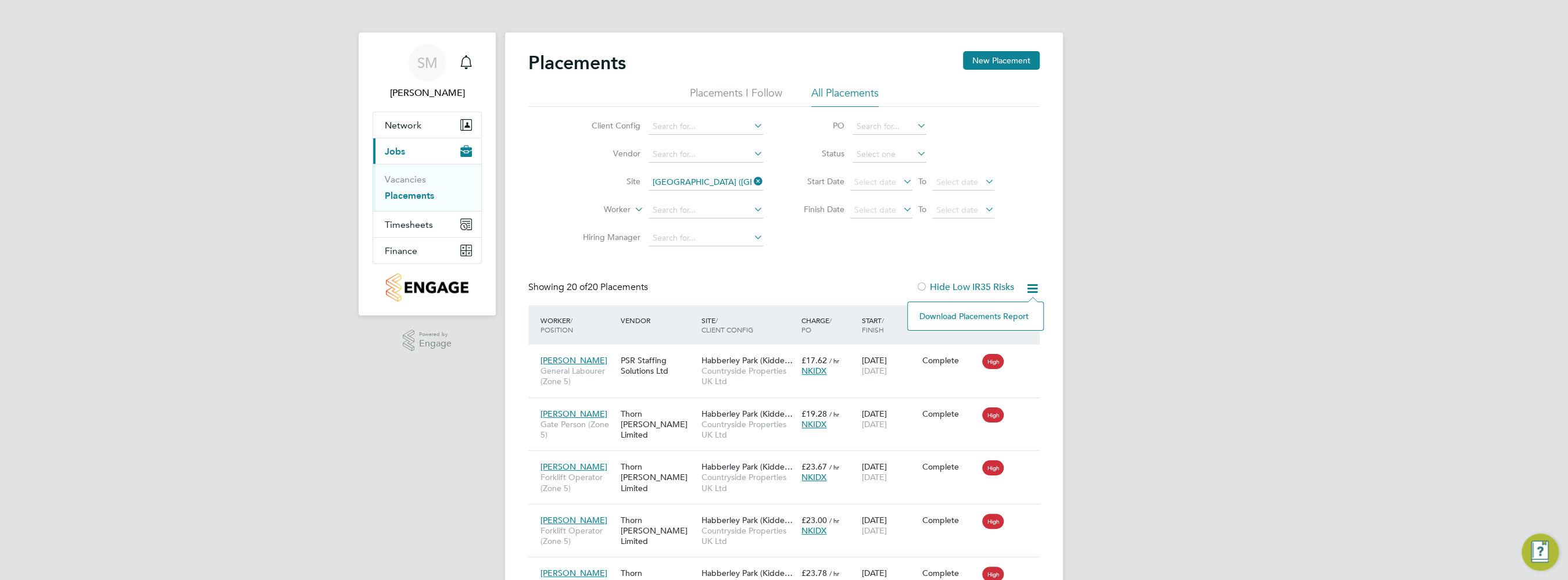
click at [1019, 317] on li "Download Placements Report" at bounding box center [975, 316] width 124 height 16
click at [751, 185] on icon at bounding box center [751, 181] width 0 height 16
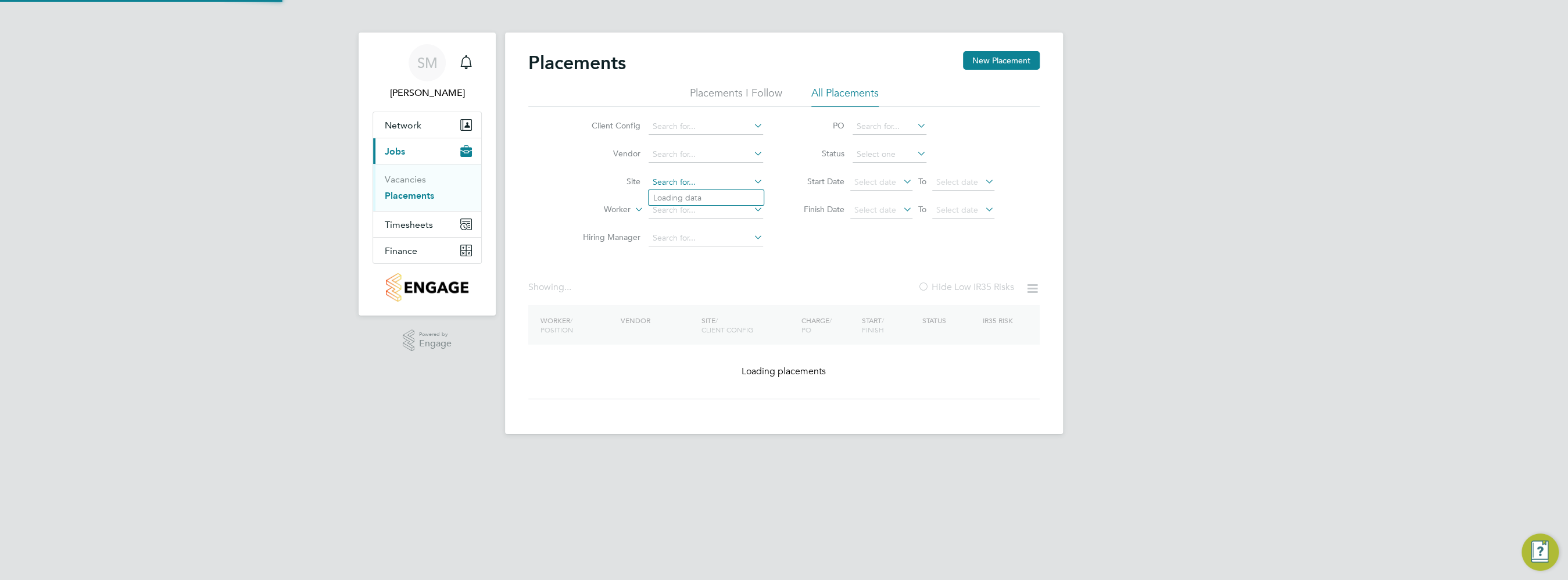
click at [718, 179] on input at bounding box center [706, 183] width 114 height 16
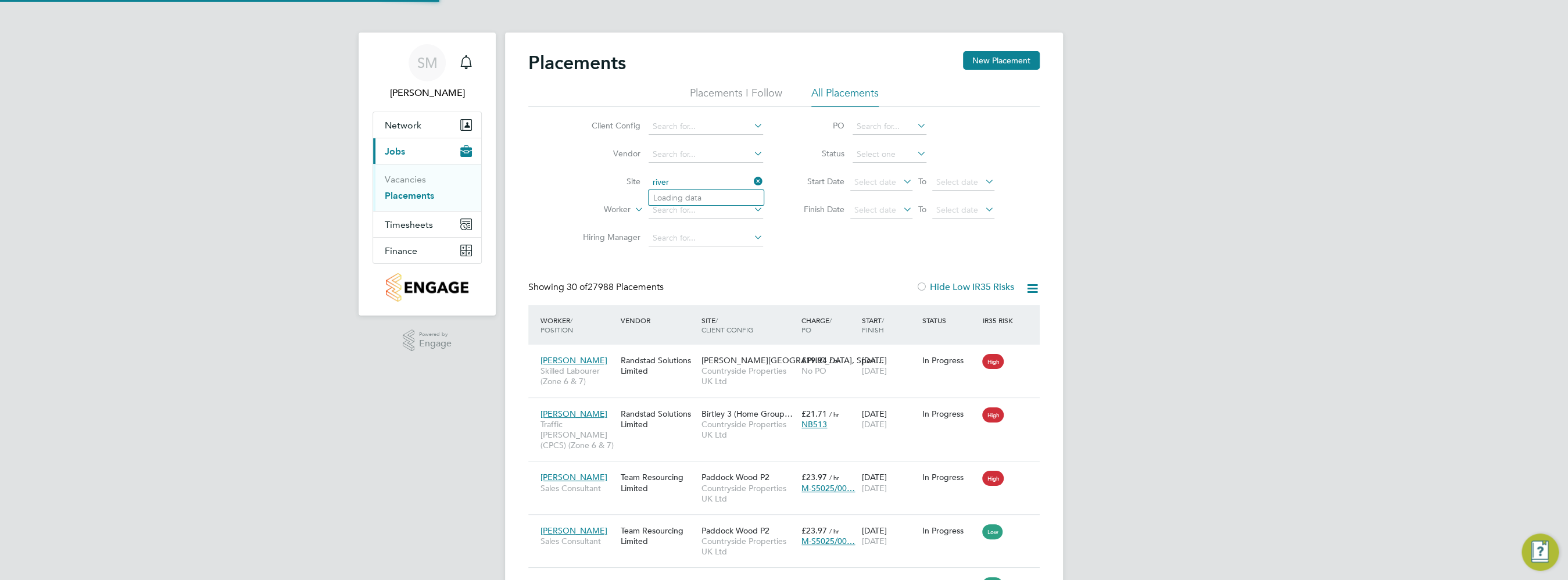
scroll to position [11, 55]
click at [703, 247] on b "Riverside" at bounding box center [730, 244] width 85 height 10
type input "Drakelow Riverside"
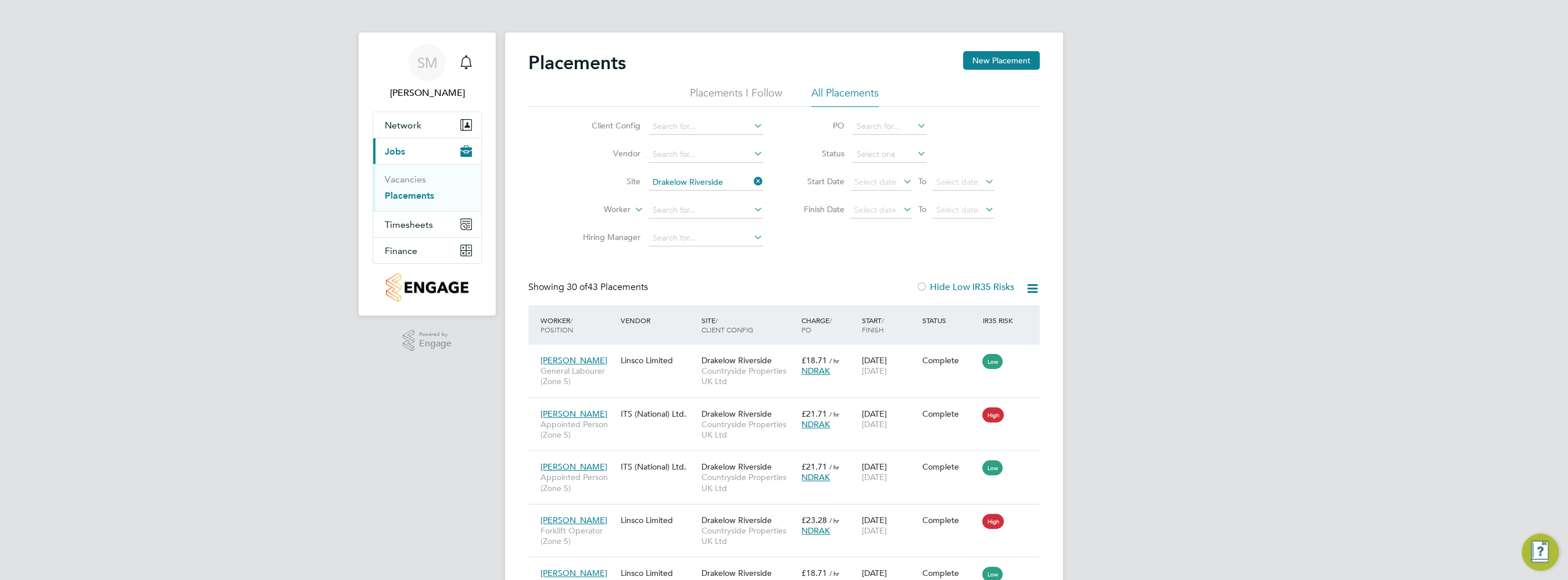
click at [1034, 288] on icon at bounding box center [1032, 288] width 14 height 14
click at [984, 314] on li "Download Placements Report" at bounding box center [975, 316] width 124 height 16
